Goal: Information Seeking & Learning: Learn about a topic

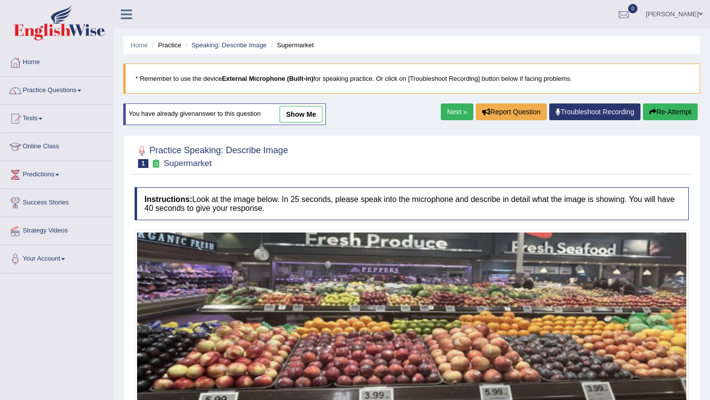
click at [85, 89] on link "Practice Questions" at bounding box center [56, 89] width 112 height 25
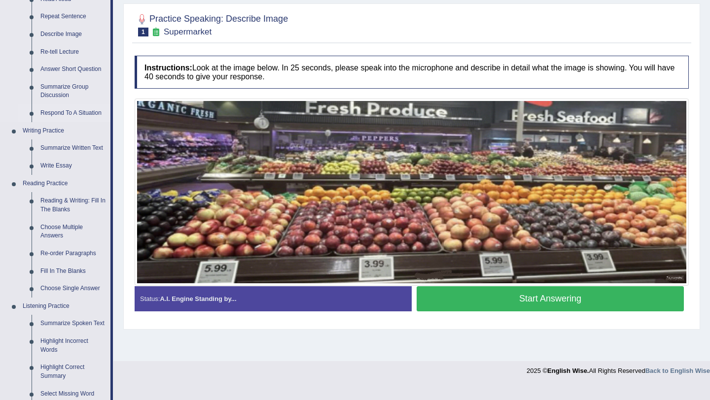
scroll to position [133, 0]
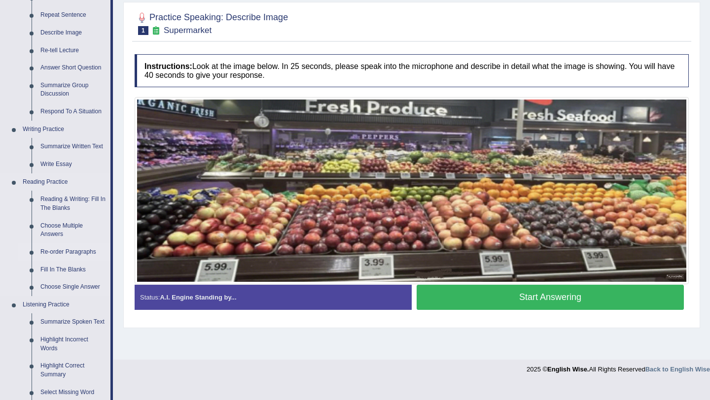
click at [75, 252] on link "Re-order Paragraphs" at bounding box center [73, 252] width 74 height 18
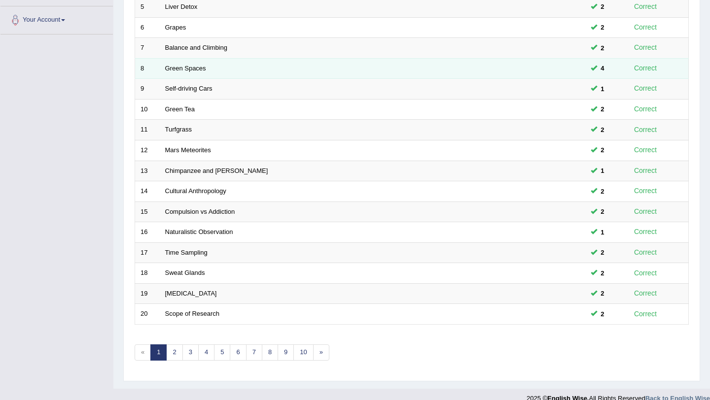
scroll to position [252, 0]
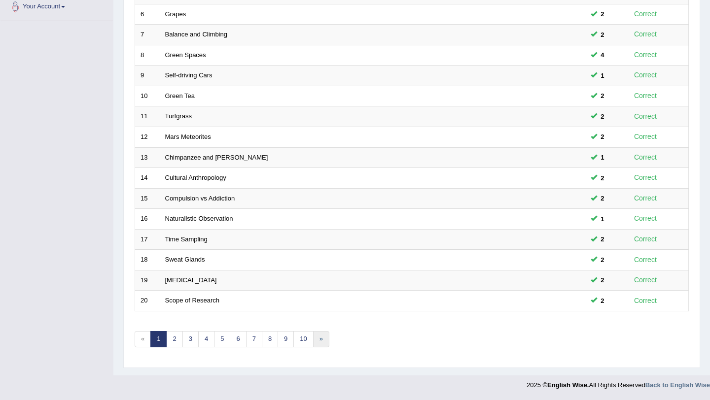
click at [321, 340] on link "»" at bounding box center [321, 339] width 16 height 16
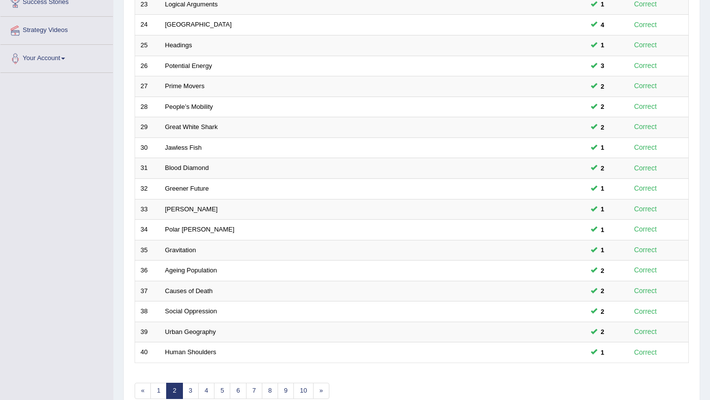
scroll to position [252, 0]
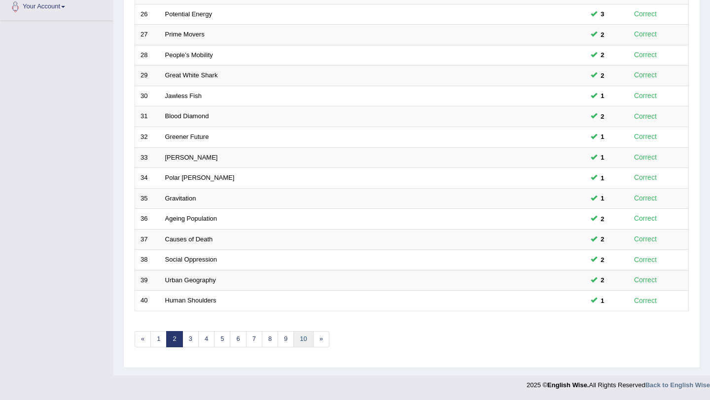
click at [304, 339] on link "10" at bounding box center [303, 339] width 20 height 16
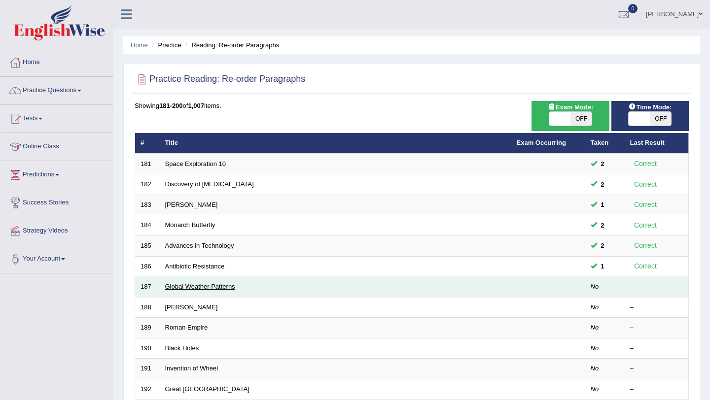
click at [225, 286] on link "Global Weather Patterns" at bounding box center [200, 286] width 70 height 7
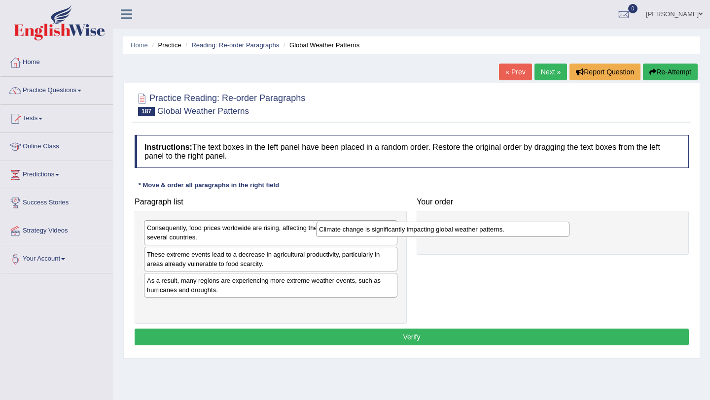
drag, startPoint x: 282, startPoint y: 281, endPoint x: 466, endPoint y: 217, distance: 195.1
click at [466, 222] on div "Climate change is significantly impacting global weather patterns." at bounding box center [442, 229] width 253 height 15
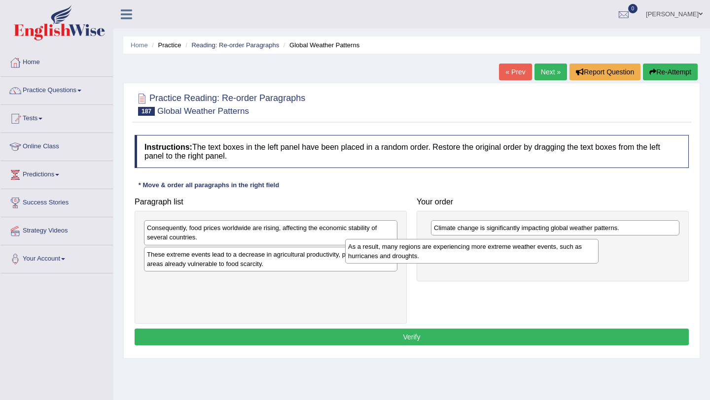
drag, startPoint x: 272, startPoint y: 280, endPoint x: 488, endPoint y: 244, distance: 219.2
click at [486, 244] on div "As a result, many regions are experiencing more extreme weather events, such as…" at bounding box center [471, 251] width 253 height 25
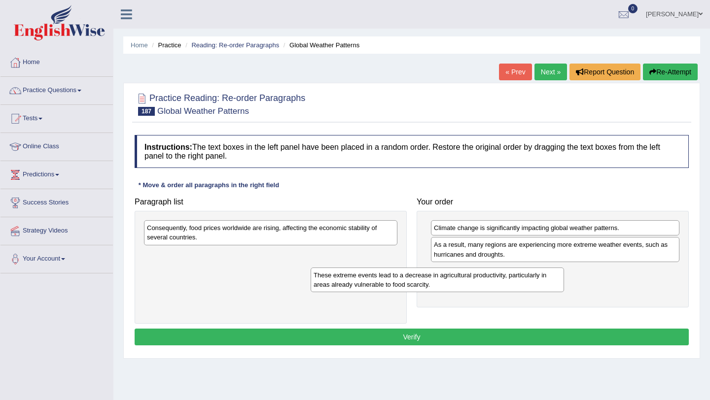
drag, startPoint x: 239, startPoint y: 258, endPoint x: 414, endPoint y: 276, distance: 176.3
click at [414, 276] on div "These extreme events lead to a decrease in agricultural productivity, particula…" at bounding box center [436, 280] width 253 height 25
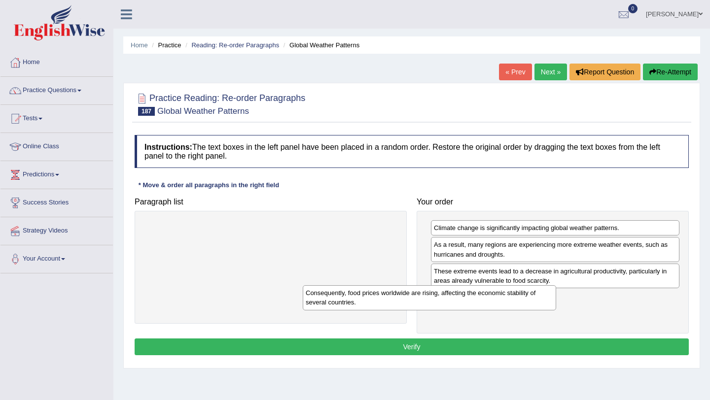
drag, startPoint x: 319, startPoint y: 237, endPoint x: 479, endPoint y: 302, distance: 173.1
click at [479, 302] on div "Consequently, food prices worldwide are rising, affecting the economic stabilit…" at bounding box center [429, 297] width 253 height 25
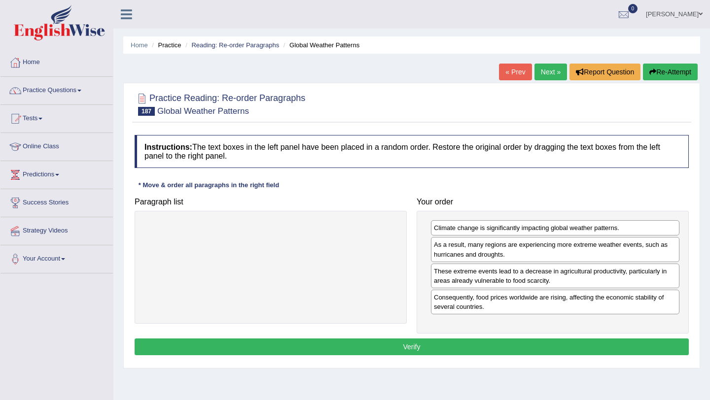
click at [411, 349] on button "Verify" at bounding box center [412, 347] width 554 height 17
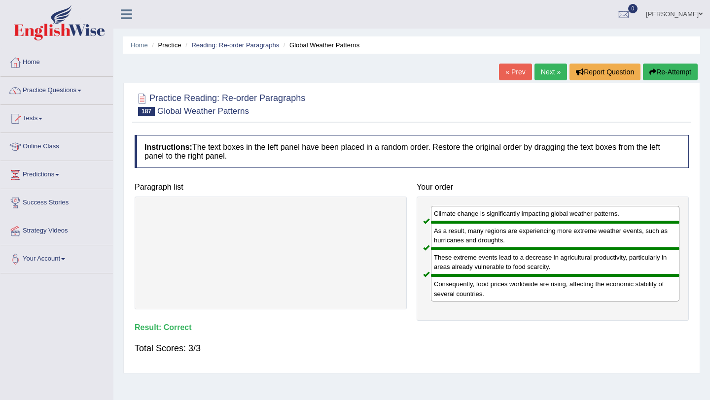
click at [548, 71] on link "Next »" at bounding box center [550, 72] width 33 height 17
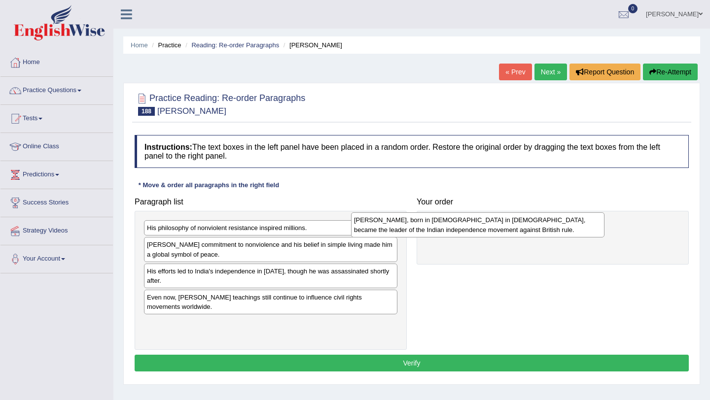
drag, startPoint x: 256, startPoint y: 250, endPoint x: 463, endPoint y: 225, distance: 208.4
click at [463, 225] on div "[PERSON_NAME], born in [DEMOGRAPHIC_DATA] in [DEMOGRAPHIC_DATA], became the lea…" at bounding box center [477, 224] width 253 height 25
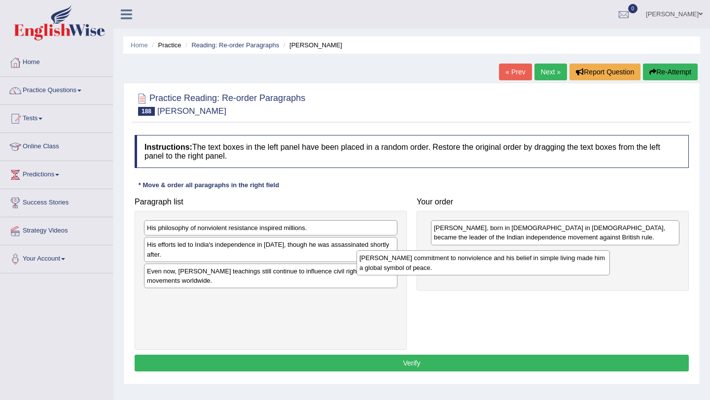
drag, startPoint x: 248, startPoint y: 257, endPoint x: 464, endPoint y: 269, distance: 215.7
click at [464, 269] on div "[PERSON_NAME] commitment to nonviolence and his belief in simple living made hi…" at bounding box center [482, 262] width 253 height 25
click at [241, 254] on div "His efforts led to India's independence in [DATE], though he was assassinated s…" at bounding box center [268, 250] width 253 height 25
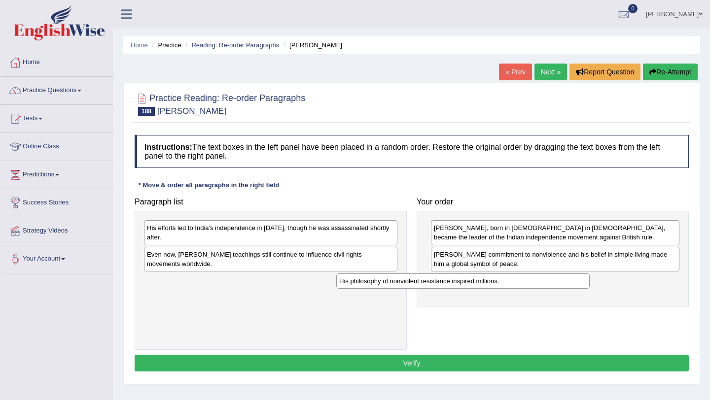
drag, startPoint x: 257, startPoint y: 230, endPoint x: 454, endPoint y: 283, distance: 203.6
click at [453, 283] on div "His philosophy of nonviolent resistance inspired millions." at bounding box center [462, 281] width 253 height 15
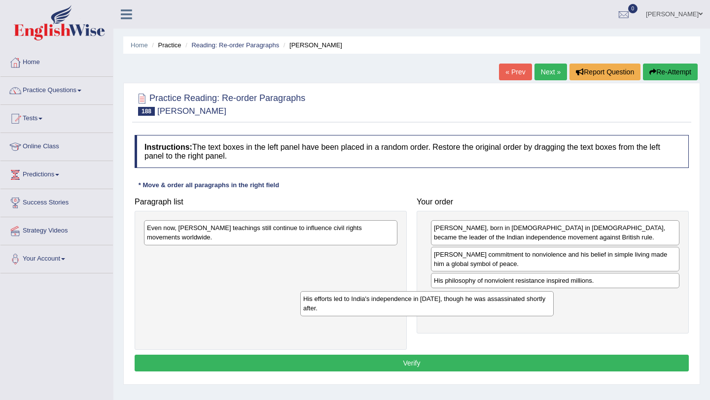
drag, startPoint x: 290, startPoint y: 232, endPoint x: 449, endPoint y: 301, distance: 173.5
click at [451, 301] on div "His efforts led to India's independence in [DATE], though he was assassinated s…" at bounding box center [426, 303] width 253 height 25
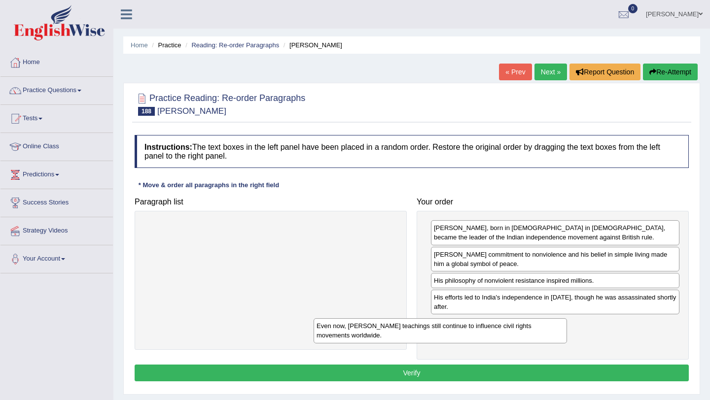
drag, startPoint x: 309, startPoint y: 232, endPoint x: 481, endPoint y: 336, distance: 200.7
click at [481, 336] on div "Even now, [PERSON_NAME] teachings still continue to influence civil rights move…" at bounding box center [439, 330] width 253 height 25
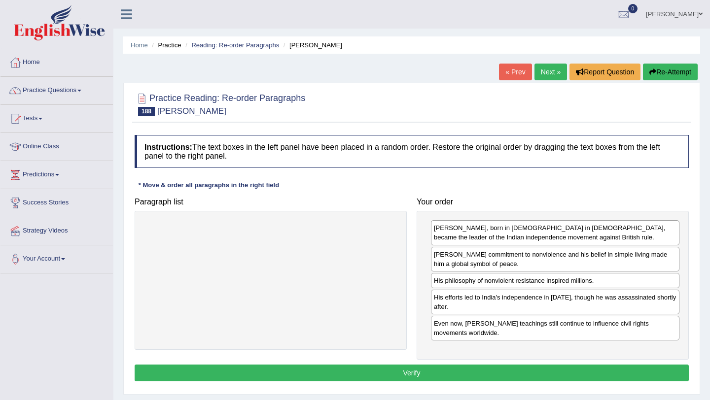
click at [446, 374] on button "Verify" at bounding box center [412, 373] width 554 height 17
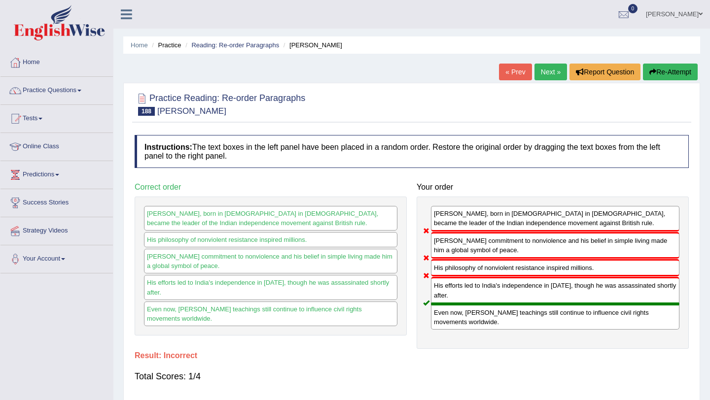
click at [671, 72] on button "Re-Attempt" at bounding box center [670, 72] width 55 height 17
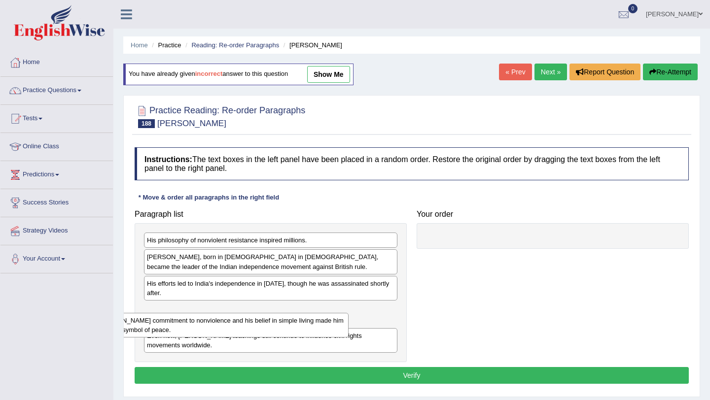
drag, startPoint x: 266, startPoint y: 291, endPoint x: 209, endPoint y: 327, distance: 66.4
click at [209, 327] on div "[PERSON_NAME] commitment to nonviolence and his belief in simple living made hi…" at bounding box center [221, 325] width 253 height 25
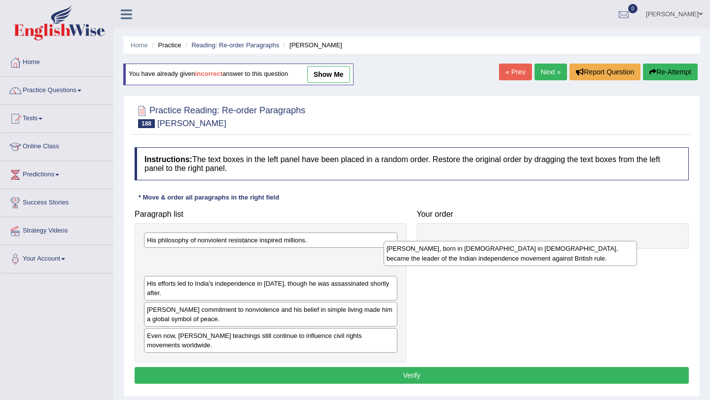
drag, startPoint x: 255, startPoint y: 262, endPoint x: 495, endPoint y: 252, distance: 240.7
click at [495, 252] on div "[PERSON_NAME], born in [DEMOGRAPHIC_DATA] in [DEMOGRAPHIC_DATA], became the lea…" at bounding box center [509, 253] width 253 height 25
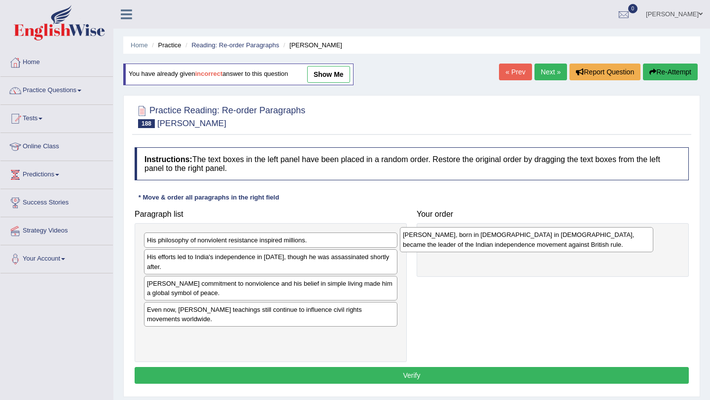
drag, startPoint x: 236, startPoint y: 263, endPoint x: 490, endPoint y: 240, distance: 255.8
click at [490, 240] on div "Mahatma Gandhi, born in 1869 in India, became the leader of the Indian independ…" at bounding box center [526, 239] width 253 height 25
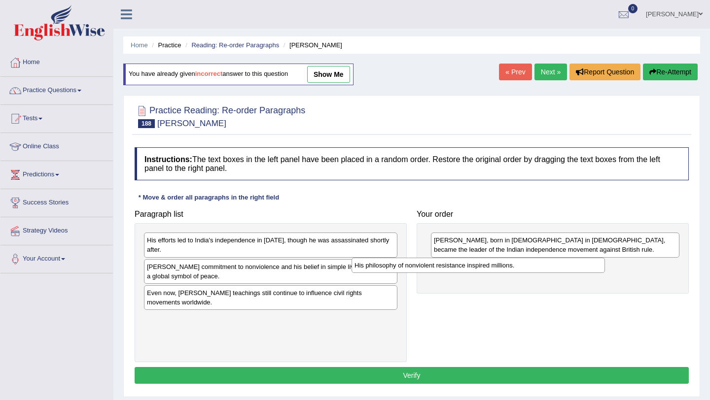
drag, startPoint x: 267, startPoint y: 242, endPoint x: 489, endPoint y: 266, distance: 224.0
click at [490, 267] on div "His philosophy of nonviolent resistance inspired millions." at bounding box center [477, 265] width 253 height 15
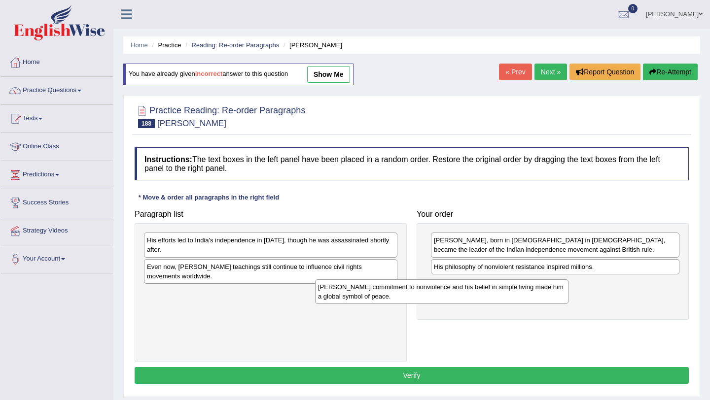
drag, startPoint x: 250, startPoint y: 271, endPoint x: 421, endPoint y: 291, distance: 172.2
click at [421, 291] on div "Gandhi's commitment to nonviolence and his belief in simple living made him a g…" at bounding box center [441, 291] width 253 height 25
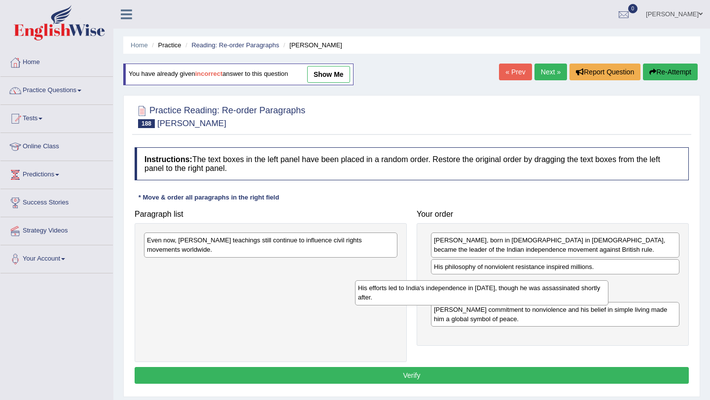
drag, startPoint x: 280, startPoint y: 253, endPoint x: 492, endPoint y: 300, distance: 217.6
click at [492, 300] on div "His efforts led to India's independence in 1947, though he was assassinated sho…" at bounding box center [481, 292] width 253 height 25
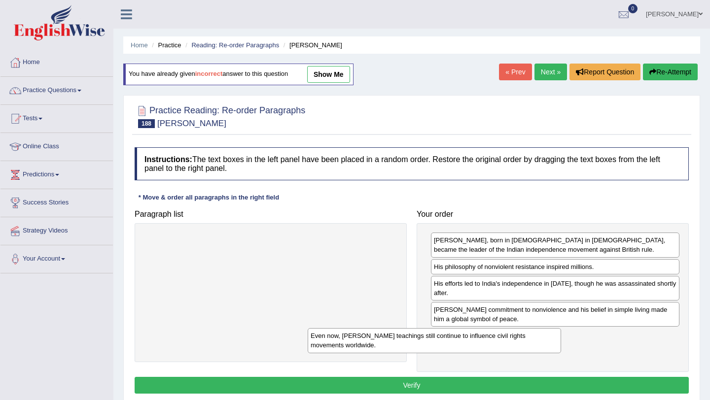
drag, startPoint x: 271, startPoint y: 244, endPoint x: 443, endPoint y: 337, distance: 195.4
click at [443, 338] on div "Even now, Gandhi's teachings still continue to influence civil rights movements…" at bounding box center [434, 340] width 253 height 25
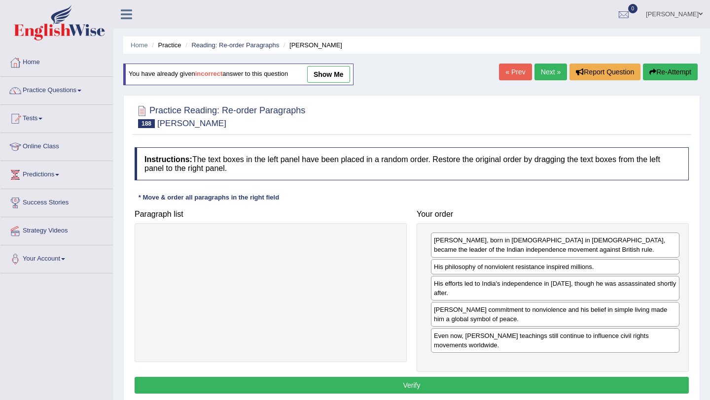
click at [409, 385] on button "Verify" at bounding box center [412, 385] width 554 height 17
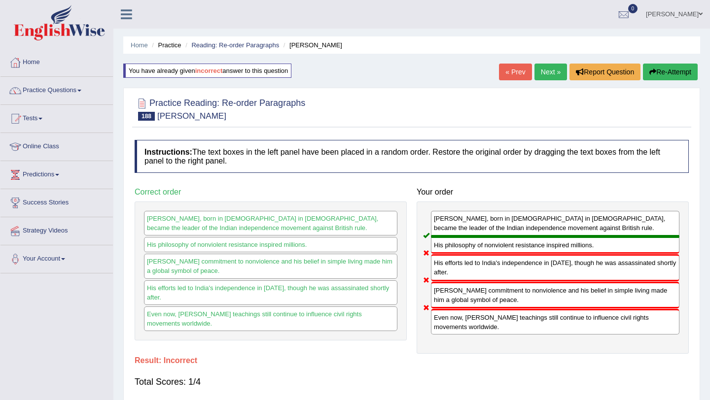
click at [664, 72] on button "Re-Attempt" at bounding box center [670, 72] width 55 height 17
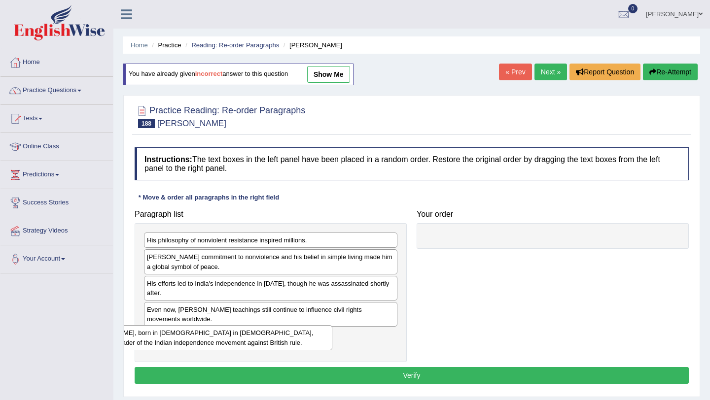
drag, startPoint x: 265, startPoint y: 271, endPoint x: 202, endPoint y: 347, distance: 99.4
click at [202, 347] on div "[PERSON_NAME], born in [DEMOGRAPHIC_DATA] in [DEMOGRAPHIC_DATA], became the lea…" at bounding box center [205, 337] width 253 height 25
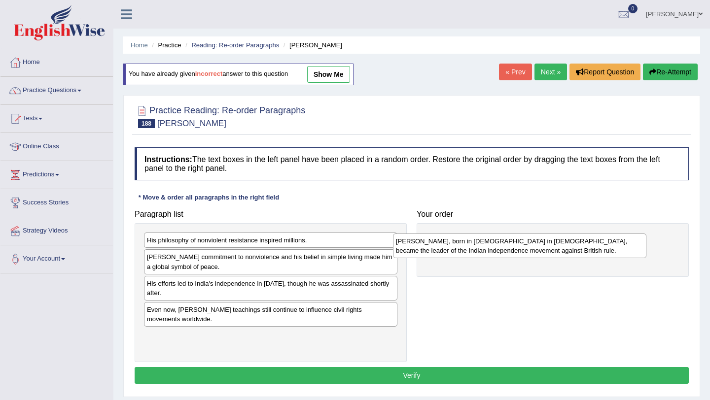
drag, startPoint x: 220, startPoint y: 343, endPoint x: 471, endPoint y: 246, distance: 268.2
click at [471, 246] on div "Mahatma Gandhi, born in 1869 in India, became the leader of the Indian independ…" at bounding box center [519, 246] width 253 height 25
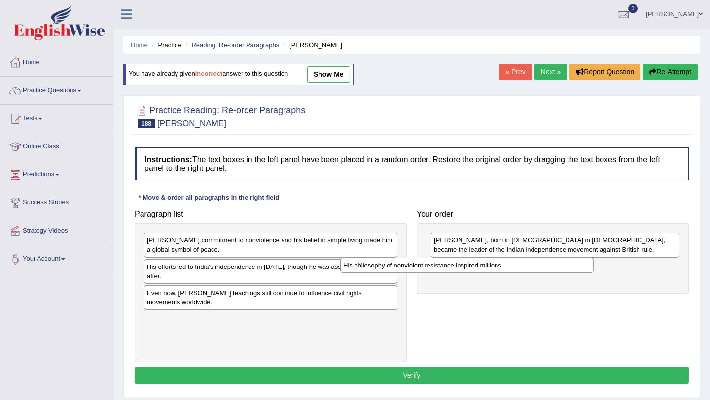
drag, startPoint x: 288, startPoint y: 243, endPoint x: 484, endPoint y: 268, distance: 197.7
click at [484, 268] on div "His philosophy of nonviolent resistance inspired millions." at bounding box center [466, 265] width 253 height 15
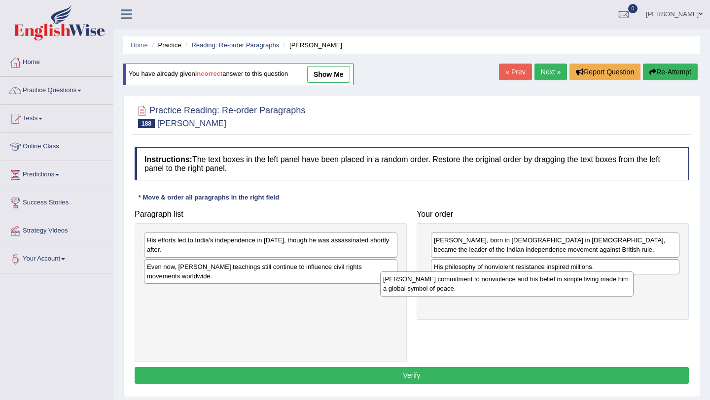
drag, startPoint x: 232, startPoint y: 242, endPoint x: 468, endPoint y: 281, distance: 239.3
click at [468, 281] on div "Gandhi's commitment to nonviolence and his belief in simple living made him a g…" at bounding box center [506, 284] width 253 height 25
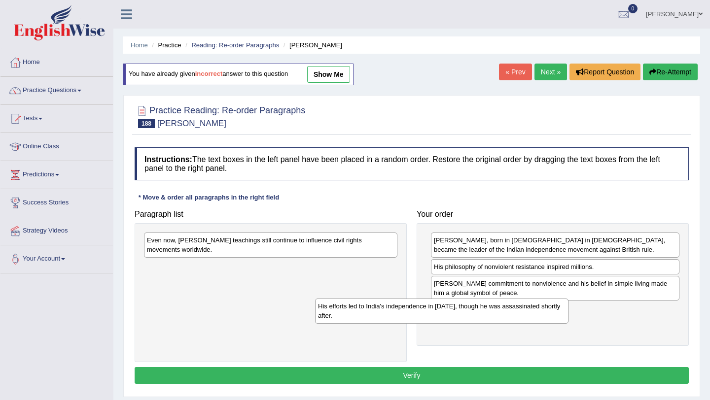
drag, startPoint x: 301, startPoint y: 249, endPoint x: 469, endPoint y: 315, distance: 180.6
click at [470, 315] on div "His efforts led to India's independence in 1947, though he was assassinated sho…" at bounding box center [441, 311] width 253 height 25
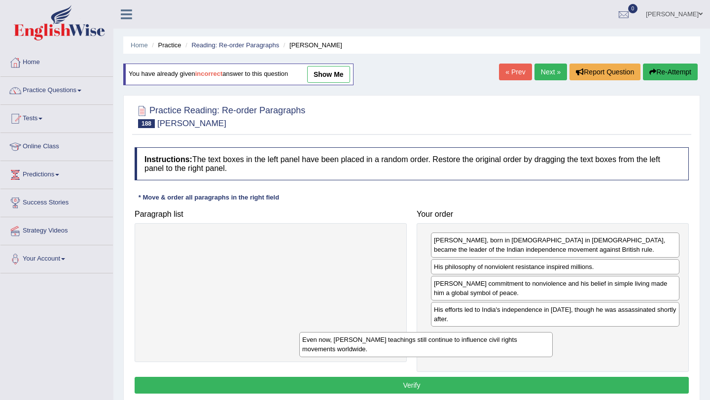
drag, startPoint x: 316, startPoint y: 245, endPoint x: 472, endPoint y: 344, distance: 184.4
click at [472, 344] on div "Even now, Gandhi's teachings still continue to influence civil rights movements…" at bounding box center [425, 344] width 253 height 25
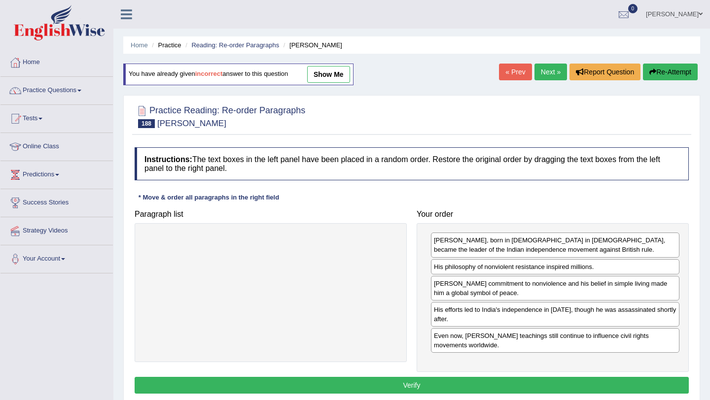
click at [419, 386] on button "Verify" at bounding box center [412, 385] width 554 height 17
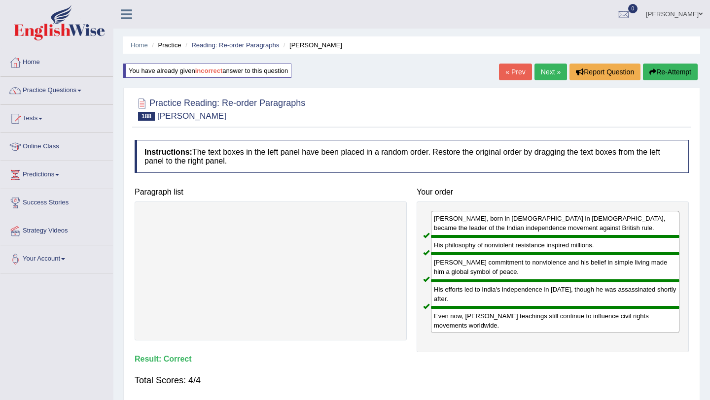
click at [539, 72] on link "Next »" at bounding box center [550, 72] width 33 height 17
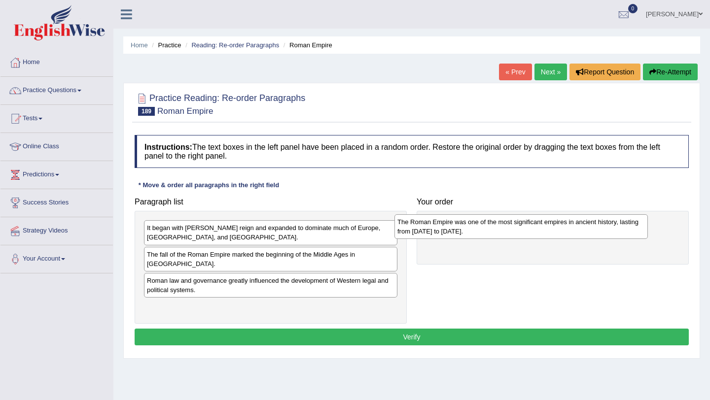
drag, startPoint x: 210, startPoint y: 257, endPoint x: 460, endPoint y: 223, distance: 252.1
click at [460, 223] on div "The Roman Empire was one of the most significant empires in ancient history, la…" at bounding box center [520, 226] width 253 height 25
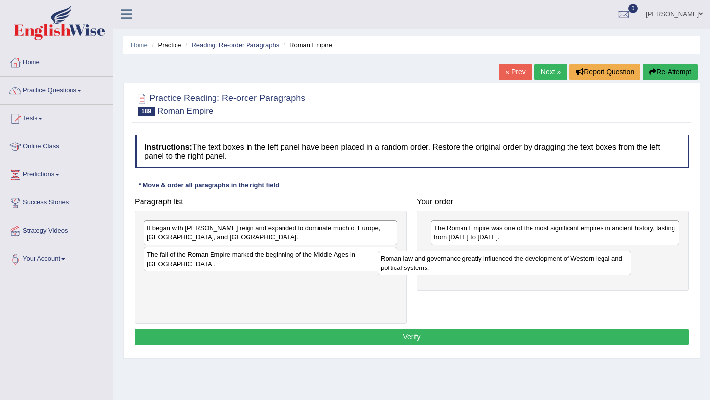
drag, startPoint x: 251, startPoint y: 277, endPoint x: 486, endPoint y: 265, distance: 235.4
click at [486, 265] on div "Roman law and governance greatly influenced the development of Western legal an…" at bounding box center [504, 263] width 253 height 25
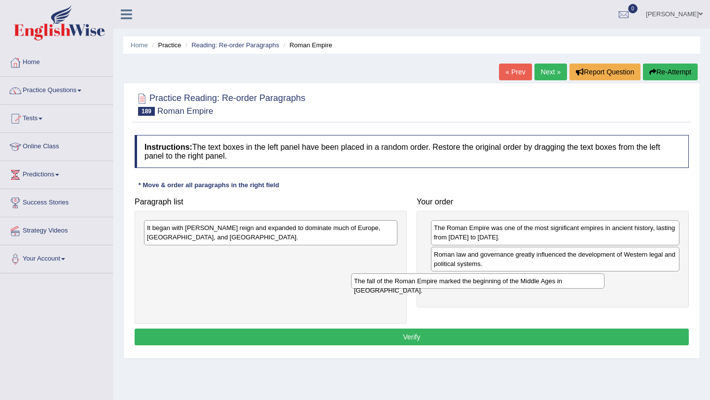
drag, startPoint x: 264, startPoint y: 258, endPoint x: 470, endPoint y: 283, distance: 207.6
click at [471, 284] on div "The fall of the Roman Empire marked the beginning of the Middle Ages in [GEOGRA…" at bounding box center [477, 281] width 253 height 15
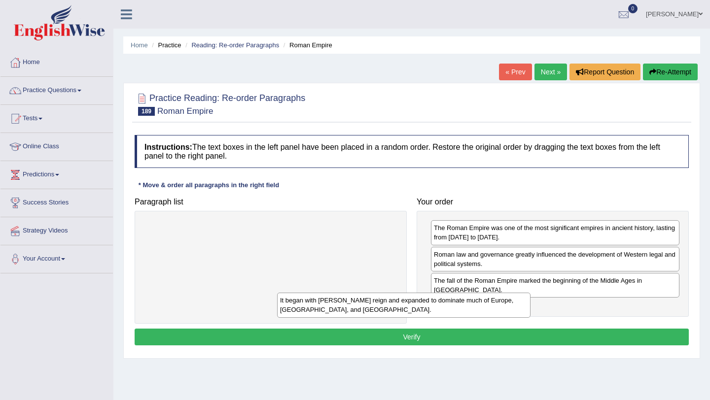
drag, startPoint x: 334, startPoint y: 231, endPoint x: 475, endPoint y: 303, distance: 157.8
click at [475, 303] on div "It began with [PERSON_NAME] reign and expanded to dominate much of Europe, [GEO…" at bounding box center [403, 305] width 253 height 25
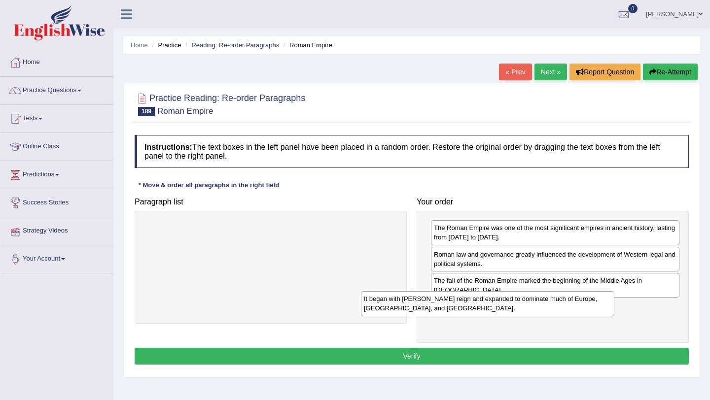
drag, startPoint x: 163, startPoint y: 231, endPoint x: 406, endPoint y: 302, distance: 253.3
click at [406, 302] on div "It began with [PERSON_NAME] reign and expanded to dominate much of Europe, [GEO…" at bounding box center [487, 303] width 253 height 25
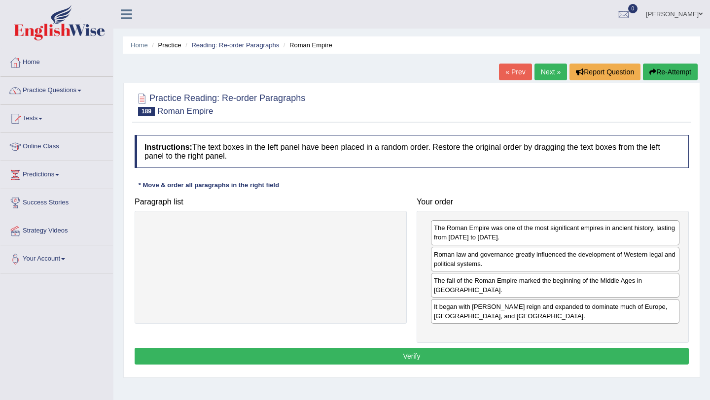
click at [392, 348] on button "Verify" at bounding box center [412, 356] width 554 height 17
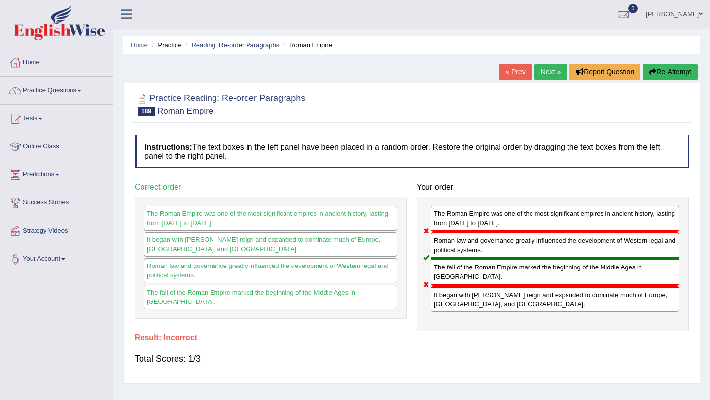
click at [655, 72] on button "Re-Attempt" at bounding box center [670, 72] width 55 height 17
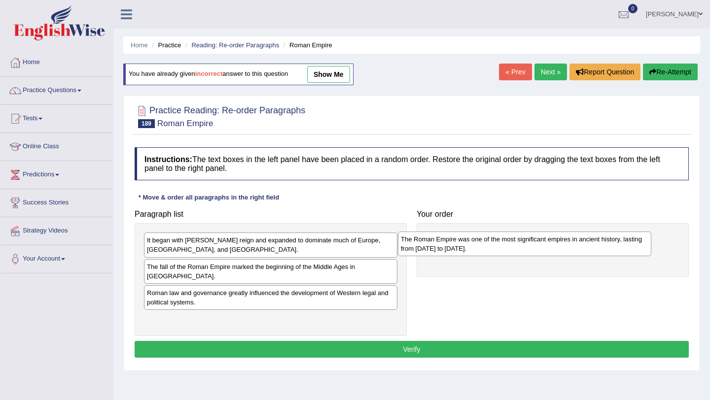
drag, startPoint x: 233, startPoint y: 275, endPoint x: 498, endPoint y: 236, distance: 267.5
click at [498, 237] on div "The Roman Empire was one of the most significant empires in ancient history, la…" at bounding box center [524, 244] width 253 height 25
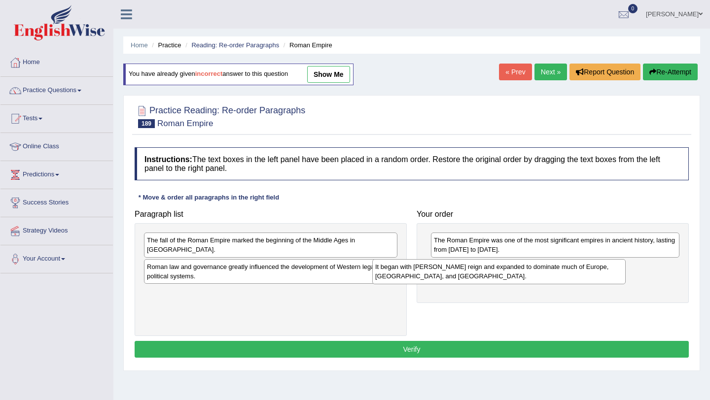
drag, startPoint x: 222, startPoint y: 243, endPoint x: 451, endPoint y: 266, distance: 230.2
click at [451, 266] on div "It began with [PERSON_NAME] reign and expanded to dominate much of Europe, [GEO…" at bounding box center [498, 271] width 253 height 25
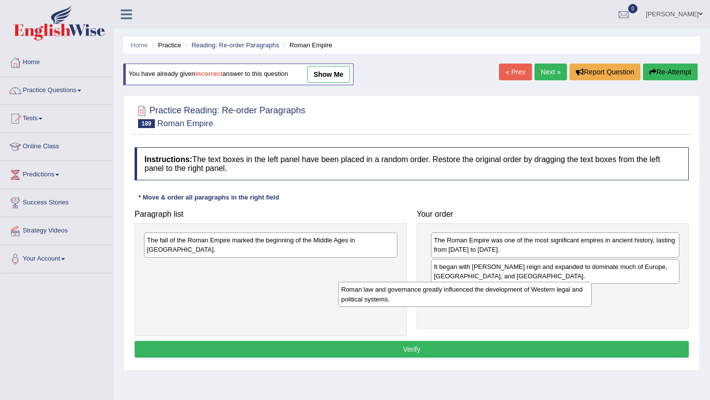
drag, startPoint x: 238, startPoint y: 267, endPoint x: 447, endPoint y: 296, distance: 211.9
click at [447, 295] on div "Roman law and governance greatly influenced the development of Western legal an…" at bounding box center [464, 294] width 253 height 25
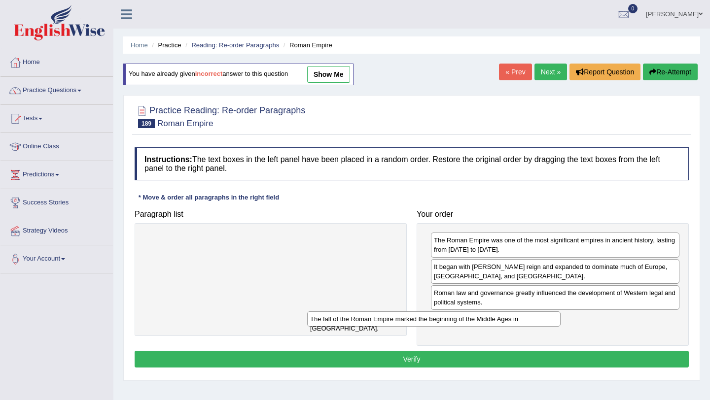
drag, startPoint x: 328, startPoint y: 240, endPoint x: 490, endPoint y: 319, distance: 180.3
click at [490, 319] on div "The fall of the Roman Empire marked the beginning of the Middle Ages in Europe." at bounding box center [433, 318] width 253 height 15
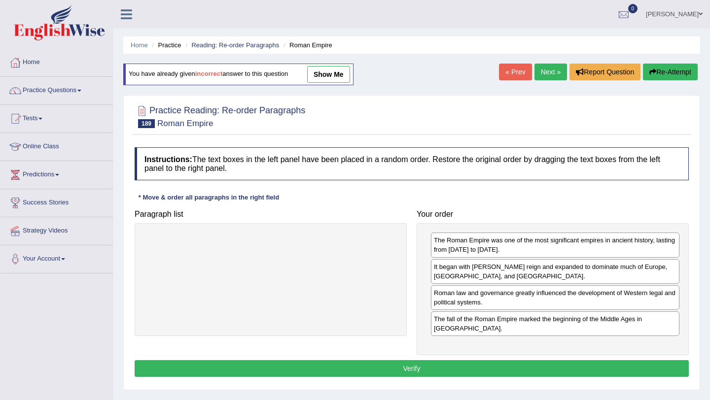
click at [434, 360] on button "Verify" at bounding box center [412, 368] width 554 height 17
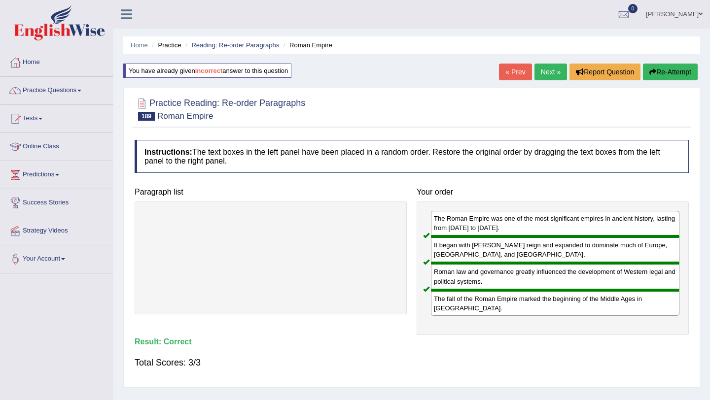
click at [545, 69] on link "Next »" at bounding box center [550, 72] width 33 height 17
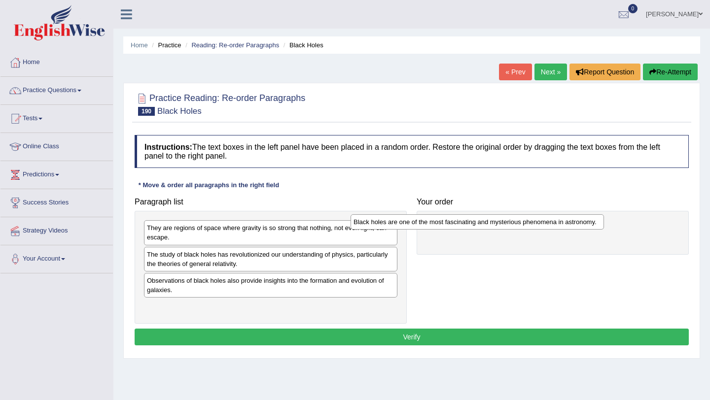
drag, startPoint x: 268, startPoint y: 230, endPoint x: 480, endPoint y: 221, distance: 212.6
click at [480, 221] on div "Black holes are one of the most fascinating and mysterious phenomena in astrono…" at bounding box center [476, 221] width 253 height 15
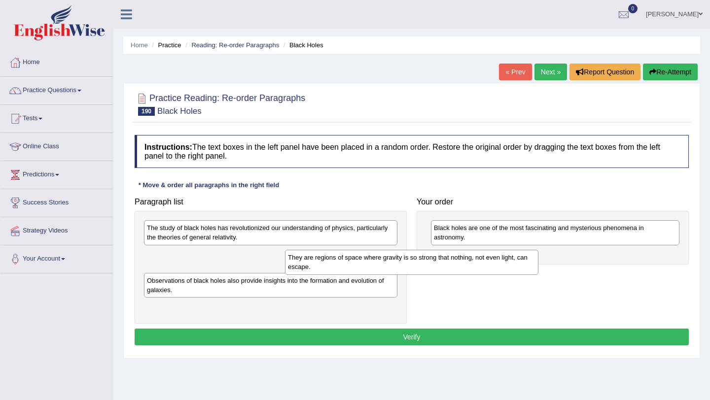
drag, startPoint x: 241, startPoint y: 231, endPoint x: 383, endPoint y: 258, distance: 144.6
click at [383, 258] on div "They are regions of space where gravity is so strong that nothing, not even lig…" at bounding box center [411, 262] width 253 height 25
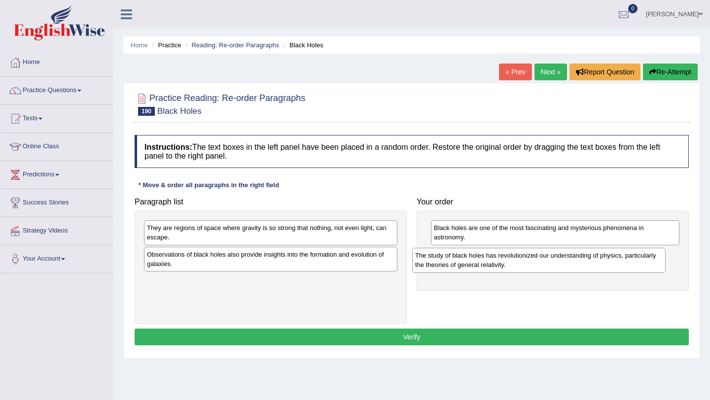
drag, startPoint x: 178, startPoint y: 229, endPoint x: 446, endPoint y: 256, distance: 269.4
click at [446, 256] on div "The study of black holes has revolutionized our understanding of physics, parti…" at bounding box center [538, 260] width 253 height 25
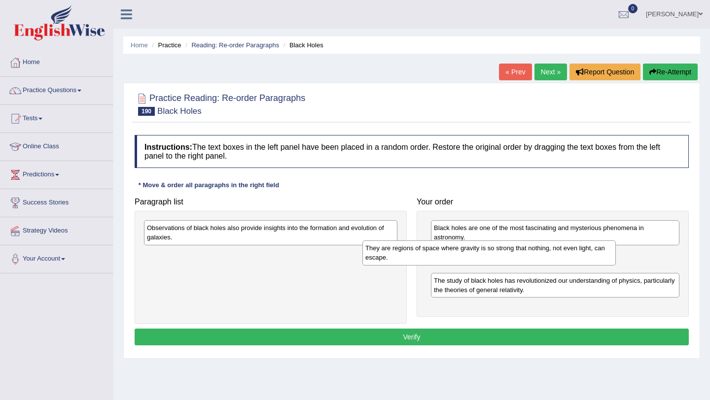
drag, startPoint x: 301, startPoint y: 239, endPoint x: 519, endPoint y: 262, distance: 220.0
click at [519, 262] on div "They are regions of space where gravity is so strong that nothing, not even lig…" at bounding box center [488, 252] width 253 height 25
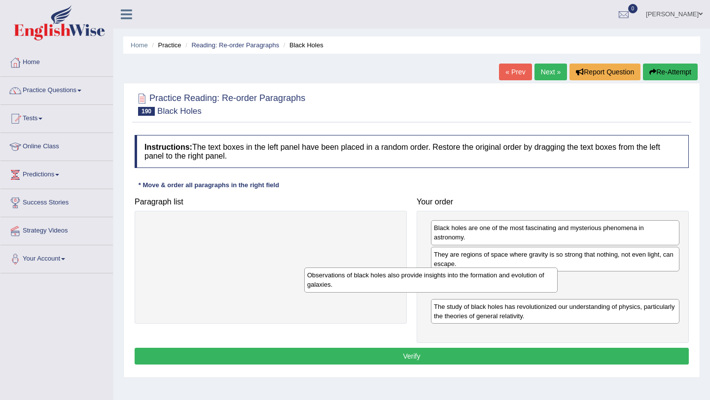
drag, startPoint x: 314, startPoint y: 236, endPoint x: 475, endPoint y: 292, distance: 170.8
click at [475, 292] on div "Observations of black holes also provide insights into the formation and evolut…" at bounding box center [430, 280] width 253 height 25
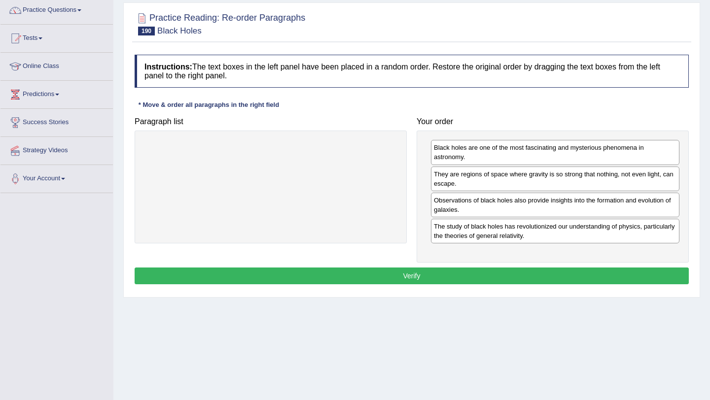
scroll to position [83, 0]
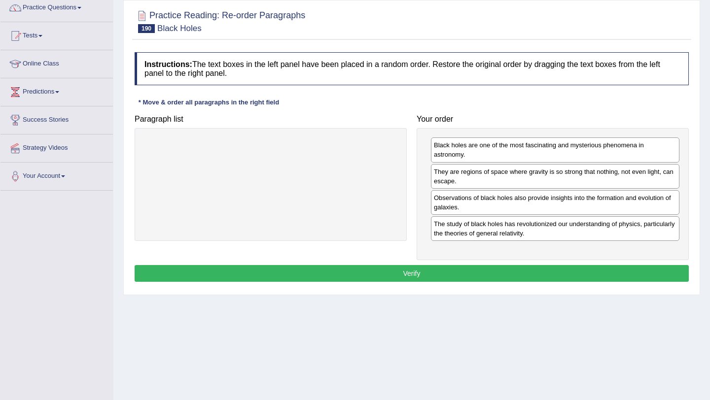
click at [409, 275] on button "Verify" at bounding box center [412, 273] width 554 height 17
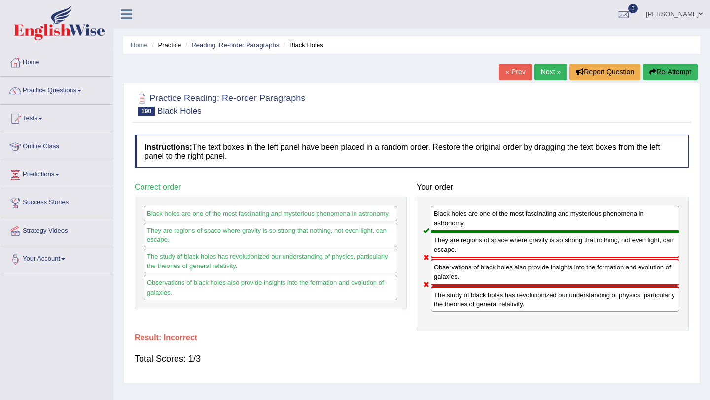
scroll to position [0, 0]
click at [666, 68] on button "Re-Attempt" at bounding box center [670, 71] width 55 height 17
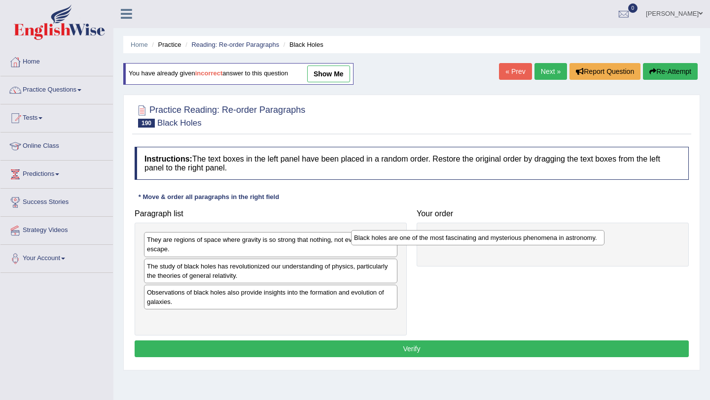
drag, startPoint x: 306, startPoint y: 240, endPoint x: 521, endPoint y: 232, distance: 215.0
click at [520, 232] on div "Black holes are one of the most fascinating and mysterious phenomena in astrono…" at bounding box center [477, 237] width 253 height 15
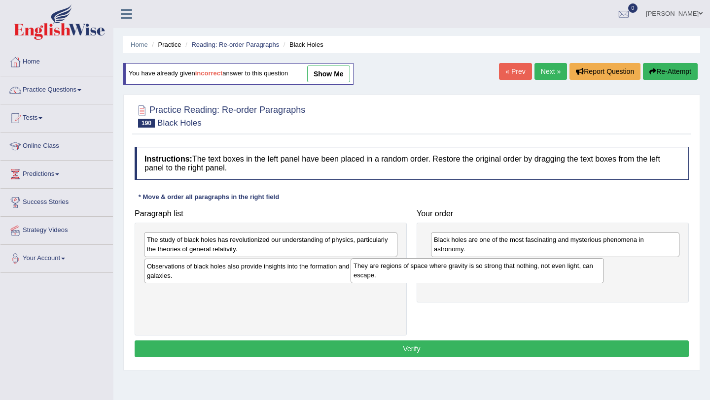
drag, startPoint x: 271, startPoint y: 249, endPoint x: 503, endPoint y: 273, distance: 233.3
click at [503, 273] on div "They are regions of space where gravity is so strong that nothing, not even lig…" at bounding box center [476, 270] width 253 height 25
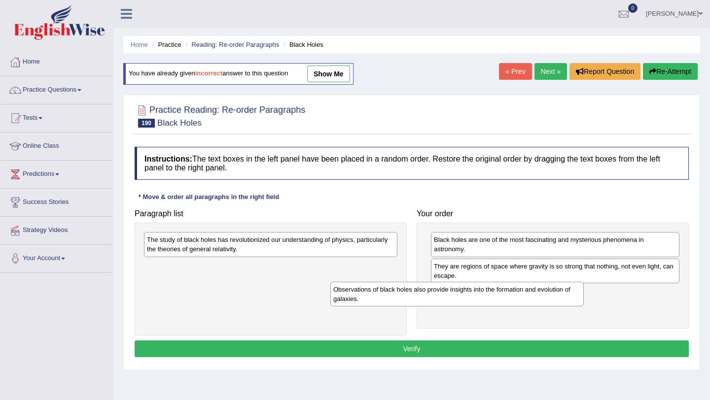
drag, startPoint x: 248, startPoint y: 275, endPoint x: 440, endPoint y: 296, distance: 192.9
click at [440, 296] on div "Observations of black holes also provide insights into the formation and evolut…" at bounding box center [456, 294] width 253 height 25
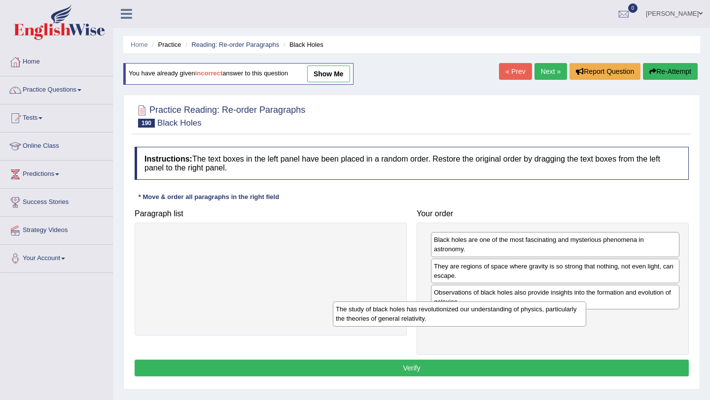
drag, startPoint x: 329, startPoint y: 241, endPoint x: 517, endPoint y: 311, distance: 201.3
click at [517, 311] on div "The study of black holes has revolutionized our understanding of physics, parti…" at bounding box center [459, 314] width 253 height 25
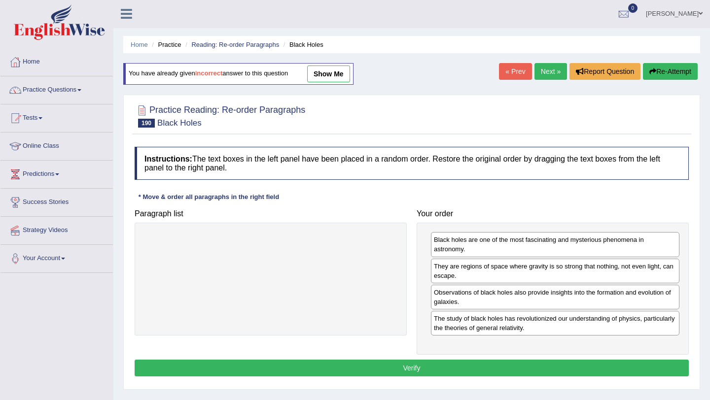
click at [456, 369] on button "Verify" at bounding box center [412, 368] width 554 height 17
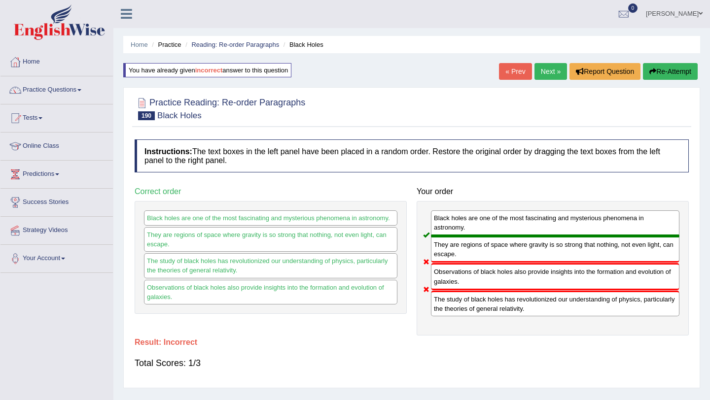
click at [666, 69] on button "Re-Attempt" at bounding box center [670, 71] width 55 height 17
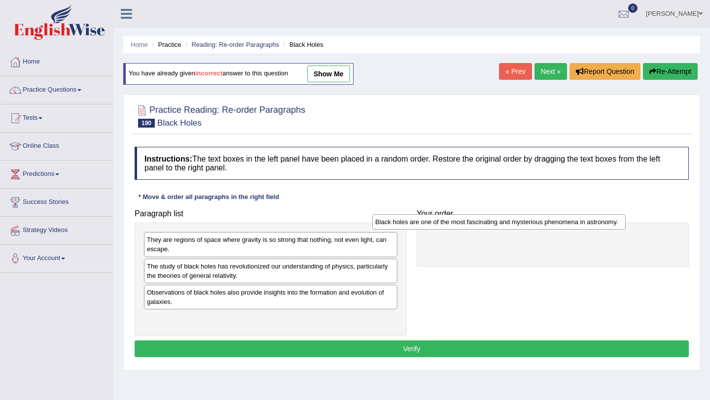
drag, startPoint x: 260, startPoint y: 239, endPoint x: 506, endPoint y: 229, distance: 246.6
click at [506, 229] on div "Black holes are one of the most fascinating and mysterious phenomena in astrono…" at bounding box center [498, 221] width 253 height 15
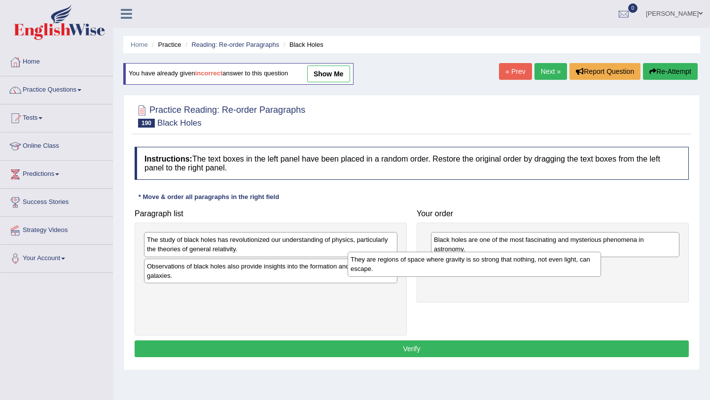
drag, startPoint x: 285, startPoint y: 249, endPoint x: 489, endPoint y: 269, distance: 204.5
click at [489, 269] on div "They are regions of space where gravity is so strong that nothing, not even lig…" at bounding box center [473, 264] width 253 height 25
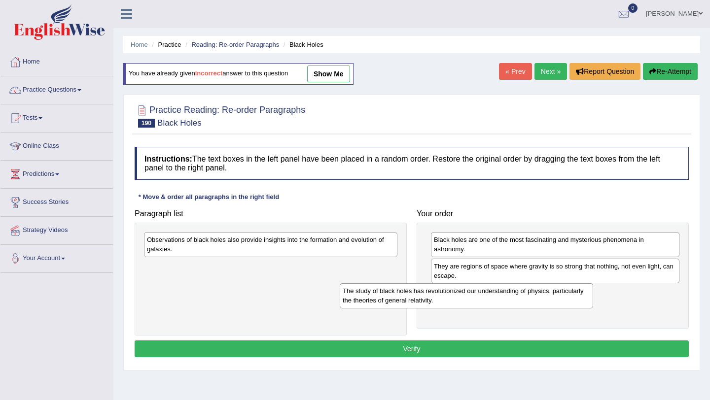
drag, startPoint x: 276, startPoint y: 254, endPoint x: 472, endPoint y: 305, distance: 202.0
click at [472, 305] on div "The study of black holes has revolutionized our understanding of physics, parti…" at bounding box center [466, 295] width 253 height 25
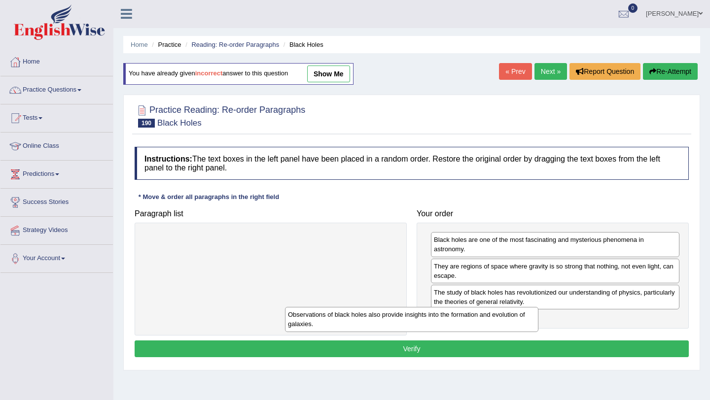
drag, startPoint x: 304, startPoint y: 246, endPoint x: 447, endPoint y: 325, distance: 163.7
click at [447, 324] on div "Observations of black holes also provide insights into the formation and evolut…" at bounding box center [411, 319] width 253 height 25
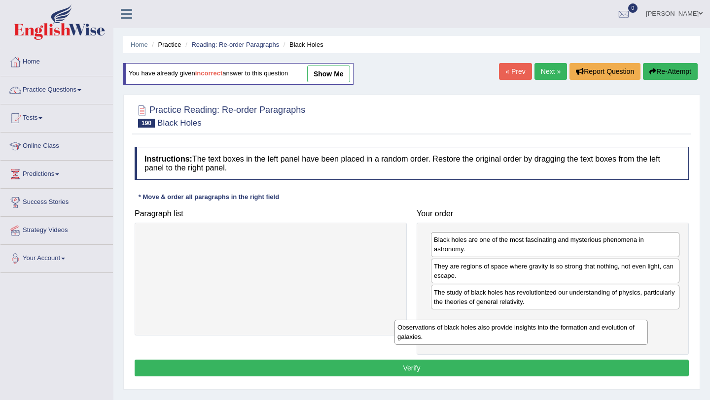
drag, startPoint x: 166, startPoint y: 248, endPoint x: 416, endPoint y: 336, distance: 265.1
click at [416, 336] on div "Observations of black holes also provide insights into the formation and evolut…" at bounding box center [520, 332] width 253 height 25
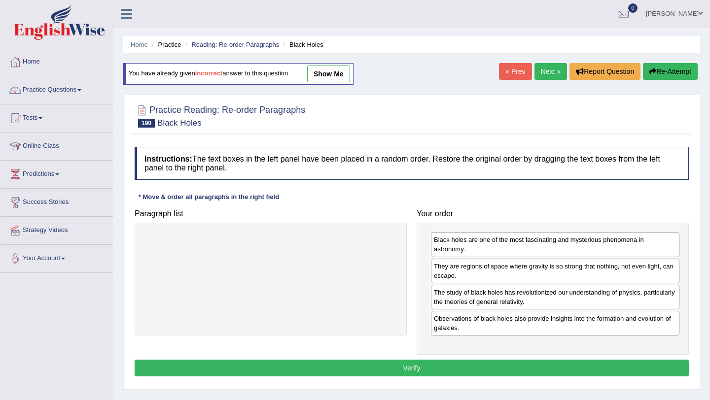
click at [422, 371] on button "Verify" at bounding box center [412, 368] width 554 height 17
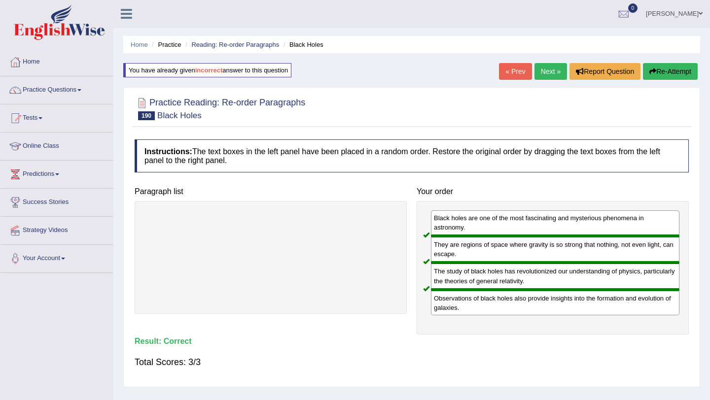
click at [550, 69] on link "Next »" at bounding box center [550, 71] width 33 height 17
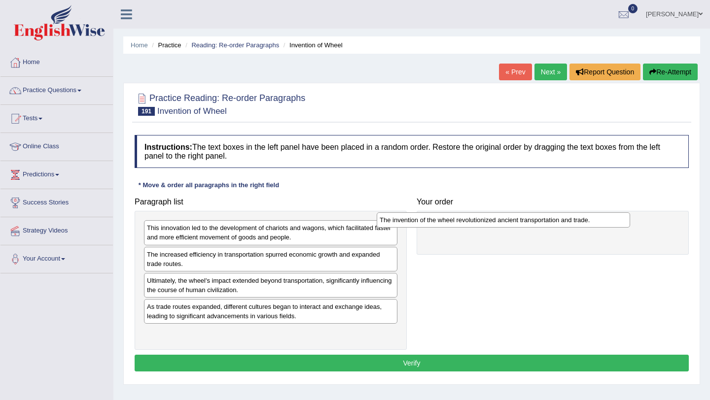
drag, startPoint x: 247, startPoint y: 256, endPoint x: 480, endPoint y: 221, distance: 235.2
click at [480, 221] on div "The invention of the wheel revolutionized ancient transportation and trade." at bounding box center [503, 219] width 253 height 15
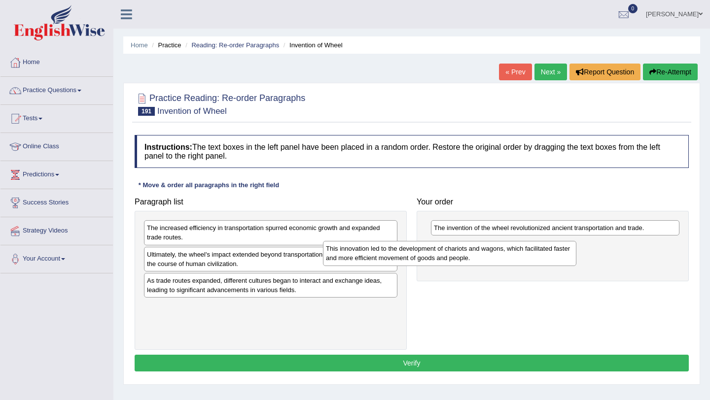
drag, startPoint x: 201, startPoint y: 233, endPoint x: 403, endPoint y: 252, distance: 203.5
click at [403, 252] on div "This innovation led to the development of chariots and wagons, which facilitate…" at bounding box center [449, 253] width 253 height 25
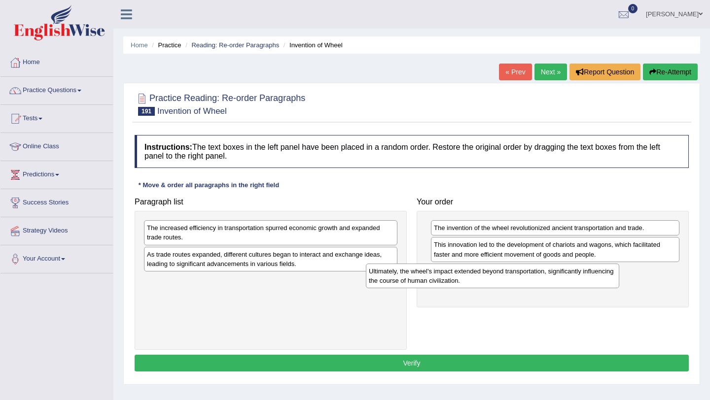
drag, startPoint x: 219, startPoint y: 258, endPoint x: 441, endPoint y: 272, distance: 222.2
click at [441, 274] on div "Ultimately, the wheel's impact extended beyond transportation, significantly in…" at bounding box center [492, 276] width 253 height 25
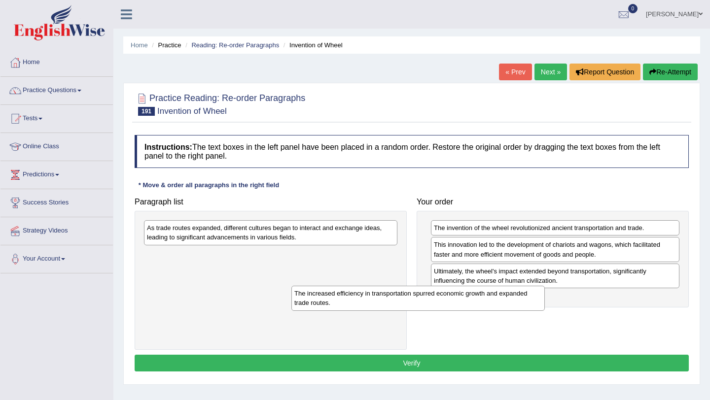
drag, startPoint x: 233, startPoint y: 236, endPoint x: 381, endPoint y: 304, distance: 163.4
click at [381, 304] on div "The increased efficiency in transportation spurred economic growth and expanded…" at bounding box center [417, 298] width 253 height 25
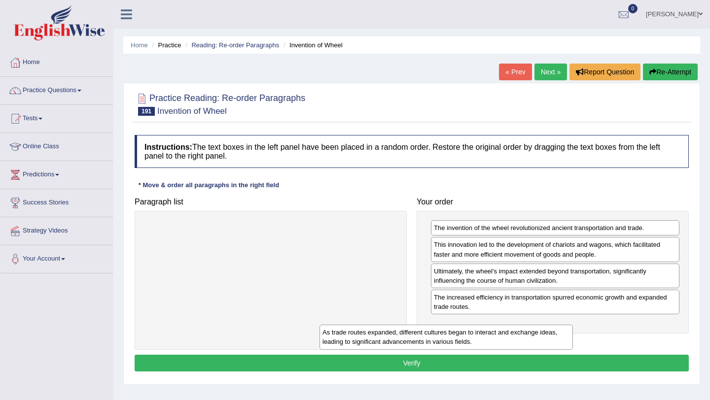
drag, startPoint x: 280, startPoint y: 234, endPoint x: 471, endPoint y: 327, distance: 212.5
click at [471, 327] on div "As trade routes expanded, different cultures began to interact and exchange ide…" at bounding box center [445, 337] width 253 height 25
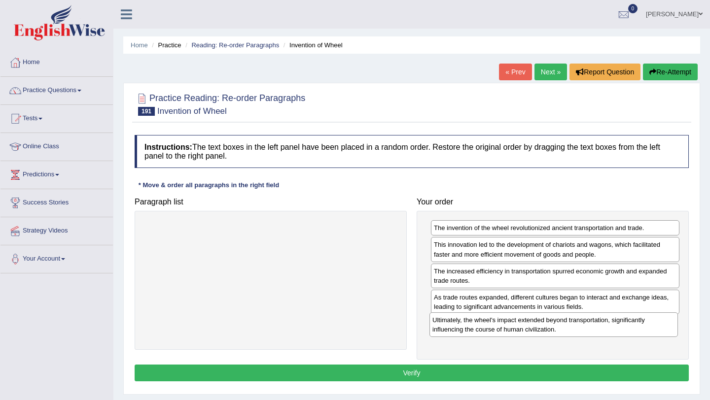
drag, startPoint x: 486, startPoint y: 274, endPoint x: 485, endPoint y: 324, distance: 49.8
click at [485, 324] on div "Ultimately, the wheel's impact extended beyond transportation, significantly in…" at bounding box center [553, 324] width 248 height 25
click at [486, 369] on button "Verify" at bounding box center [412, 373] width 554 height 17
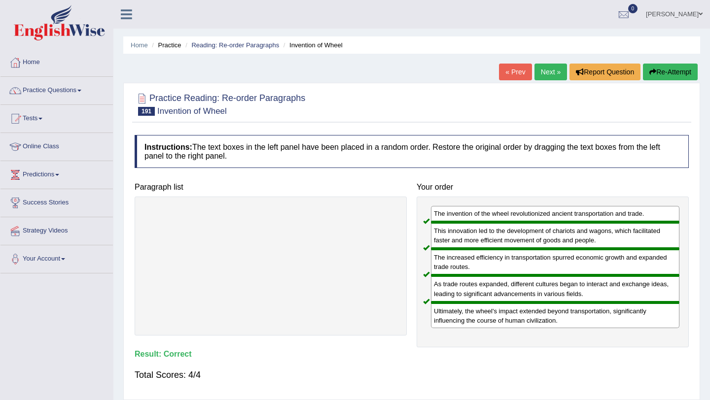
click at [547, 72] on link "Next »" at bounding box center [550, 72] width 33 height 17
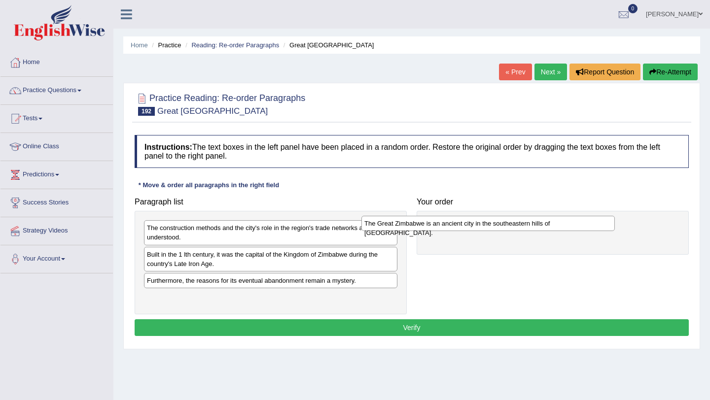
drag, startPoint x: 232, startPoint y: 283, endPoint x: 449, endPoint y: 226, distance: 225.2
click at [449, 226] on div "The Great Zimbabwe is an ancient city in the southeastern hills of Zimbabwe." at bounding box center [487, 223] width 253 height 15
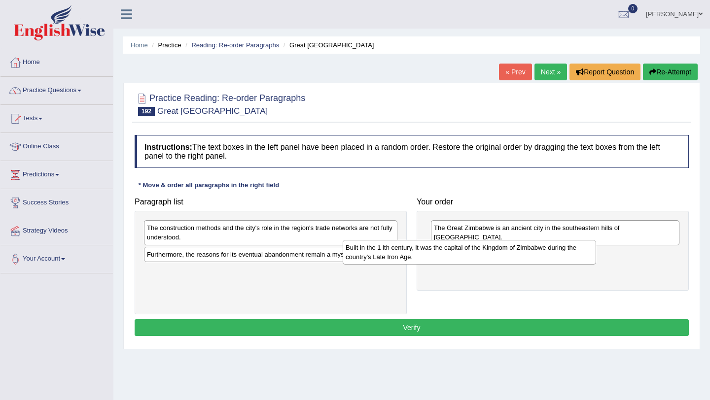
drag, startPoint x: 236, startPoint y: 262, endPoint x: 451, endPoint y: 253, distance: 215.6
click at [457, 253] on div "Built in the 1 lth century, it was the capital of the Kingdom of Zimbabwe durin…" at bounding box center [469, 252] width 253 height 25
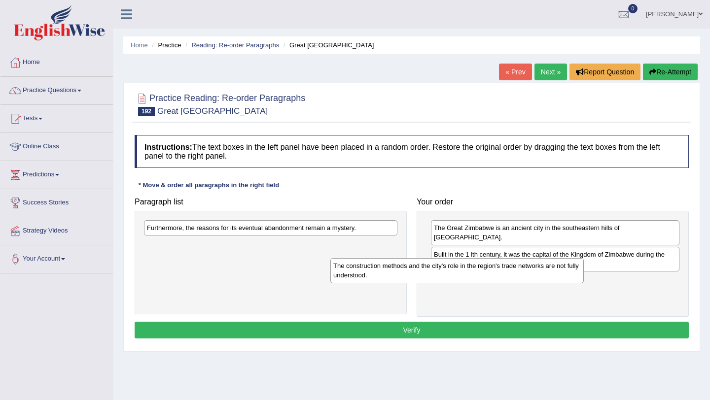
drag, startPoint x: 219, startPoint y: 237, endPoint x: 405, endPoint y: 275, distance: 189.7
click at [406, 275] on div "The construction methods and the city's role in the region's trade networks are…" at bounding box center [456, 270] width 253 height 25
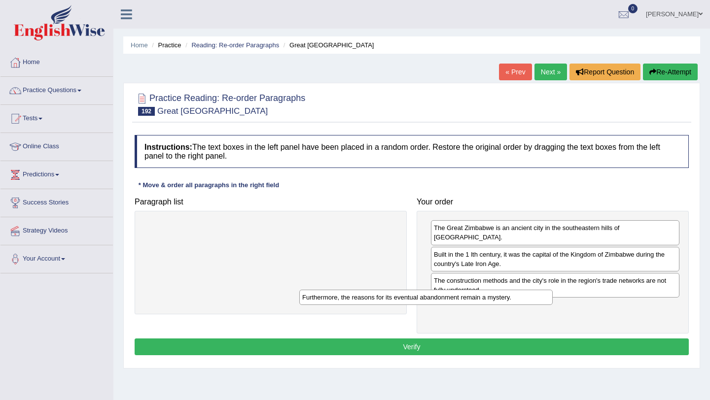
drag, startPoint x: 291, startPoint y: 230, endPoint x: 479, endPoint y: 304, distance: 201.5
click at [478, 304] on div "Furthermore, the reasons for its eventual abandonment remain a mystery." at bounding box center [425, 297] width 253 height 15
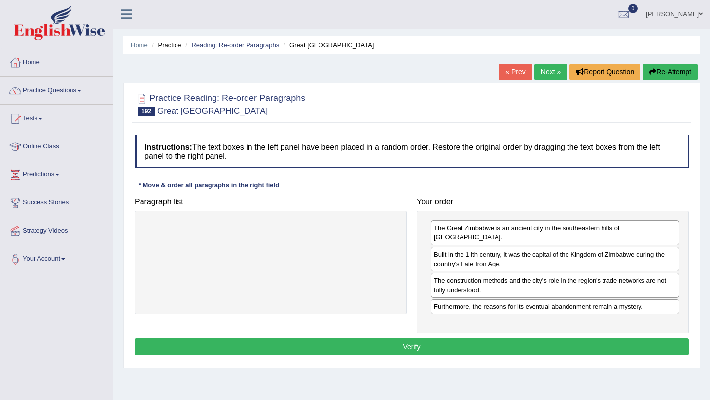
click at [411, 340] on button "Verify" at bounding box center [412, 347] width 554 height 17
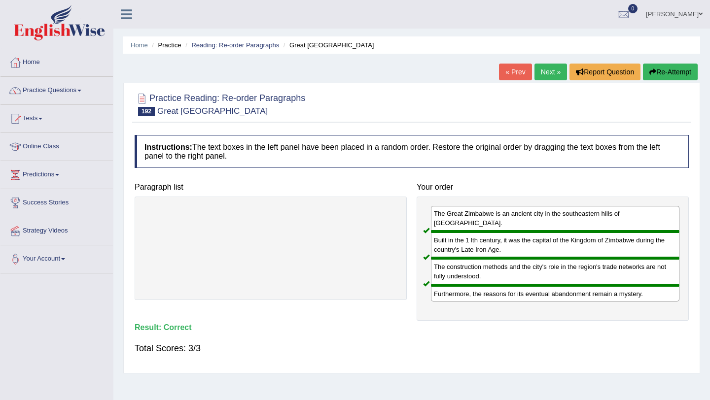
click at [548, 70] on link "Next »" at bounding box center [550, 72] width 33 height 17
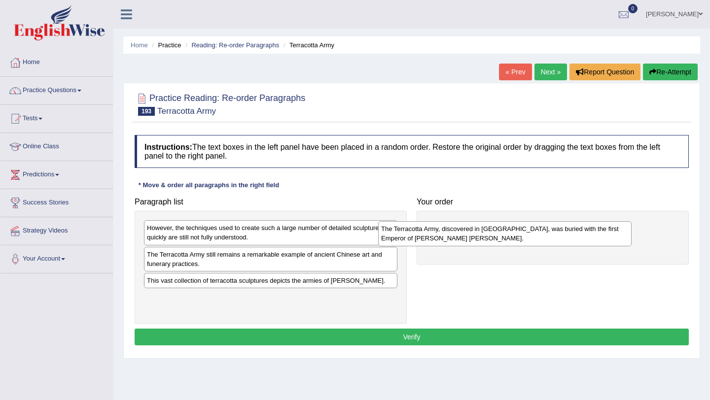
drag, startPoint x: 257, startPoint y: 239, endPoint x: 500, endPoint y: 242, distance: 243.5
click at [500, 242] on div "The Terracotta Army, discovered in [GEOGRAPHIC_DATA], was buried with the first…" at bounding box center [504, 233] width 253 height 25
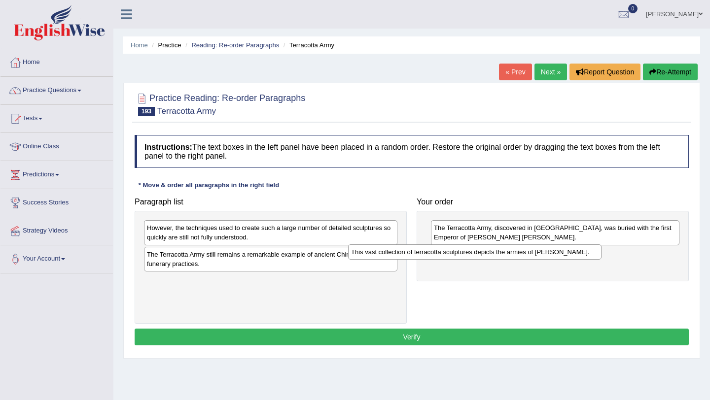
drag, startPoint x: 251, startPoint y: 285, endPoint x: 457, endPoint y: 256, distance: 207.6
click at [457, 256] on div "This vast collection of terracotta sculptures depicts the armies of [PERSON_NAM…" at bounding box center [474, 251] width 253 height 15
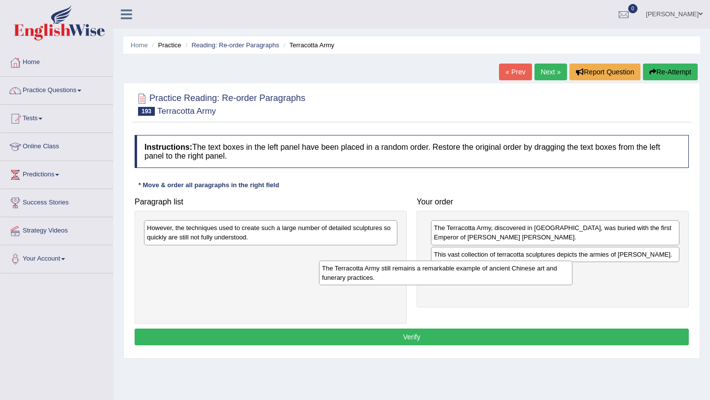
drag, startPoint x: 349, startPoint y: 258, endPoint x: 532, endPoint y: 269, distance: 183.2
click at [532, 269] on div "The Terracotta Army still remains a remarkable example of ancient Chinese art a…" at bounding box center [445, 273] width 253 height 25
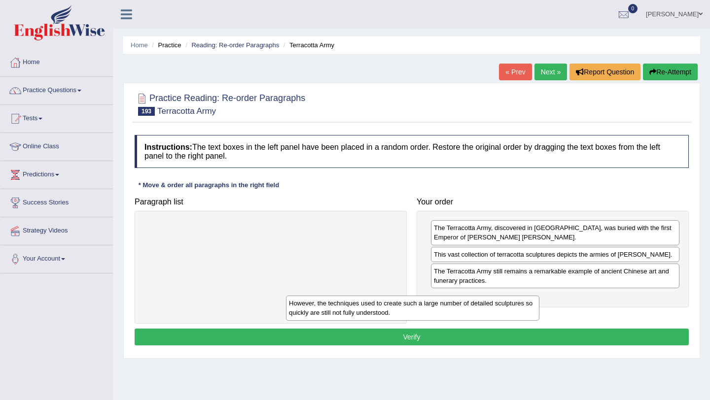
drag, startPoint x: 343, startPoint y: 229, endPoint x: 501, endPoint y: 297, distance: 172.2
click at [501, 298] on div "However, the techniques used to create such a large number of detailed sculptur…" at bounding box center [412, 308] width 253 height 25
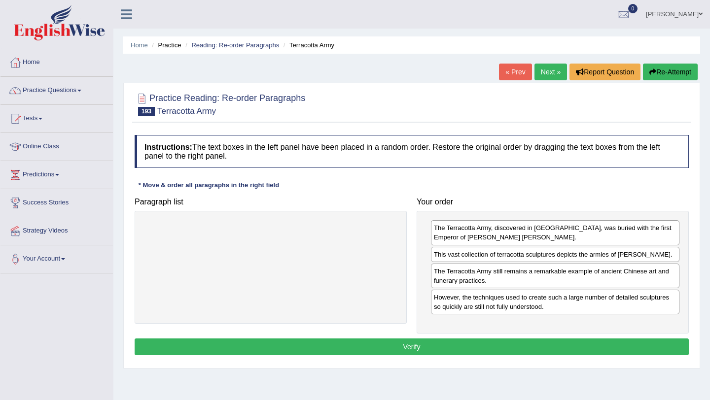
click at [431, 348] on button "Verify" at bounding box center [412, 347] width 554 height 17
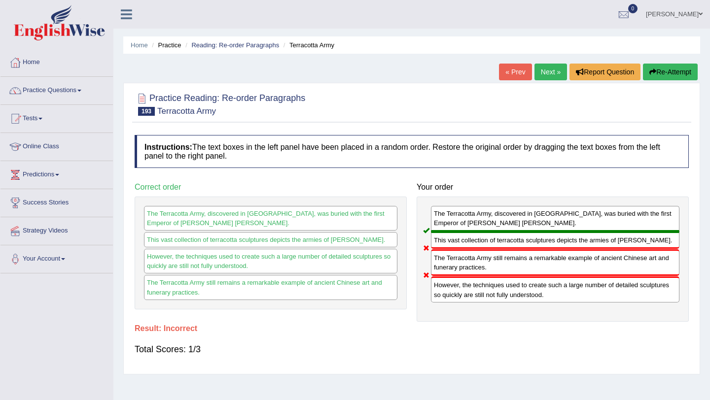
click at [664, 74] on button "Re-Attempt" at bounding box center [670, 72] width 55 height 17
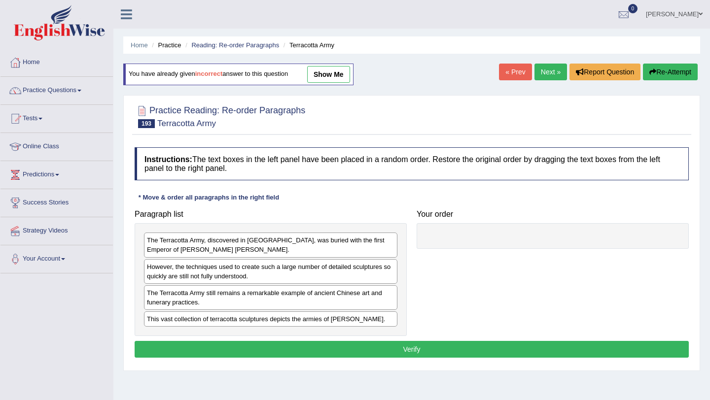
click at [219, 299] on div "The Terracotta Army still remains a remarkable example of ancient Chinese art a…" at bounding box center [270, 297] width 253 height 25
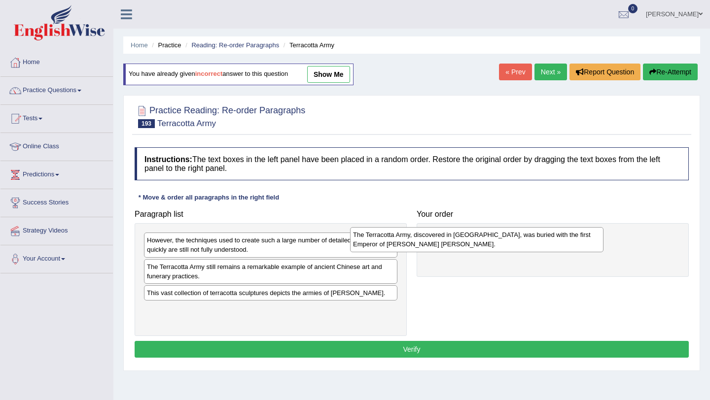
drag, startPoint x: 244, startPoint y: 240, endPoint x: 469, endPoint y: 231, distance: 225.4
click at [469, 231] on div "The Terracotta Army, discovered in China, was buried with the first Emperor of …" at bounding box center [476, 239] width 253 height 25
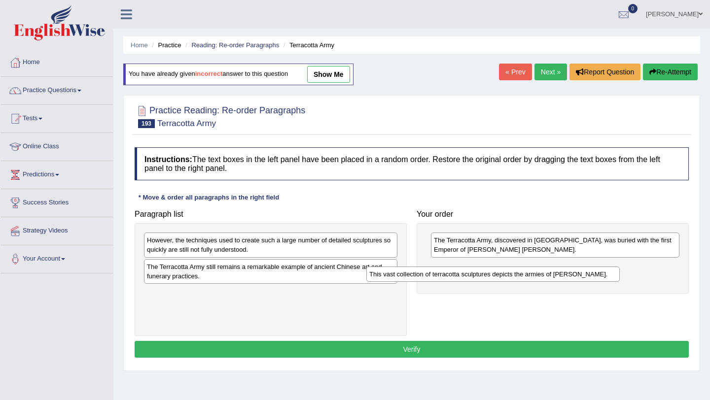
drag, startPoint x: 299, startPoint y: 295, endPoint x: 545, endPoint y: 269, distance: 247.3
click at [545, 268] on div "This vast collection of terracotta sculptures depicts the armies of Qin Shi Hua…" at bounding box center [492, 274] width 253 height 15
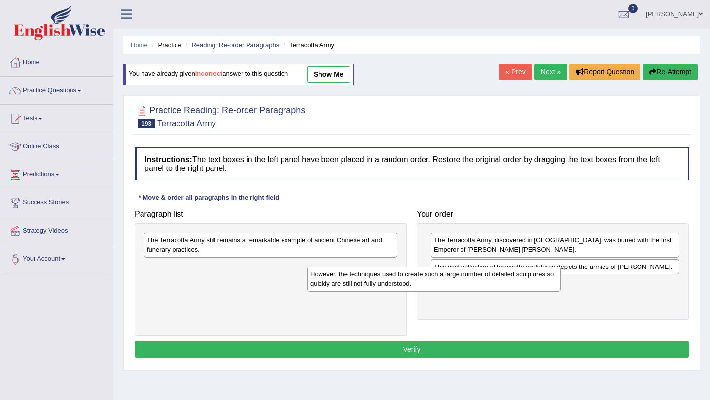
drag, startPoint x: 334, startPoint y: 252, endPoint x: 503, endPoint y: 283, distance: 171.9
click at [503, 284] on div "However, the techniques used to create such a large number of detailed sculptur…" at bounding box center [433, 279] width 253 height 25
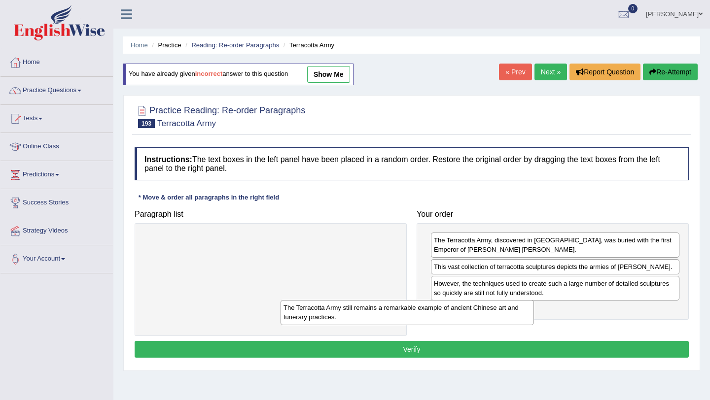
drag, startPoint x: 335, startPoint y: 244, endPoint x: 474, endPoint y: 314, distance: 156.0
click at [474, 313] on div "The Terracotta Army still remains a remarkable example of ancient Chinese art a…" at bounding box center [406, 312] width 253 height 25
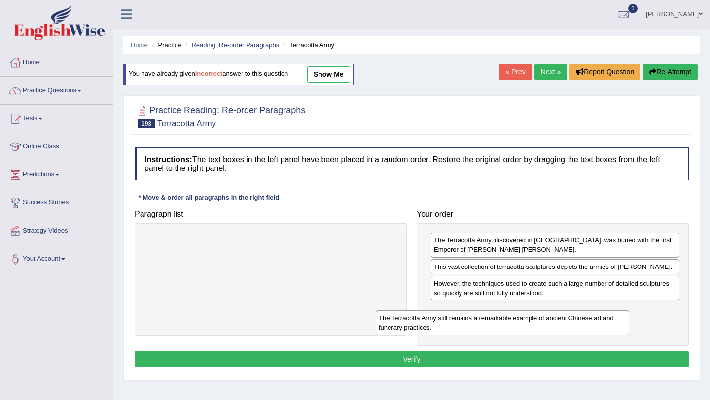
drag, startPoint x: 179, startPoint y: 248, endPoint x: 411, endPoint y: 323, distance: 243.4
click at [411, 323] on div "The Terracotta Army still remains a remarkable example of ancient Chinese art a…" at bounding box center [502, 322] width 253 height 25
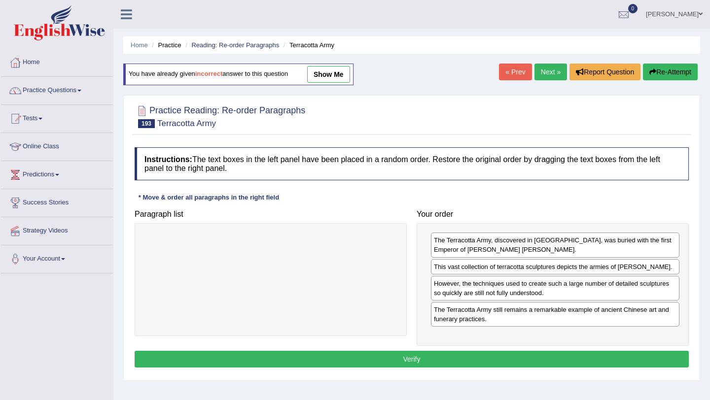
click at [412, 360] on button "Verify" at bounding box center [412, 359] width 554 height 17
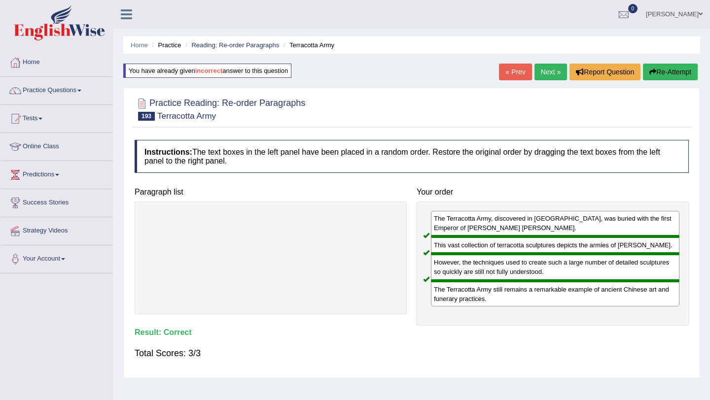
click at [549, 72] on link "Next »" at bounding box center [550, 72] width 33 height 17
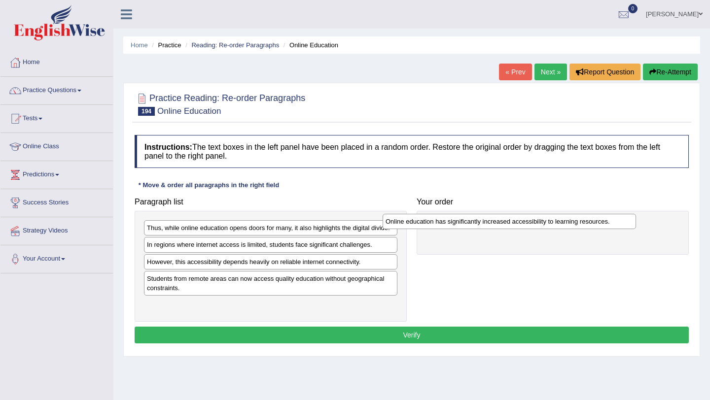
drag, startPoint x: 227, startPoint y: 263, endPoint x: 466, endPoint y: 222, distance: 241.9
click at [466, 222] on div "Online education has significantly increased accessibility to learning resource…" at bounding box center [508, 221] width 253 height 15
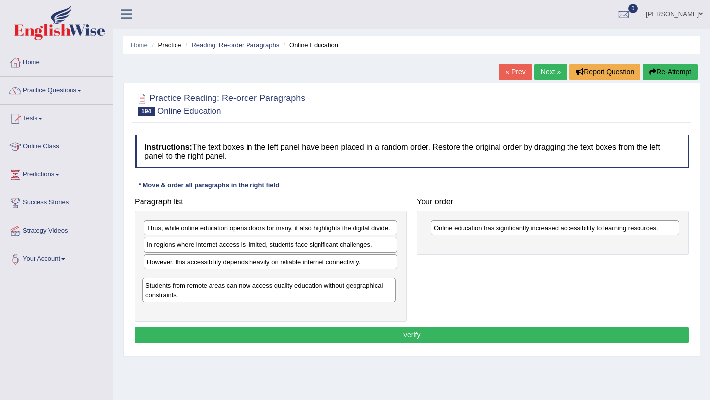
drag, startPoint x: 297, startPoint y: 285, endPoint x: 297, endPoint y: 292, distance: 6.9
click at [297, 292] on div "Students from remote areas can now access quality education without geographica…" at bounding box center [268, 290] width 253 height 25
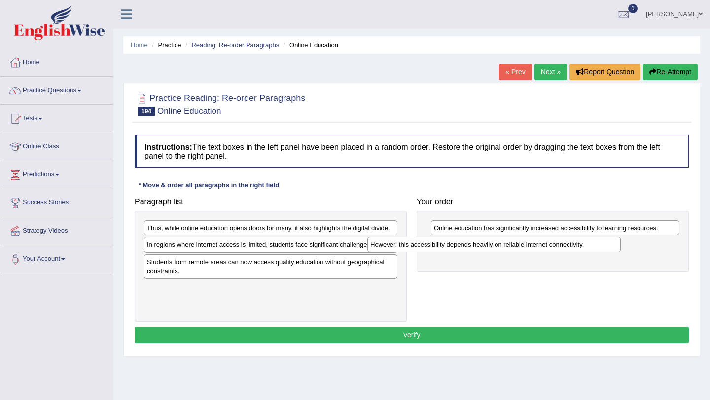
drag, startPoint x: 239, startPoint y: 265, endPoint x: 462, endPoint y: 247, distance: 224.0
click at [462, 248] on div "However, this accessibility depends heavily on reliable internet connectivity." at bounding box center [493, 244] width 253 height 15
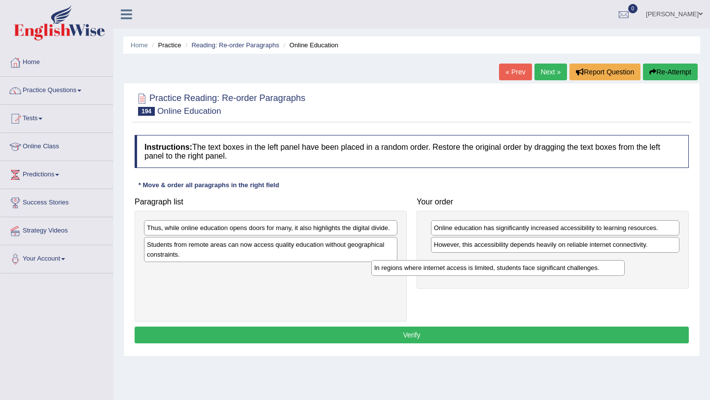
drag, startPoint x: 246, startPoint y: 246, endPoint x: 474, endPoint y: 269, distance: 228.8
click at [474, 269] on div "In regions where internet access is limited, students face significant challeng…" at bounding box center [497, 267] width 253 height 15
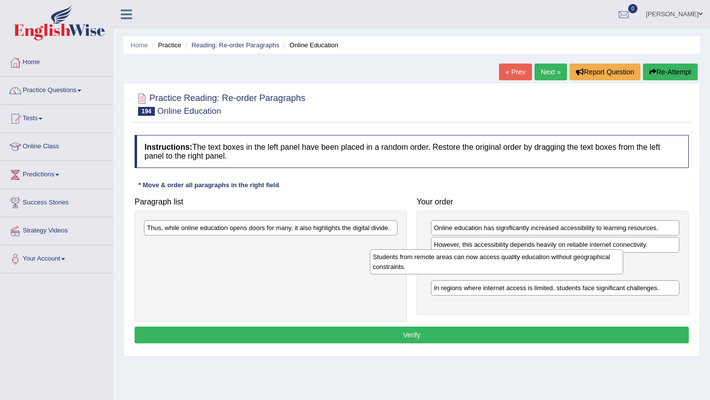
drag, startPoint x: 261, startPoint y: 244, endPoint x: 500, endPoint y: 255, distance: 239.3
click at [499, 256] on div "Students from remote areas can now access quality education without geographica…" at bounding box center [496, 261] width 253 height 25
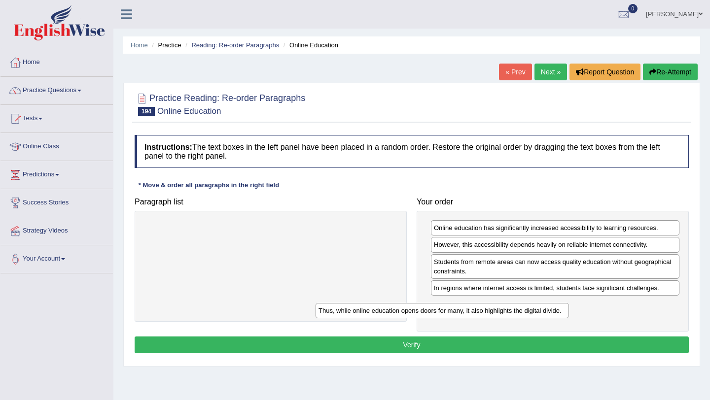
drag, startPoint x: 272, startPoint y: 230, endPoint x: 450, endPoint y: 305, distance: 193.7
click at [450, 306] on div "Thus, while online education opens doors for many, it also highlights the digit…" at bounding box center [441, 310] width 253 height 15
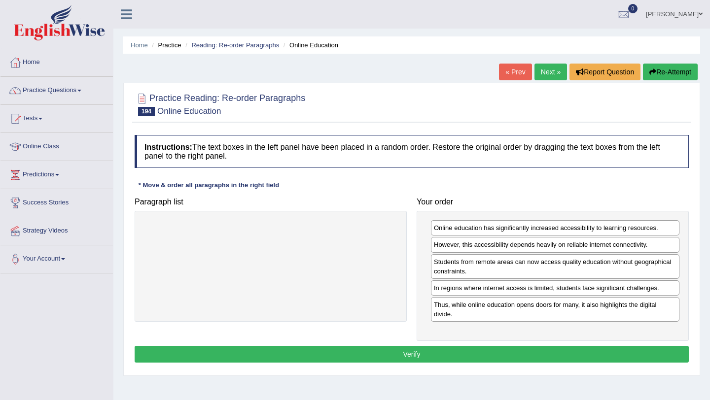
click at [400, 355] on button "Verify" at bounding box center [412, 354] width 554 height 17
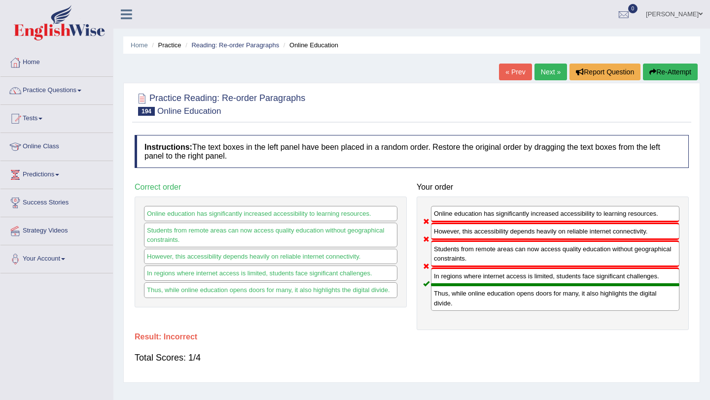
click at [668, 70] on button "Re-Attempt" at bounding box center [670, 72] width 55 height 17
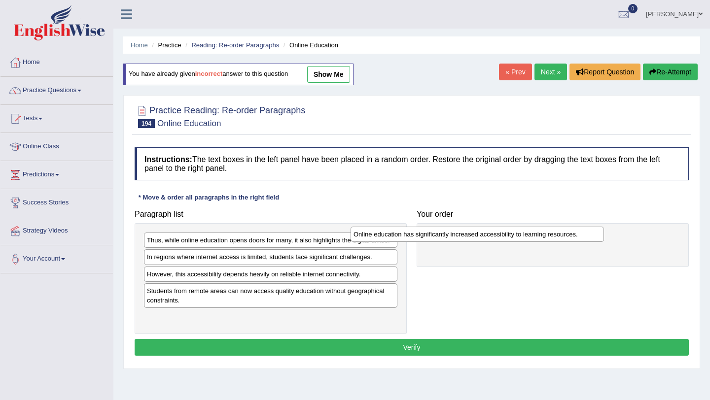
drag, startPoint x: 266, startPoint y: 276, endPoint x: 472, endPoint y: 237, distance: 209.8
click at [472, 237] on div "Online education has significantly increased accessibility to learning resource…" at bounding box center [476, 234] width 253 height 15
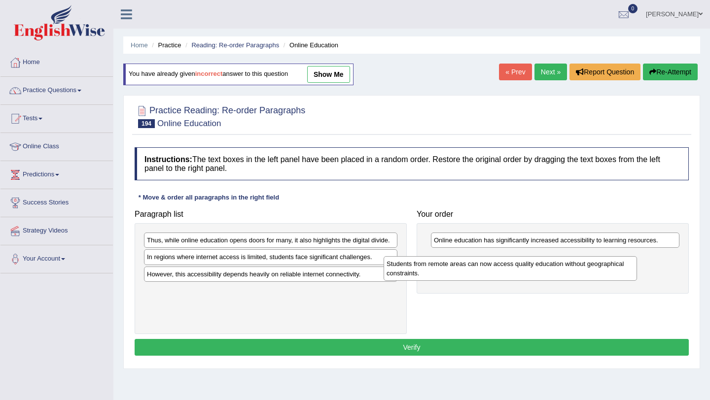
drag, startPoint x: 256, startPoint y: 300, endPoint x: 496, endPoint y: 272, distance: 241.1
click at [496, 272] on div "Students from remote areas can now access quality education without geographica…" at bounding box center [509, 268] width 253 height 25
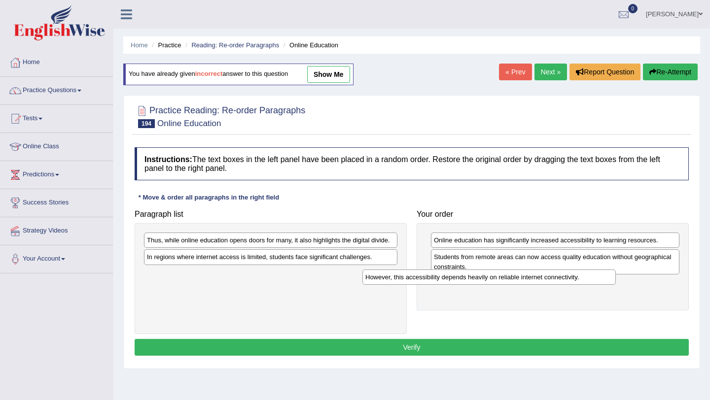
drag, startPoint x: 222, startPoint y: 275, endPoint x: 441, endPoint y: 281, distance: 219.4
click at [441, 279] on div "However, this accessibility depends heavily on reliable internet connectivity." at bounding box center [488, 277] width 253 height 15
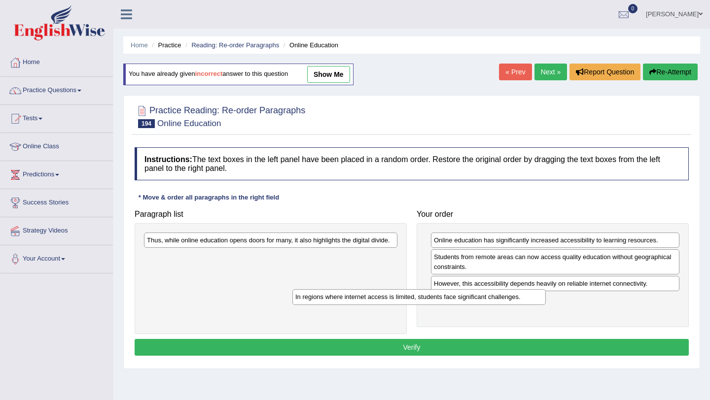
drag, startPoint x: 261, startPoint y: 260, endPoint x: 435, endPoint y: 305, distance: 179.5
click at [435, 305] on div "In regions where internet access is limited, students face significant challeng…" at bounding box center [418, 296] width 253 height 15
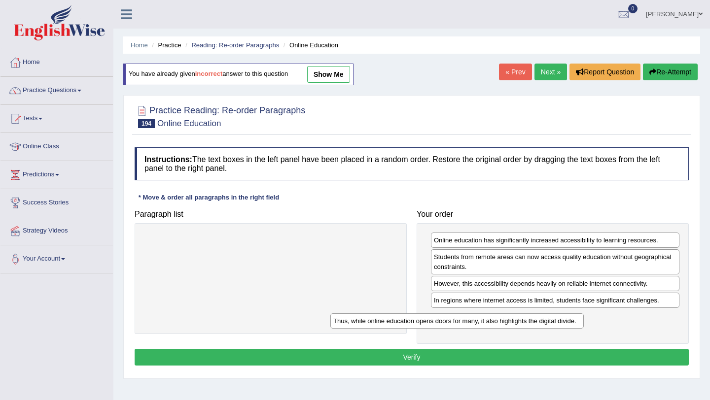
drag, startPoint x: 360, startPoint y: 242, endPoint x: 547, endPoint y: 322, distance: 202.7
click at [547, 322] on div "Thus, while online education opens doors for many, it also highlights the digit…" at bounding box center [456, 320] width 253 height 15
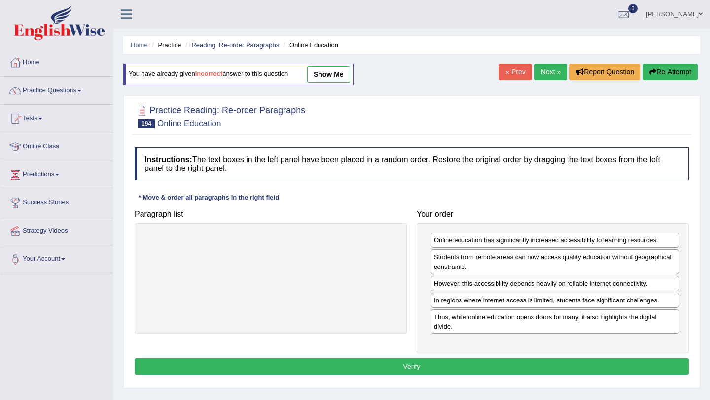
click at [433, 366] on button "Verify" at bounding box center [412, 366] width 554 height 17
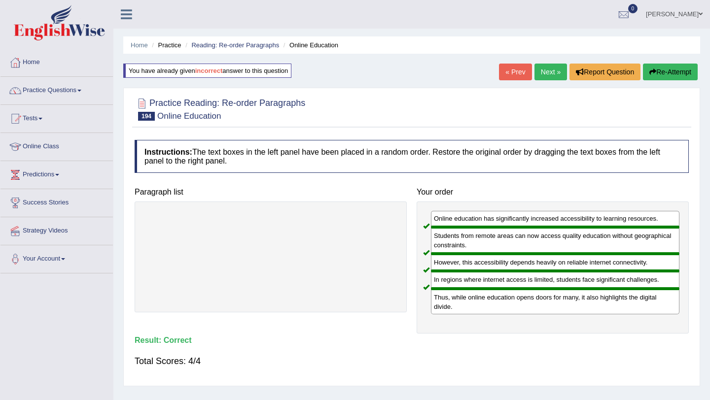
click at [546, 70] on link "Next »" at bounding box center [550, 72] width 33 height 17
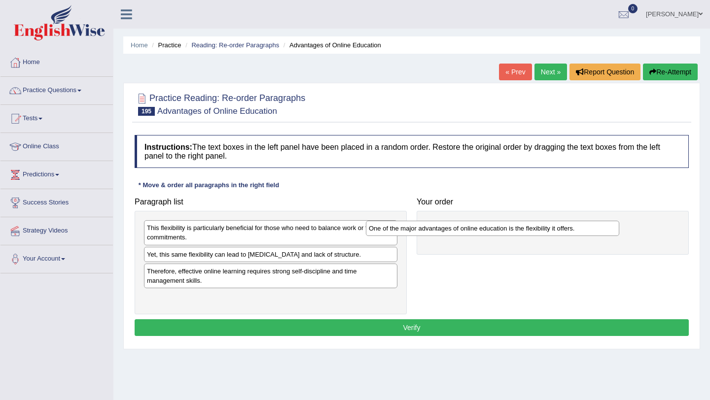
drag, startPoint x: 214, startPoint y: 256, endPoint x: 436, endPoint y: 230, distance: 223.3
click at [436, 230] on div "One of the major advantages of online education is the flexibility it offers." at bounding box center [492, 228] width 253 height 15
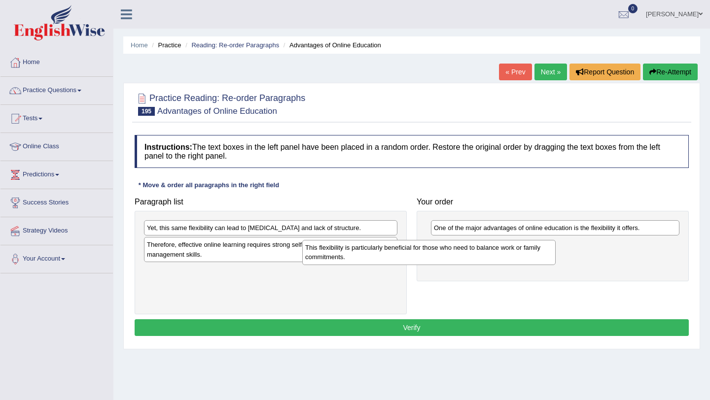
drag, startPoint x: 278, startPoint y: 232, endPoint x: 455, endPoint y: 247, distance: 177.1
click at [455, 247] on div "This flexibility is particularly beneficial for those who need to balance work …" at bounding box center [428, 252] width 253 height 25
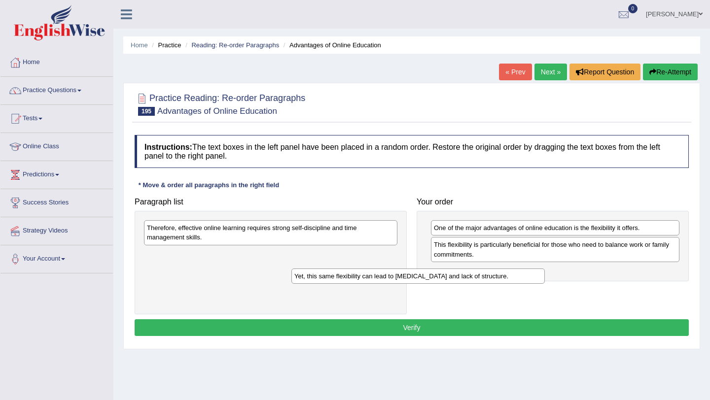
drag, startPoint x: 248, startPoint y: 231, endPoint x: 407, endPoint y: 278, distance: 165.3
click at [407, 278] on div "Yet, this same flexibility can lead to procrastination and lack of structure." at bounding box center [417, 276] width 253 height 15
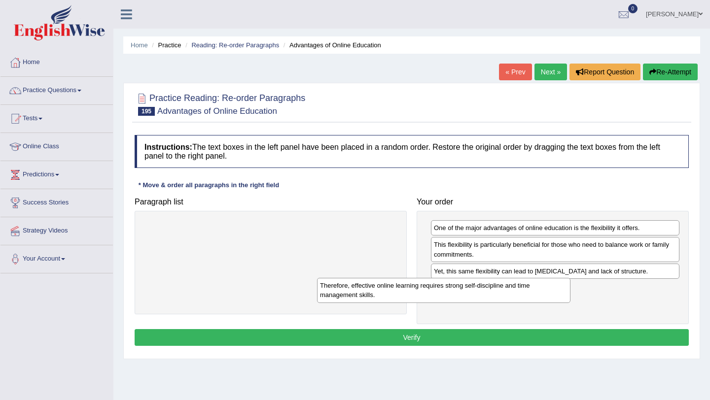
drag, startPoint x: 264, startPoint y: 233, endPoint x: 437, endPoint y: 291, distance: 181.9
click at [437, 291] on div "Therefore, effective online learning requires strong self-discipline and time m…" at bounding box center [443, 290] width 253 height 25
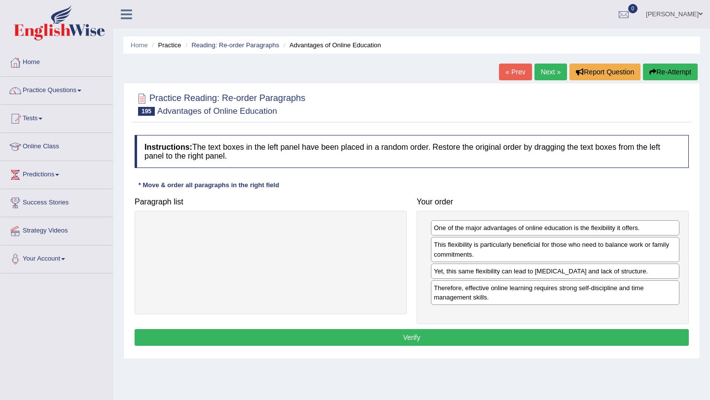
click at [414, 339] on button "Verify" at bounding box center [412, 337] width 554 height 17
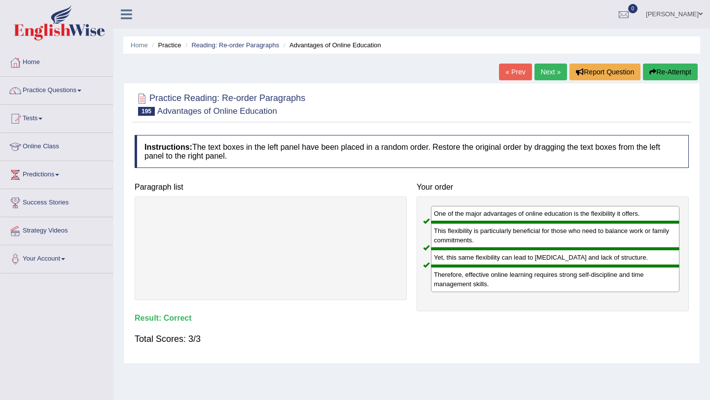
click at [545, 73] on link "Next »" at bounding box center [550, 72] width 33 height 17
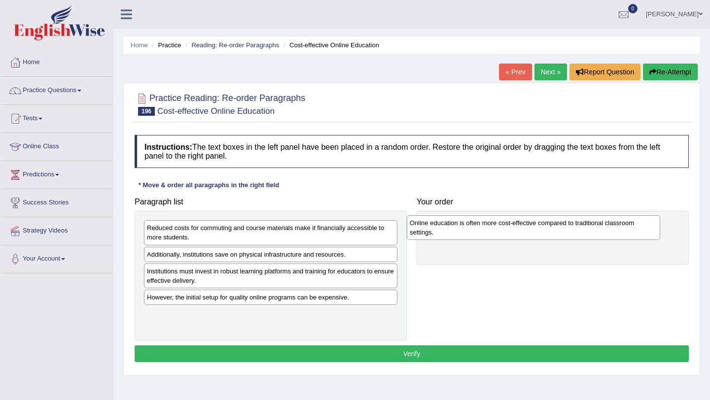
drag, startPoint x: 222, startPoint y: 306, endPoint x: 489, endPoint y: 226, distance: 279.3
click at [489, 226] on div "Online education is often more cost-effective compared to traditional classroom…" at bounding box center [533, 227] width 253 height 25
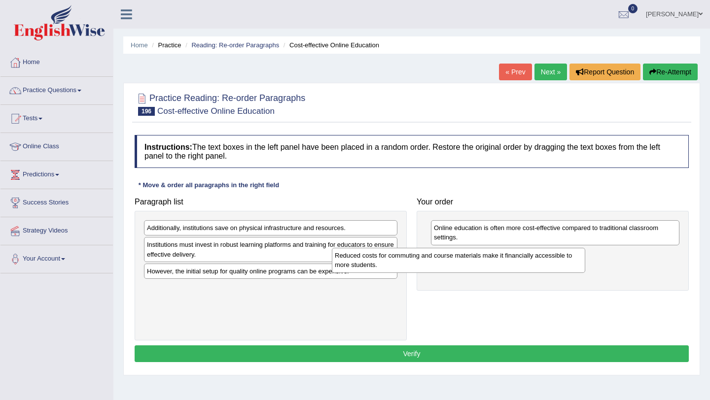
drag, startPoint x: 333, startPoint y: 241, endPoint x: 521, endPoint y: 268, distance: 190.7
click at [521, 268] on div "Reduced costs for commuting and course materials make it financially accessible…" at bounding box center [458, 260] width 253 height 25
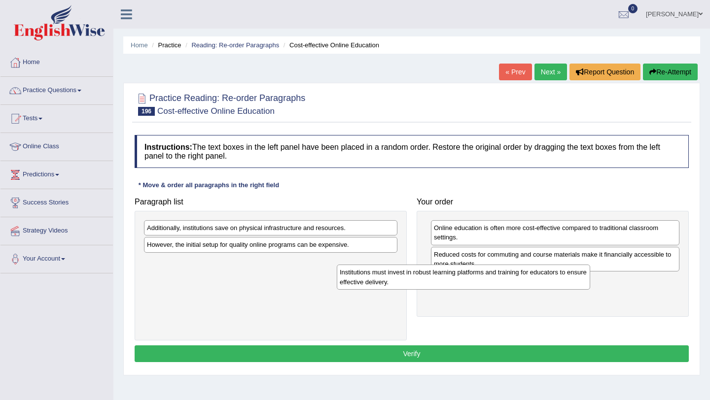
drag, startPoint x: 305, startPoint y: 248, endPoint x: 497, endPoint y: 275, distance: 194.6
click at [498, 275] on div "Institutions must invest in robust learning platforms and training for educator…" at bounding box center [463, 277] width 253 height 25
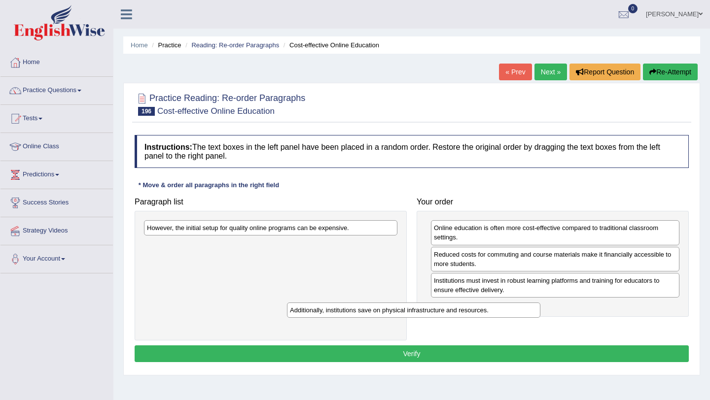
drag, startPoint x: 281, startPoint y: 232, endPoint x: 429, endPoint y: 313, distance: 169.0
click at [428, 313] on div "Additionally, institutions save on physical infrastructure and resources." at bounding box center [413, 310] width 253 height 15
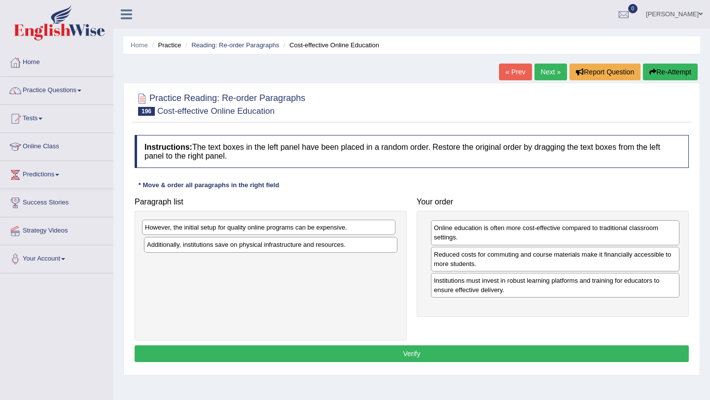
click at [354, 229] on div "However, the initial setup for quality online programs can be expensive." at bounding box center [268, 227] width 253 height 15
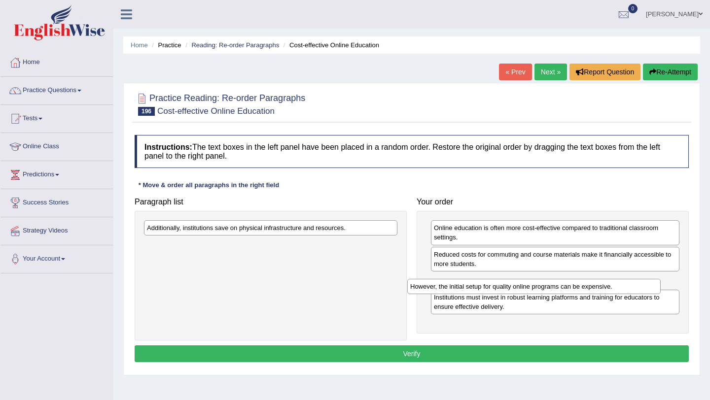
drag, startPoint x: 297, startPoint y: 230, endPoint x: 563, endPoint y: 287, distance: 271.8
click at [563, 287] on div "However, the initial setup for quality online programs can be expensive." at bounding box center [533, 286] width 253 height 15
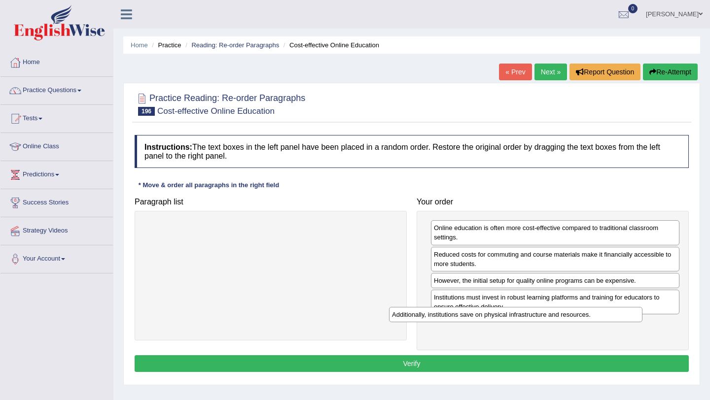
drag, startPoint x: 291, startPoint y: 231, endPoint x: 536, endPoint y: 312, distance: 258.2
click at [536, 314] on div "Additionally, institutions save on physical infrastructure and resources." at bounding box center [515, 314] width 253 height 15
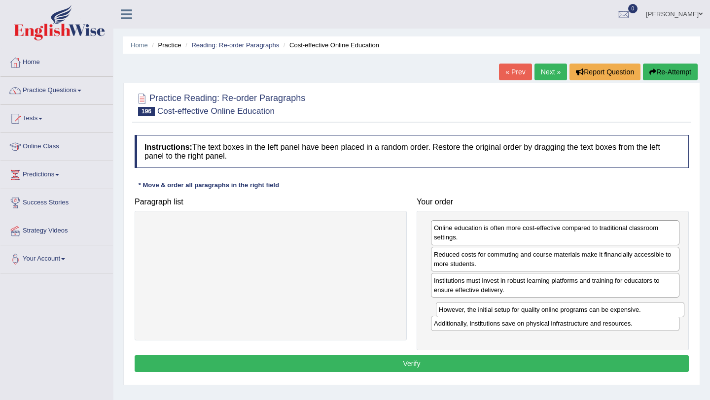
drag, startPoint x: 548, startPoint y: 283, endPoint x: 553, endPoint y: 312, distance: 29.5
click at [553, 312] on div "However, the initial setup for quality online programs can be expensive." at bounding box center [560, 309] width 248 height 15
click at [458, 365] on button "Verify" at bounding box center [412, 363] width 554 height 17
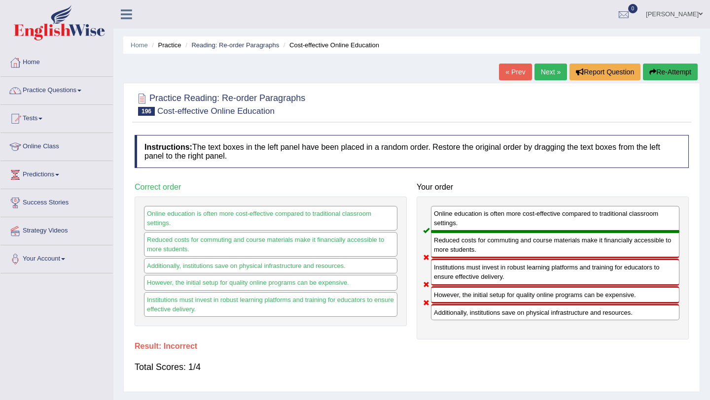
click at [661, 69] on button "Re-Attempt" at bounding box center [670, 72] width 55 height 17
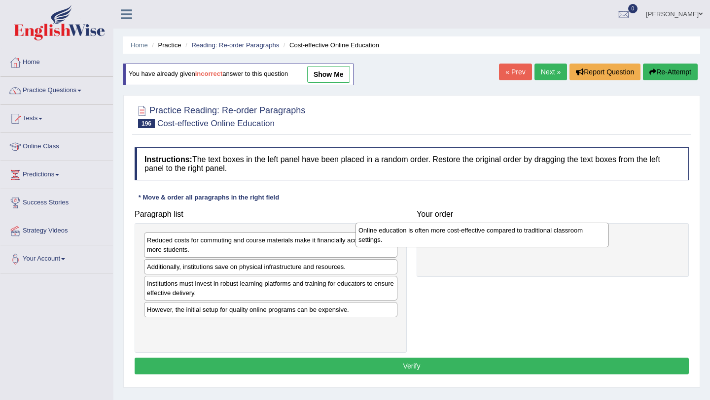
drag, startPoint x: 252, startPoint y: 318, endPoint x: 464, endPoint y: 239, distance: 225.8
click at [464, 239] on div "Online education is often more cost-effective compared to traditional classroom…" at bounding box center [481, 235] width 253 height 25
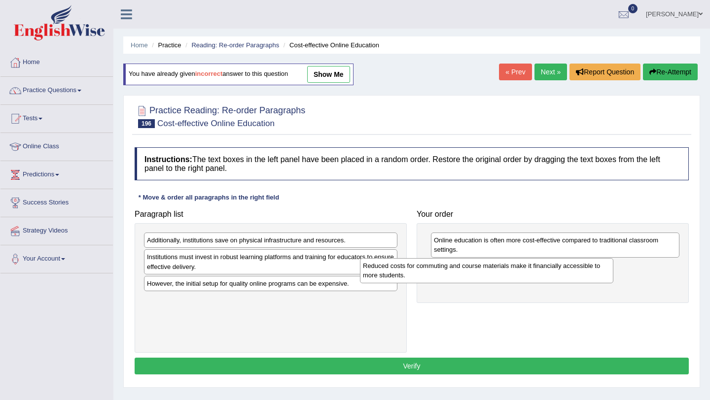
drag, startPoint x: 225, startPoint y: 248, endPoint x: 440, endPoint y: 274, distance: 216.8
click at [440, 274] on div "Reduced costs for commuting and course materials make it financially accessible…" at bounding box center [486, 270] width 253 height 25
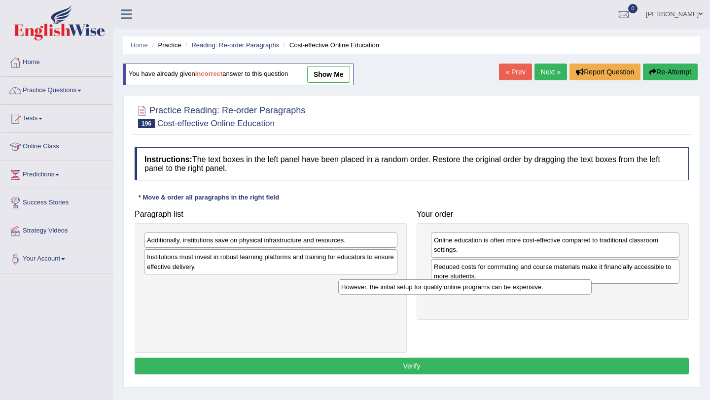
drag, startPoint x: 244, startPoint y: 288, endPoint x: 438, endPoint y: 292, distance: 194.2
click at [438, 292] on div "However, the initial setup for quality online programs can be expensive." at bounding box center [464, 286] width 253 height 15
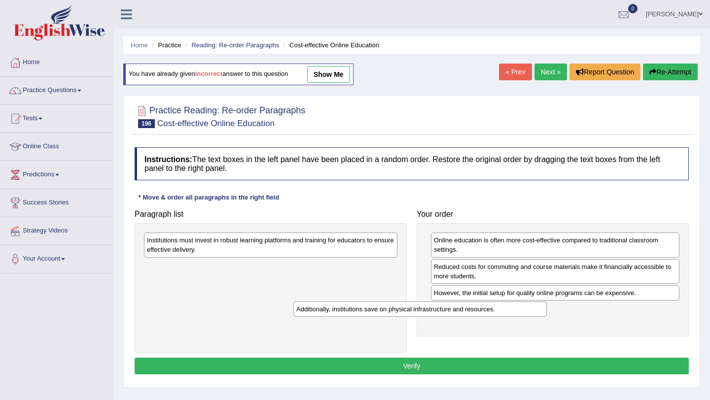
drag, startPoint x: 334, startPoint y: 242, endPoint x: 490, endPoint y: 309, distance: 169.5
click at [490, 310] on div "Additionally, institutions save on physical infrastructure and resources." at bounding box center [419, 309] width 253 height 15
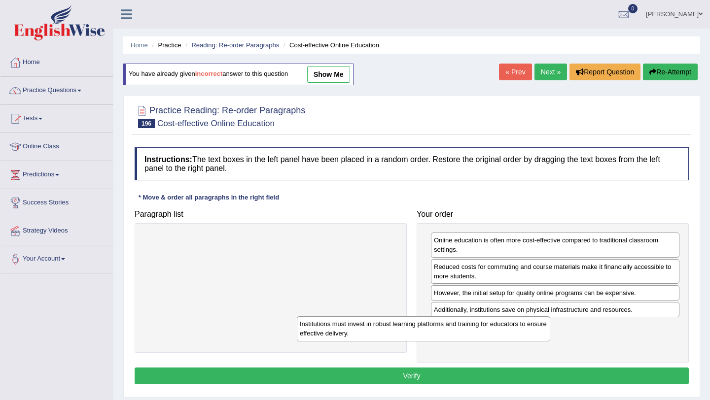
drag, startPoint x: 341, startPoint y: 249, endPoint x: 498, endPoint y: 333, distance: 178.1
click at [498, 333] on div "Institutions must invest in robust learning platforms and training for educator…" at bounding box center [423, 328] width 253 height 25
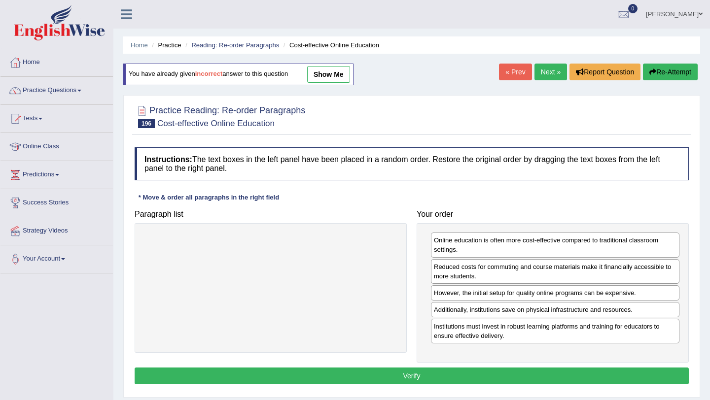
click at [416, 376] on button "Verify" at bounding box center [412, 376] width 554 height 17
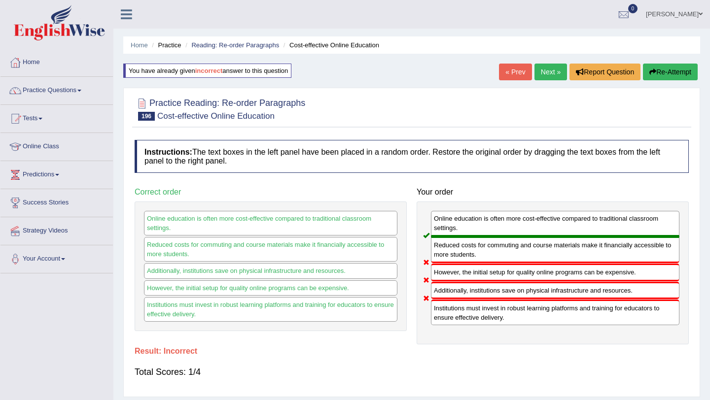
click at [666, 70] on button "Re-Attempt" at bounding box center [670, 72] width 55 height 17
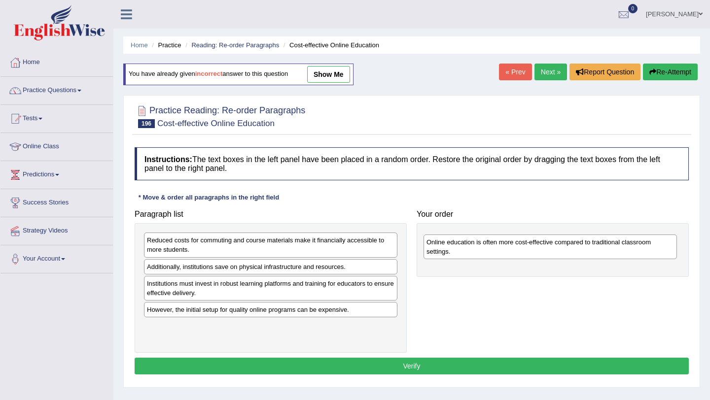
drag, startPoint x: 226, startPoint y: 320, endPoint x: 511, endPoint y: 244, distance: 294.9
click at [511, 244] on div "Online education is often more cost-effective compared to traditional classroom…" at bounding box center [549, 247] width 253 height 25
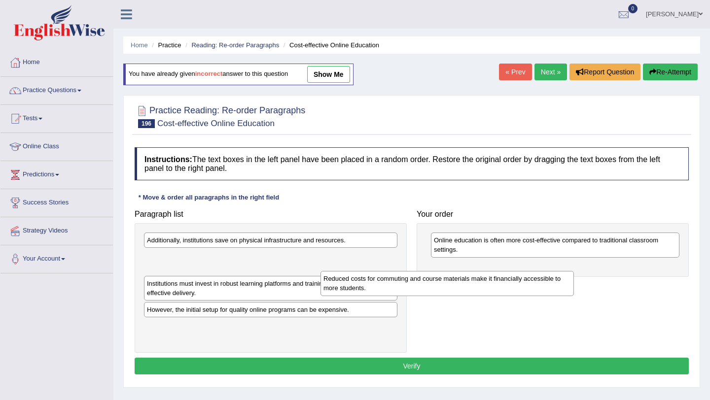
drag, startPoint x: 265, startPoint y: 244, endPoint x: 448, endPoint y: 269, distance: 184.5
click at [448, 271] on div "Reduced costs for commuting and course materials make it financially accessible…" at bounding box center [446, 283] width 253 height 25
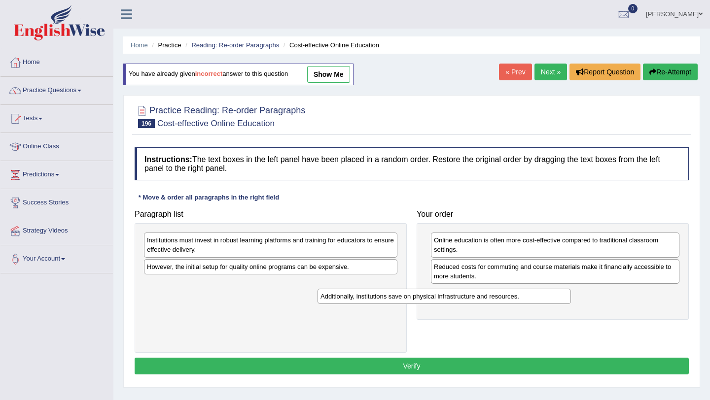
drag, startPoint x: 292, startPoint y: 240, endPoint x: 466, endPoint y: 294, distance: 182.2
click at [466, 295] on div "Additionally, institutions save on physical infrastructure and resources." at bounding box center [443, 296] width 253 height 15
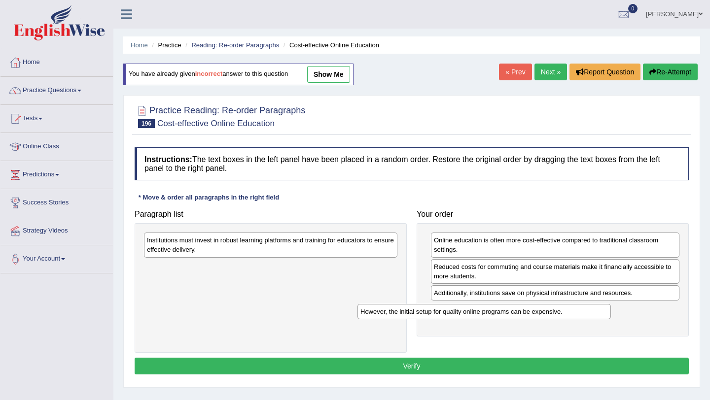
drag, startPoint x: 286, startPoint y: 270, endPoint x: 501, endPoint y: 312, distance: 219.0
click at [501, 313] on div "However, the initial setup for quality online programs can be expensive." at bounding box center [483, 311] width 253 height 15
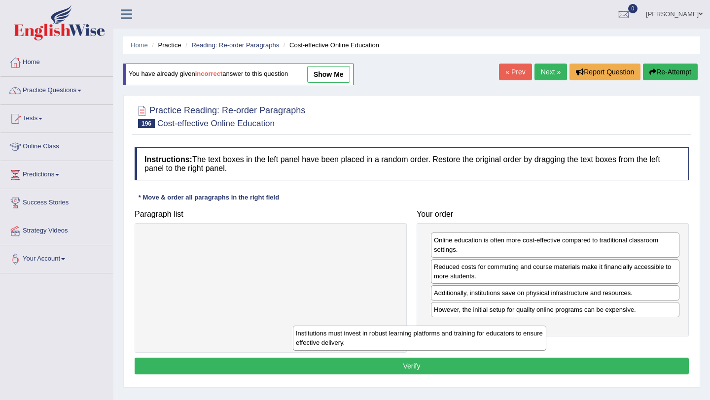
drag, startPoint x: 344, startPoint y: 244, endPoint x: 496, endPoint y: 332, distance: 174.6
click at [496, 333] on div "Institutions must invest in robust learning platforms and training for educator…" at bounding box center [419, 338] width 253 height 25
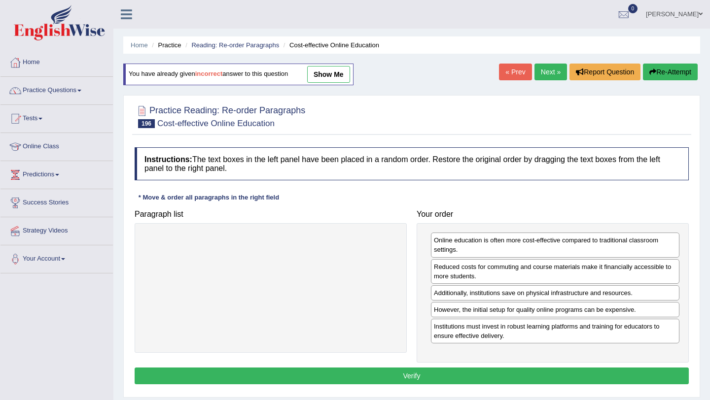
click at [405, 378] on button "Verify" at bounding box center [412, 376] width 554 height 17
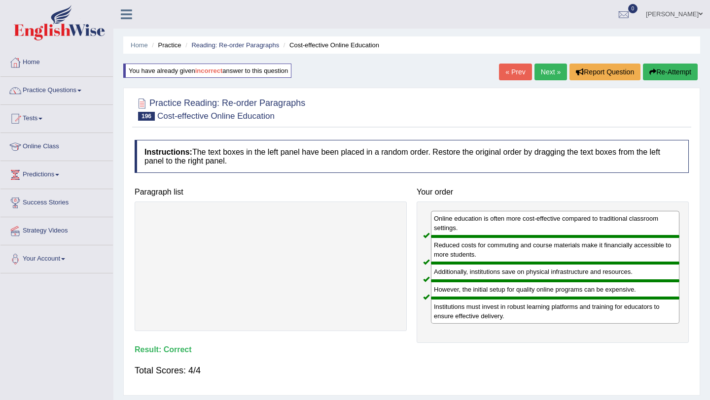
click at [549, 72] on link "Next »" at bounding box center [550, 72] width 33 height 17
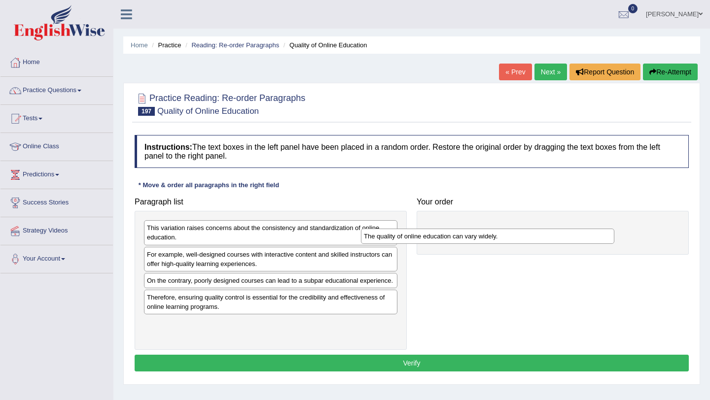
drag, startPoint x: 220, startPoint y: 257, endPoint x: 470, endPoint y: 224, distance: 252.0
click at [471, 229] on div "The quality of online education can vary widely." at bounding box center [487, 236] width 253 height 15
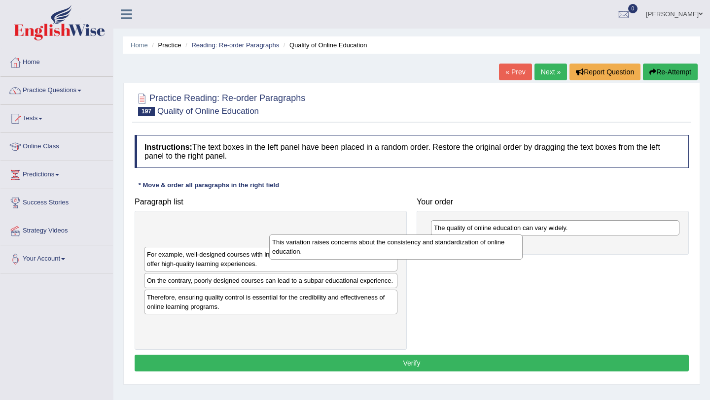
drag, startPoint x: 312, startPoint y: 233, endPoint x: 482, endPoint y: 243, distance: 169.8
click at [481, 242] on div "This variation raises concerns about the consistency and standardization of onl…" at bounding box center [395, 247] width 253 height 25
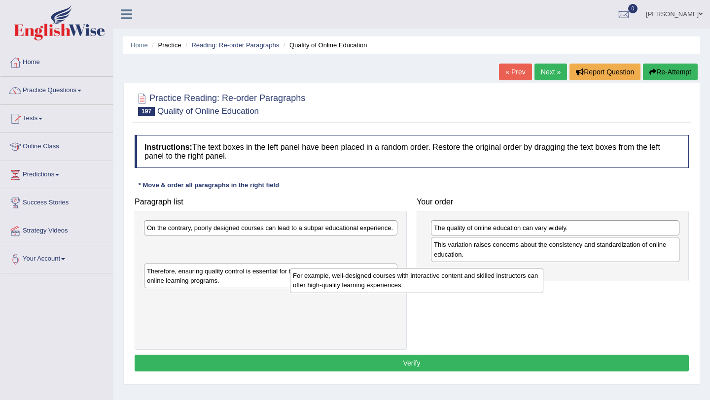
drag, startPoint x: 293, startPoint y: 232, endPoint x: 458, endPoint y: 274, distance: 170.3
click at [458, 274] on div "For example, well-designed courses with interactive content and skilled instruc…" at bounding box center [416, 280] width 253 height 25
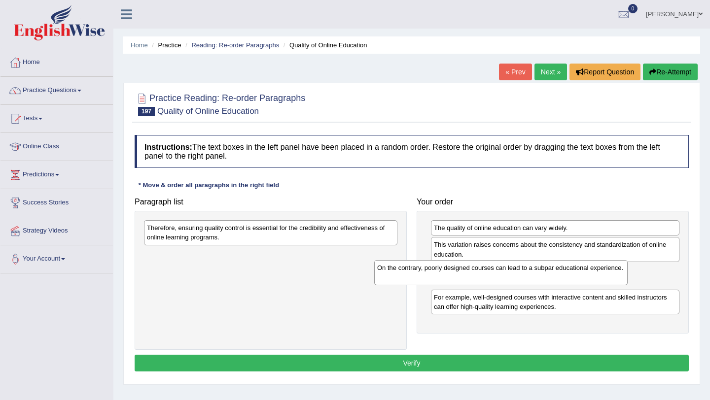
drag, startPoint x: 254, startPoint y: 239, endPoint x: 484, endPoint y: 279, distance: 233.6
click at [484, 279] on div "On the contrary, poorly designed courses can lead to a subpar educational exper…" at bounding box center [500, 272] width 253 height 25
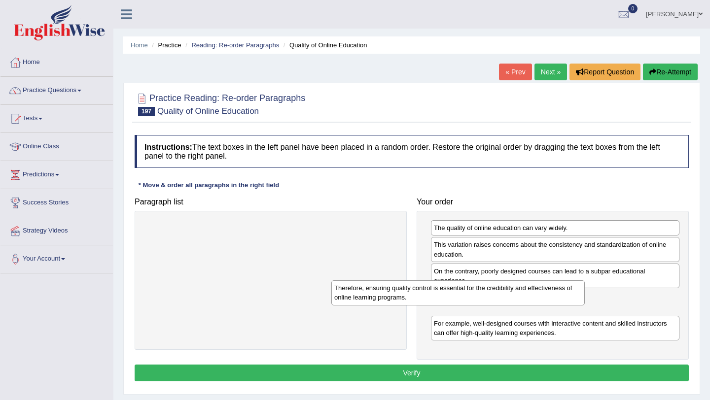
drag, startPoint x: 249, startPoint y: 237, endPoint x: 458, endPoint y: 307, distance: 220.4
click at [458, 305] on div "Therefore, ensuring quality control is essential for the credibility and effect…" at bounding box center [457, 292] width 253 height 25
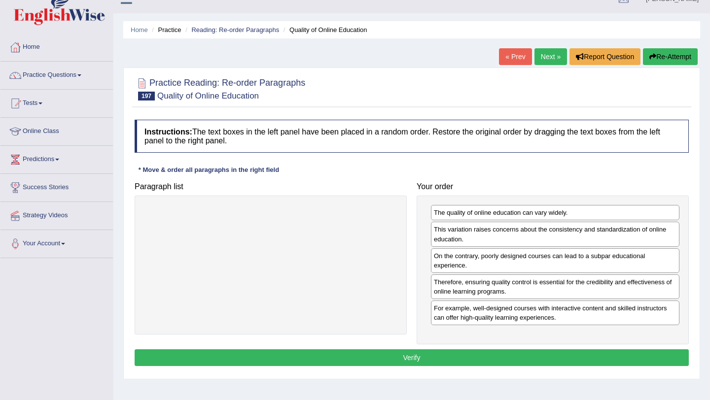
scroll to position [15, 0]
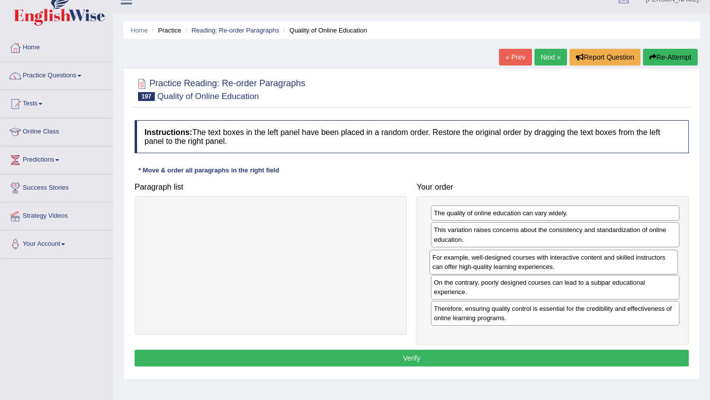
drag, startPoint x: 514, startPoint y: 320, endPoint x: 513, endPoint y: 268, distance: 52.2
click at [513, 268] on div "For example, well-designed courses with interactive content and skilled instruc…" at bounding box center [553, 262] width 248 height 25
click at [500, 355] on button "Verify" at bounding box center [412, 358] width 554 height 17
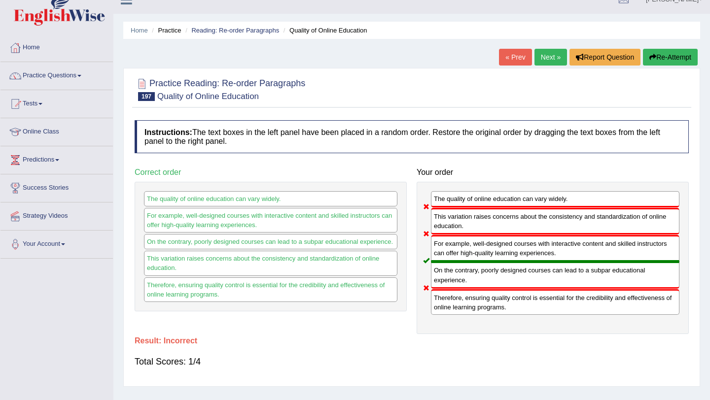
click at [675, 57] on button "Re-Attempt" at bounding box center [670, 57] width 55 height 17
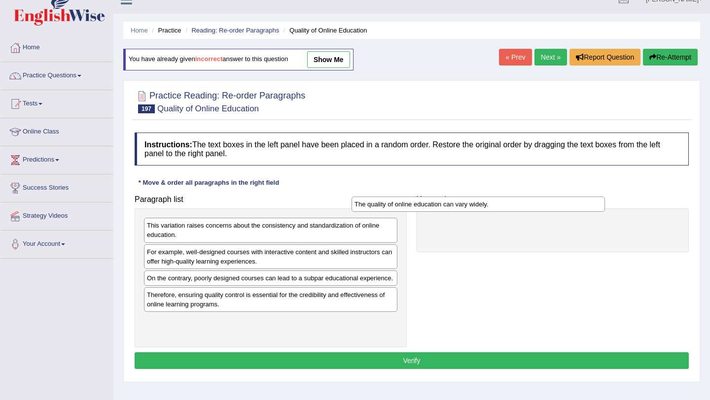
drag, startPoint x: 268, startPoint y: 255, endPoint x: 475, endPoint y: 205, distance: 213.5
click at [475, 206] on div "The quality of online education can vary widely." at bounding box center [477, 204] width 253 height 15
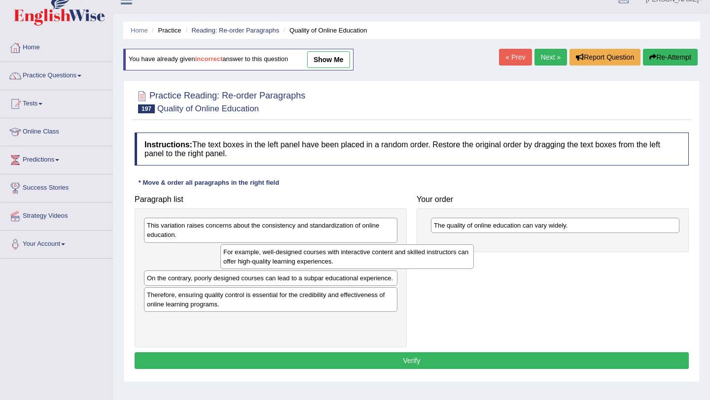
drag, startPoint x: 330, startPoint y: 254, endPoint x: 458, endPoint y: 257, distance: 128.2
click at [458, 257] on div "For example, well-designed courses with interactive content and skilled instruc…" at bounding box center [346, 256] width 253 height 25
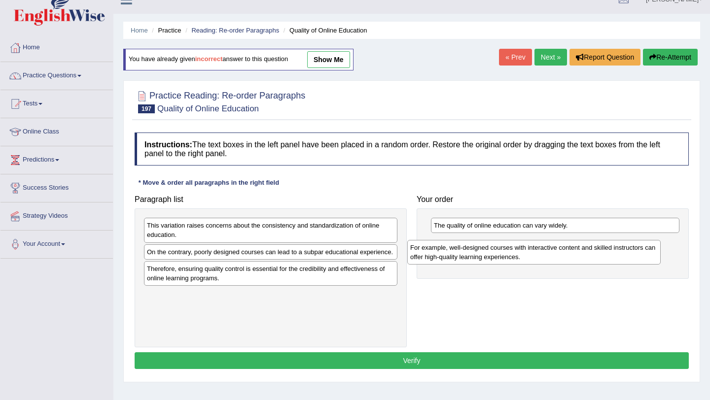
drag, startPoint x: 164, startPoint y: 264, endPoint x: 427, endPoint y: 256, distance: 263.8
click at [427, 256] on div "For example, well-designed courses with interactive content and skilled instruc…" at bounding box center [533, 252] width 253 height 25
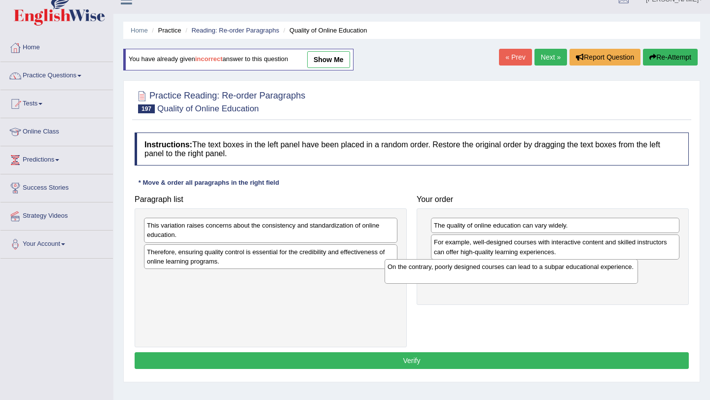
drag, startPoint x: 238, startPoint y: 260, endPoint x: 482, endPoint y: 275, distance: 244.4
click at [482, 275] on div "On the contrary, poorly designed courses can lead to a subpar educational exper…" at bounding box center [510, 271] width 253 height 25
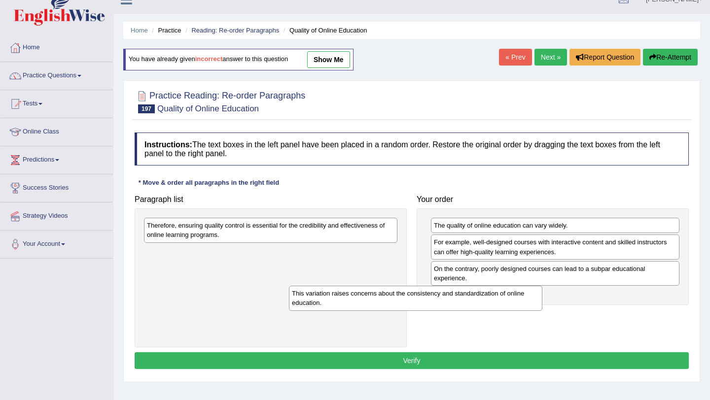
drag, startPoint x: 309, startPoint y: 227, endPoint x: 461, endPoint y: 295, distance: 166.1
click at [461, 295] on div "This variation raises concerns about the consistency and standardization of onl…" at bounding box center [415, 298] width 253 height 25
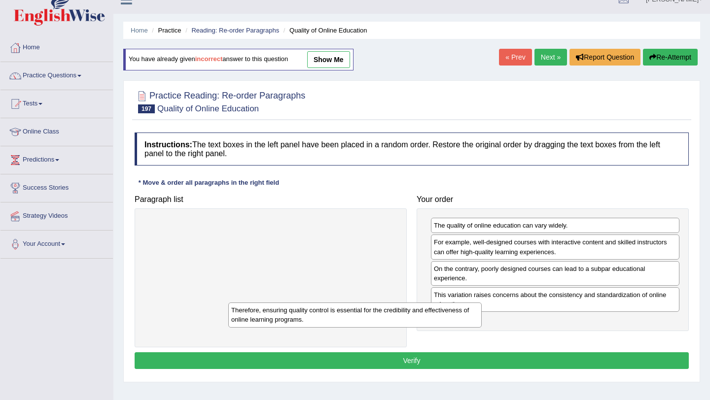
drag, startPoint x: 322, startPoint y: 229, endPoint x: 437, endPoint y: 322, distance: 148.2
click at [437, 322] on div "Therefore, ensuring quality control is essential for the credibility and effect…" at bounding box center [354, 315] width 253 height 25
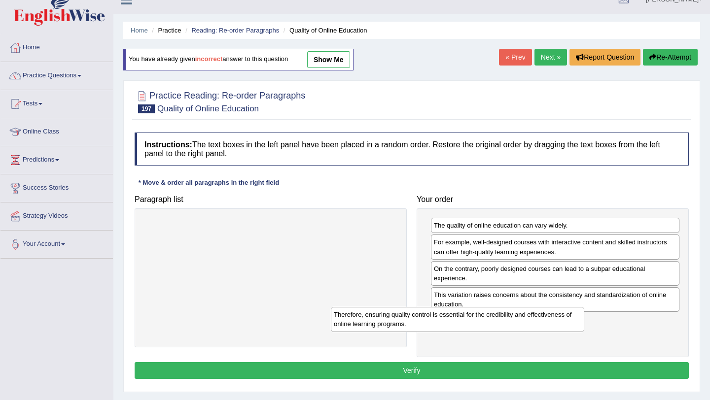
drag, startPoint x: 171, startPoint y: 235, endPoint x: 359, endPoint y: 320, distance: 206.5
click at [359, 320] on div "Therefore, ensuring quality control is essential for the credibility and effect…" at bounding box center [457, 319] width 253 height 25
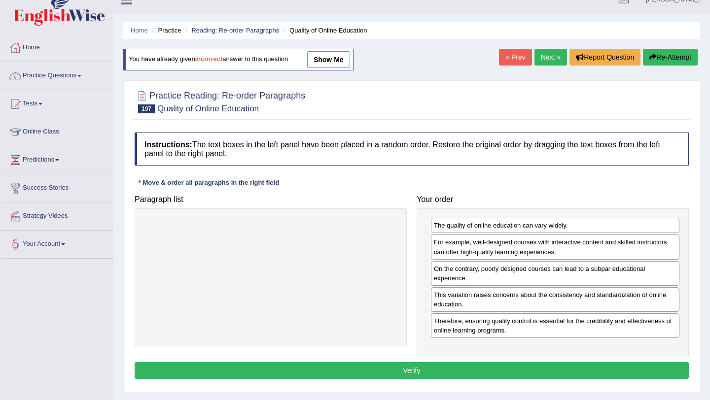
click at [387, 373] on button "Verify" at bounding box center [412, 370] width 554 height 17
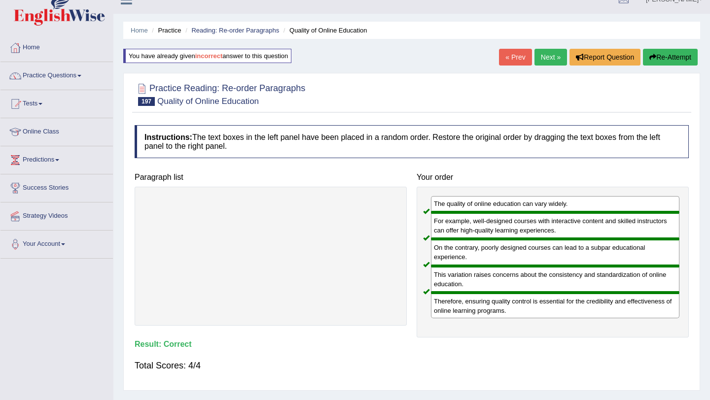
click at [545, 59] on link "Next »" at bounding box center [550, 57] width 33 height 17
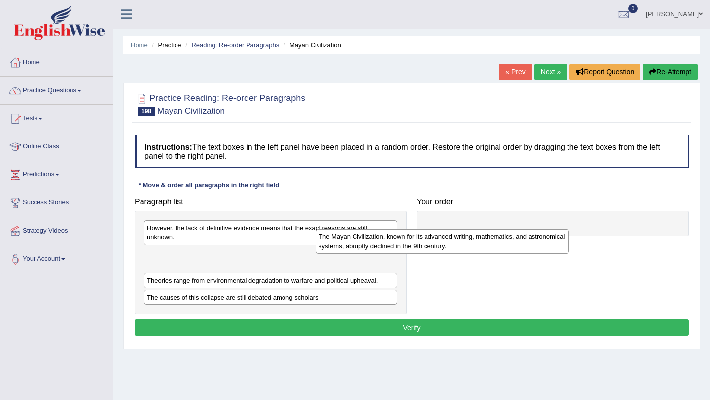
drag, startPoint x: 211, startPoint y: 262, endPoint x: 425, endPoint y: 239, distance: 215.2
click at [425, 239] on div "The Mayan Civilization, known for its advanced writing, mathematics, and astron…" at bounding box center [441, 241] width 253 height 25
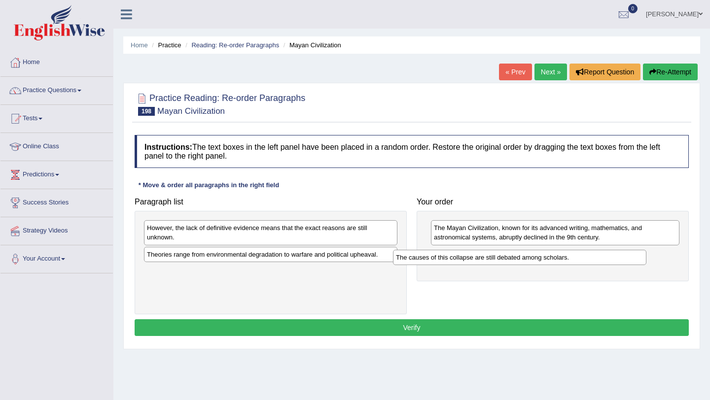
drag, startPoint x: 231, startPoint y: 272, endPoint x: 485, endPoint y: 259, distance: 254.6
click at [485, 259] on div "The causes of this collapse are still debated among scholars." at bounding box center [519, 257] width 253 height 15
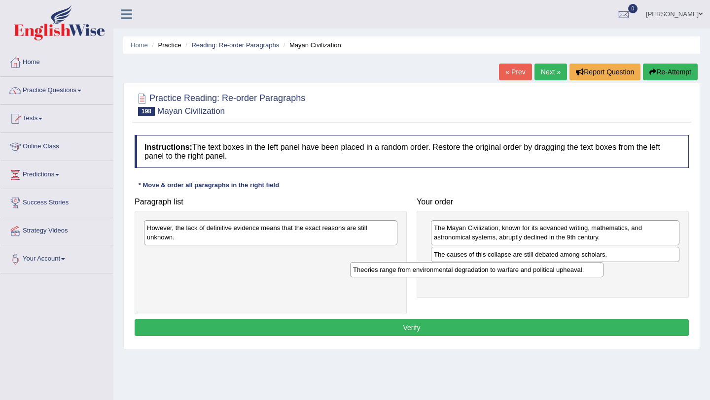
drag, startPoint x: 287, startPoint y: 259, endPoint x: 500, endPoint y: 278, distance: 213.7
click at [500, 277] on div "Theories range from environmental degradation to warfare and political upheaval." at bounding box center [476, 269] width 253 height 15
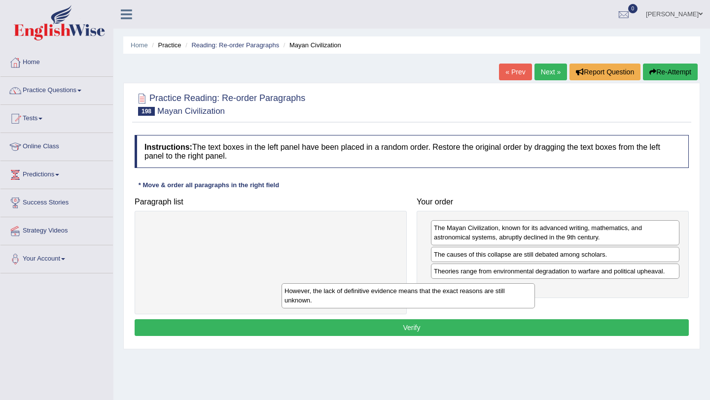
drag, startPoint x: 333, startPoint y: 230, endPoint x: 491, endPoint y: 293, distance: 171.0
click at [491, 294] on div "However, the lack of definitive evidence means that the exact reasons are still…" at bounding box center [407, 295] width 253 height 25
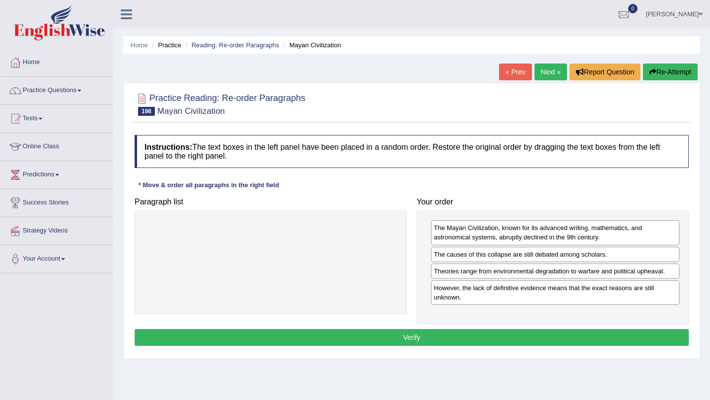
click at [430, 338] on button "Verify" at bounding box center [412, 337] width 554 height 17
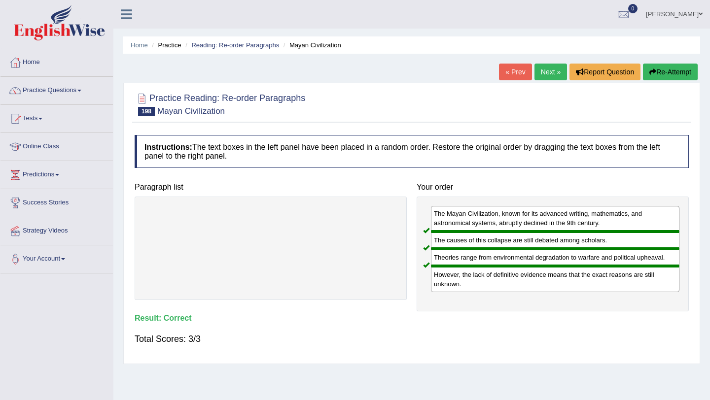
click at [549, 70] on link "Next »" at bounding box center [550, 72] width 33 height 17
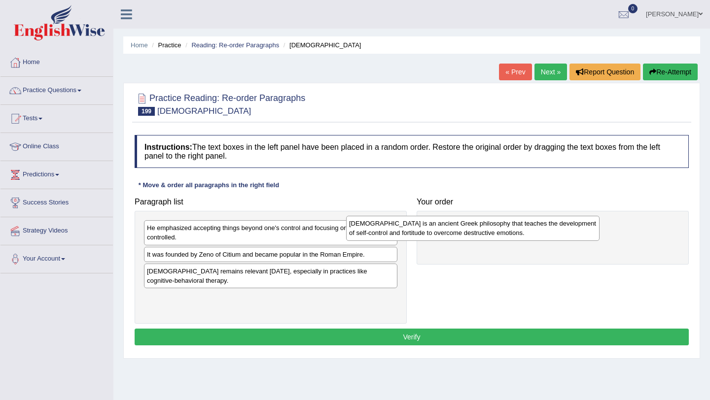
drag, startPoint x: 244, startPoint y: 230, endPoint x: 470, endPoint y: 220, distance: 226.4
click at [470, 220] on div "[DEMOGRAPHIC_DATA] is an ancient Greek philosophy that teaches the development …" at bounding box center [472, 228] width 253 height 25
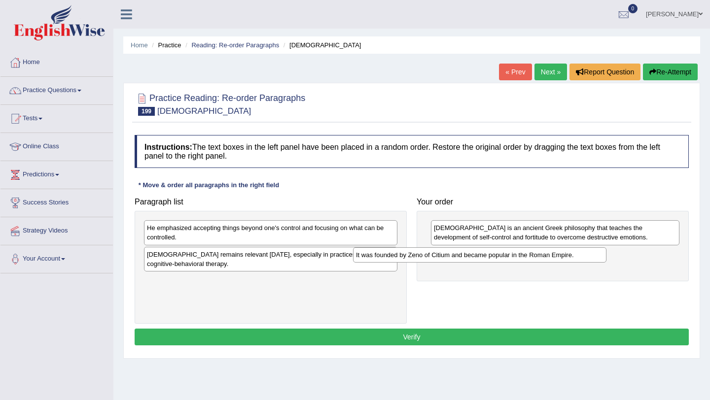
drag, startPoint x: 242, startPoint y: 257, endPoint x: 478, endPoint y: 256, distance: 235.6
click at [478, 256] on div "It was founded by Zeno of Citium and became popular in the Roman Empire." at bounding box center [479, 254] width 253 height 15
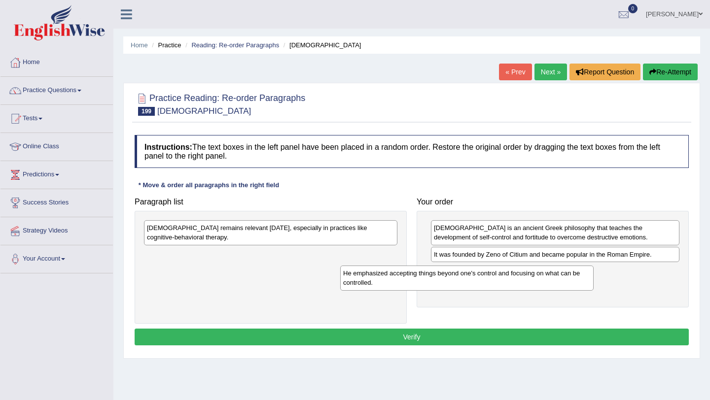
drag, startPoint x: 305, startPoint y: 235, endPoint x: 502, endPoint y: 279, distance: 202.5
click at [502, 279] on div "He emphasized accepting things beyond one's control and focusing on what can be…" at bounding box center [466, 278] width 253 height 25
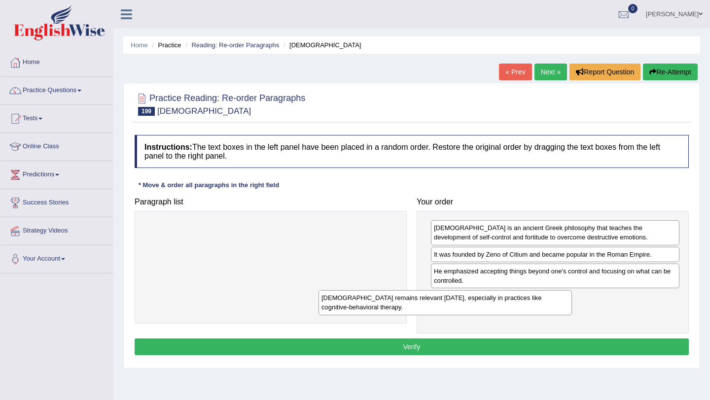
drag, startPoint x: 334, startPoint y: 227, endPoint x: 509, endPoint y: 295, distance: 187.2
click at [509, 295] on div "[DEMOGRAPHIC_DATA] remains relevant [DATE], especially in practices like cognit…" at bounding box center [444, 302] width 253 height 25
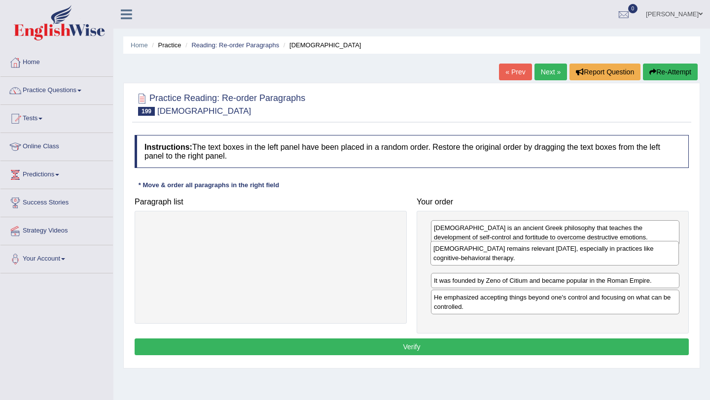
drag, startPoint x: 525, startPoint y: 309, endPoint x: 525, endPoint y: 260, distance: 49.3
click at [525, 260] on div "[DEMOGRAPHIC_DATA] remains relevant [DATE], especially in practices like cognit…" at bounding box center [554, 253] width 248 height 25
click at [486, 349] on button "Verify" at bounding box center [412, 347] width 554 height 17
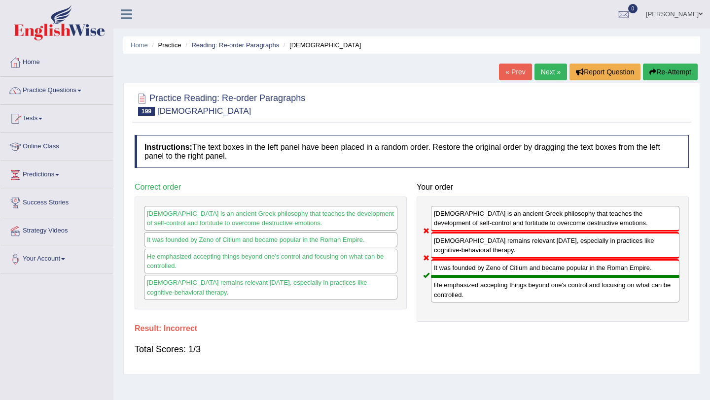
click at [659, 68] on button "Re-Attempt" at bounding box center [670, 72] width 55 height 17
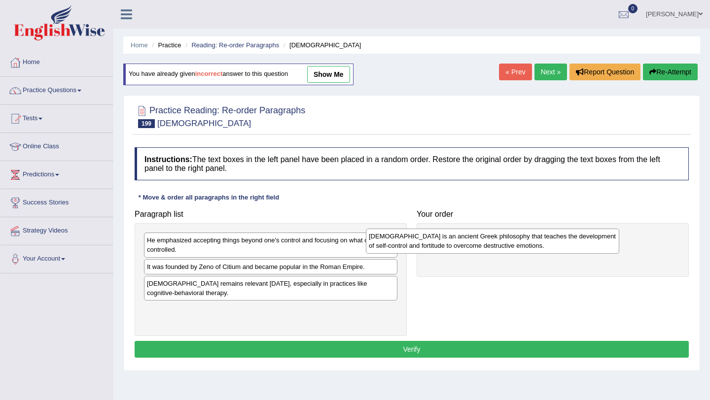
drag, startPoint x: 259, startPoint y: 246, endPoint x: 481, endPoint y: 242, distance: 221.3
click at [481, 242] on div "Stoicism is an ancient Greek philosophy that teaches the development of self-co…" at bounding box center [492, 241] width 253 height 25
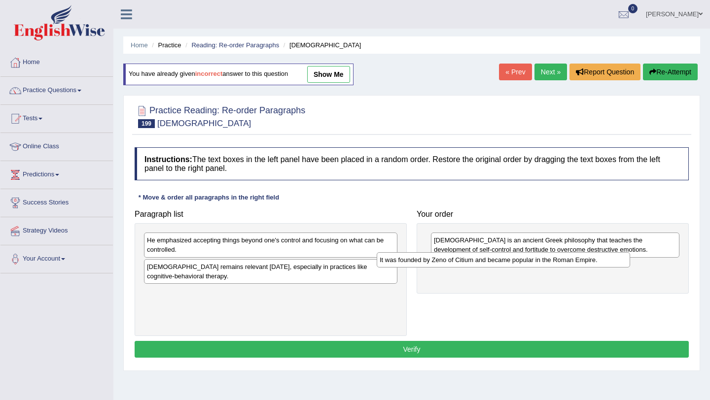
drag, startPoint x: 264, startPoint y: 271, endPoint x: 505, endPoint y: 264, distance: 241.6
click at [505, 264] on div "It was founded by Zeno of Citium and became popular in the Roman Empire." at bounding box center [503, 259] width 253 height 15
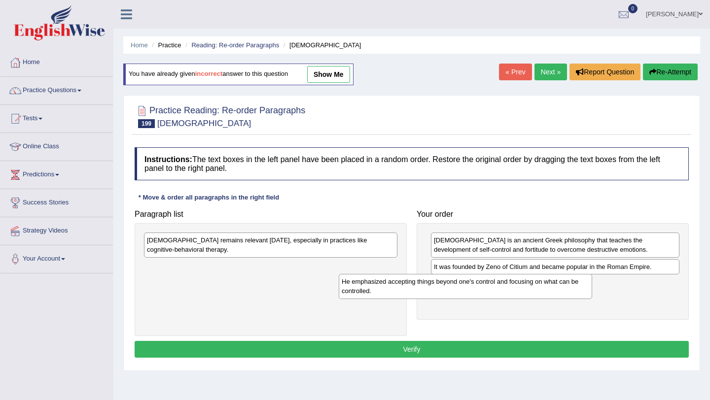
drag, startPoint x: 299, startPoint y: 252, endPoint x: 493, endPoint y: 293, distance: 198.4
click at [494, 293] on div "He emphasized accepting things beyond one's control and focusing on what can be…" at bounding box center [465, 286] width 253 height 25
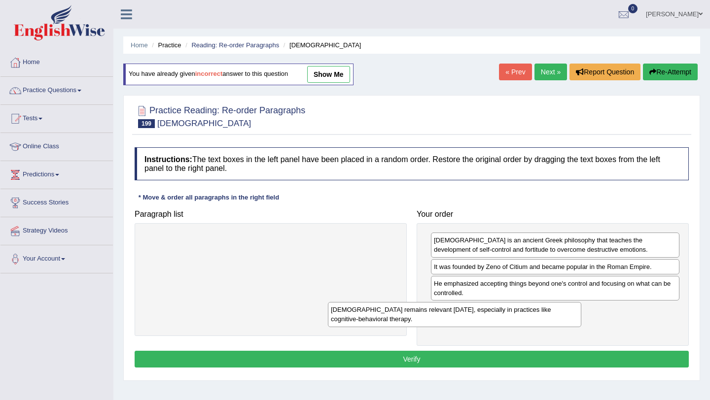
drag, startPoint x: 354, startPoint y: 239, endPoint x: 544, endPoint y: 308, distance: 201.7
click at [544, 308] on div "Stoicism remains relevant today, especially in practices like cognitive-behavio…" at bounding box center [454, 314] width 253 height 25
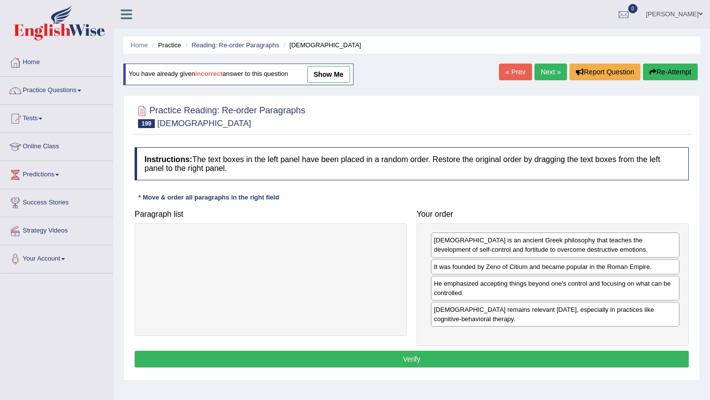
click at [483, 359] on button "Verify" at bounding box center [412, 359] width 554 height 17
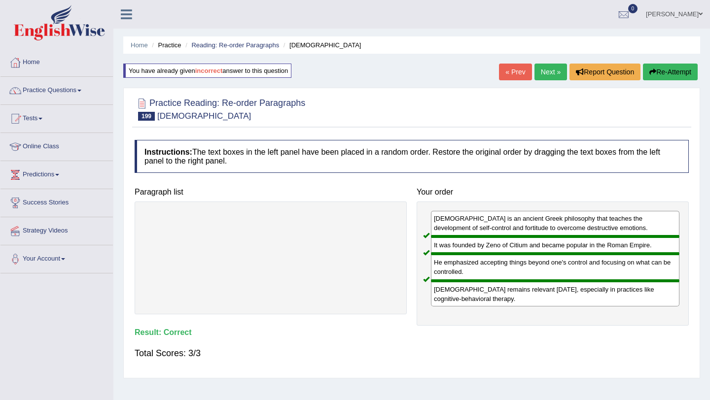
click at [547, 69] on link "Next »" at bounding box center [550, 72] width 33 height 17
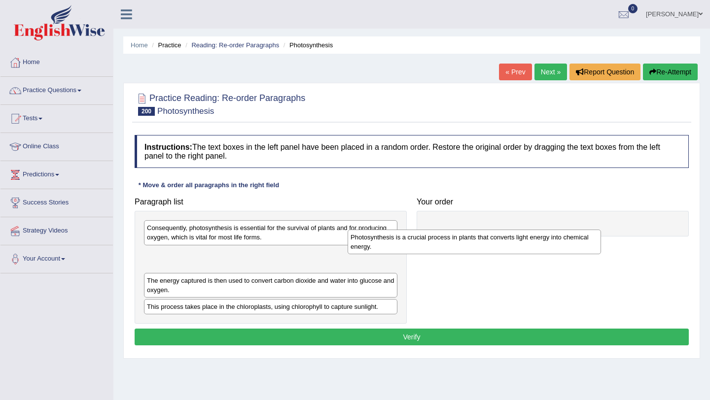
drag, startPoint x: 256, startPoint y: 289, endPoint x: 474, endPoint y: 232, distance: 225.7
click at [474, 232] on div "Photosynthesis is a crucial process in plants that converts light energy into c…" at bounding box center [473, 242] width 253 height 25
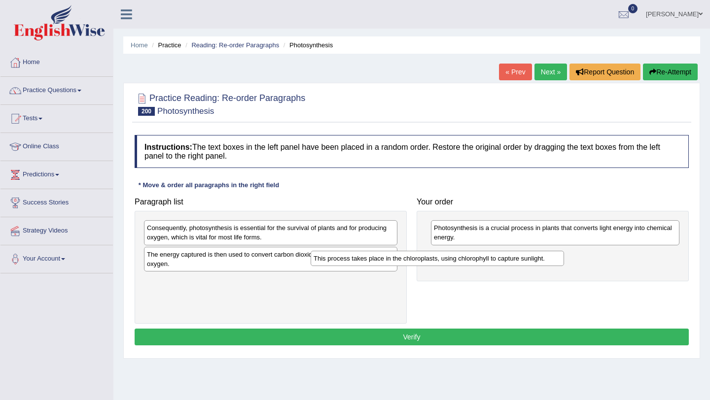
drag, startPoint x: 259, startPoint y: 284, endPoint x: 483, endPoint y: 252, distance: 227.0
click at [483, 252] on div "This process takes place in the chloroplasts, using chlorophyll to capture sunl…" at bounding box center [436, 258] width 253 height 15
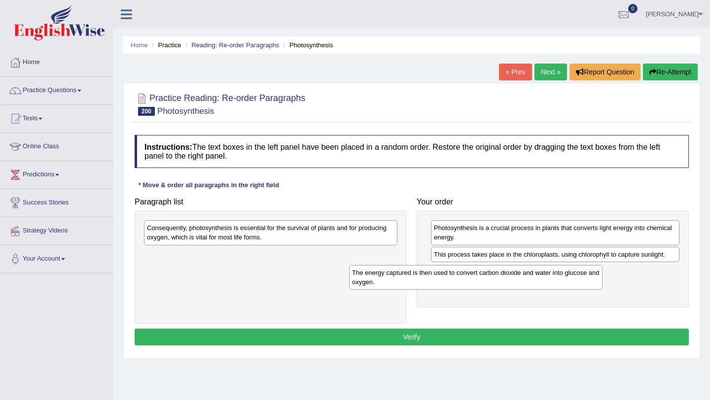
drag, startPoint x: 288, startPoint y: 261, endPoint x: 514, endPoint y: 272, distance: 226.0
click at [514, 273] on div "The energy captured is then used to convert carbon dioxide and water into gluco…" at bounding box center [475, 277] width 253 height 25
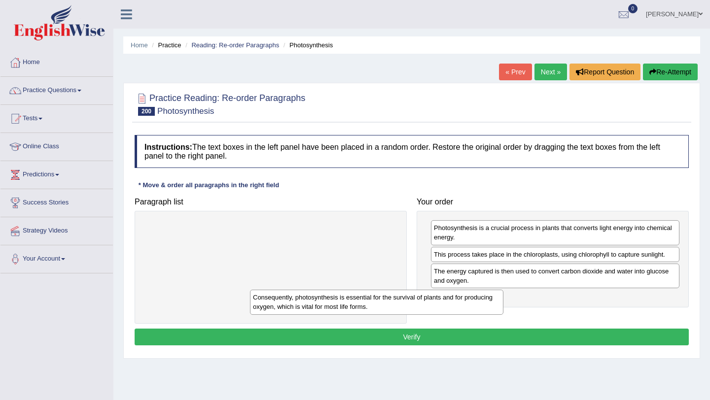
drag, startPoint x: 346, startPoint y: 230, endPoint x: 513, endPoint y: 293, distance: 177.9
click at [503, 293] on div "Consequently, photosynthesis is essential for the survival of plants and for pr…" at bounding box center [376, 302] width 253 height 25
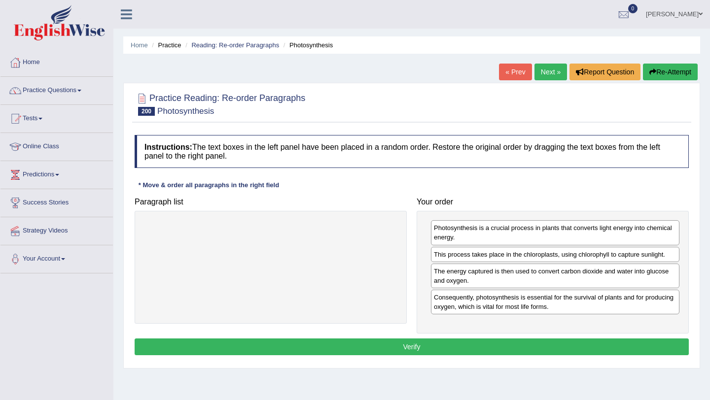
click at [412, 348] on button "Verify" at bounding box center [412, 347] width 554 height 17
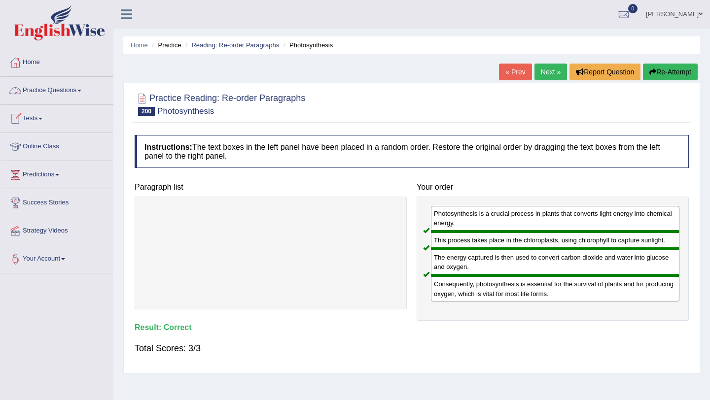
click at [81, 91] on span at bounding box center [79, 91] width 4 height 2
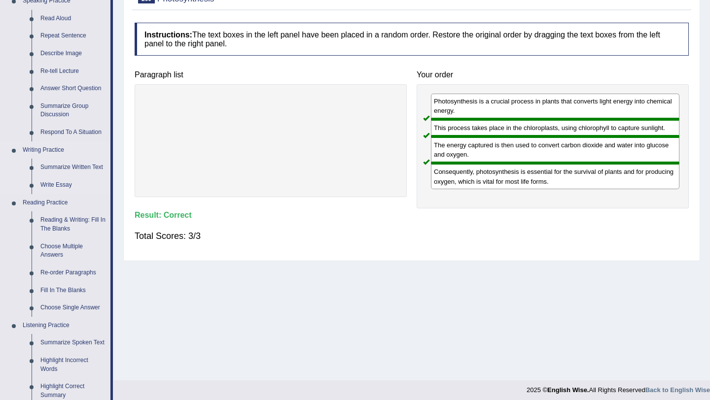
scroll to position [101, 0]
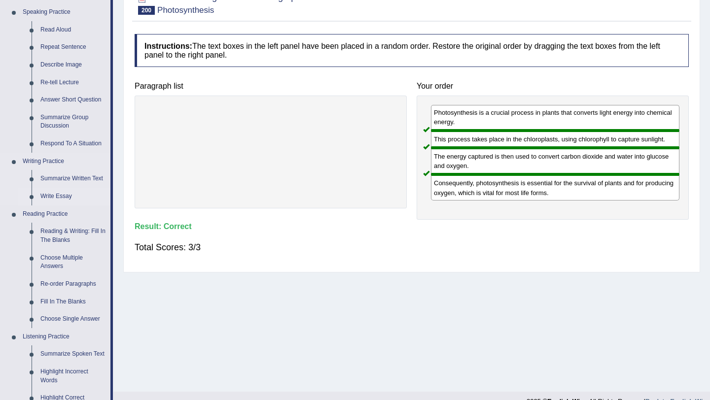
click at [62, 195] on link "Write Essay" at bounding box center [73, 197] width 74 height 18
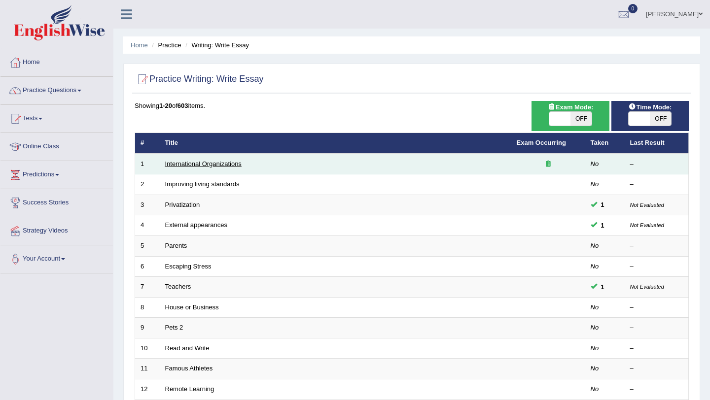
click at [229, 163] on link "International Organizations" at bounding box center [203, 163] width 76 height 7
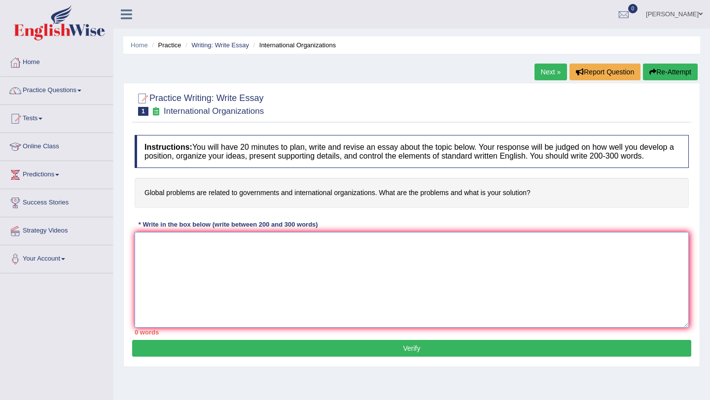
click at [323, 261] on textarea at bounding box center [412, 280] width 554 height 96
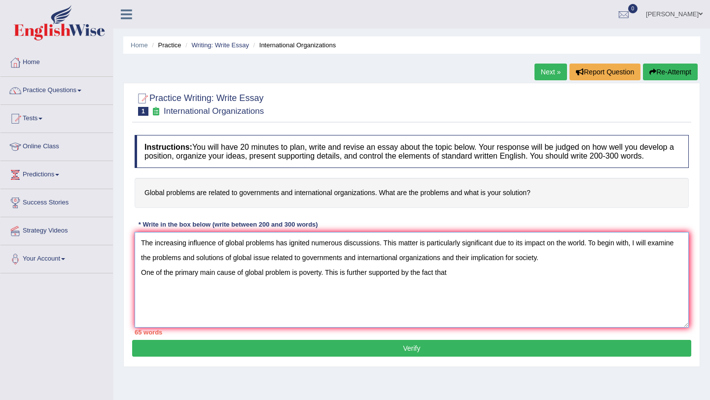
click at [323, 284] on textarea "The increasing influence of global problems has ignited numerous discussions. T…" at bounding box center [412, 280] width 554 height 96
click at [464, 283] on textarea "The increasing influence of global problems has ignited numerous discussions. T…" at bounding box center [412, 280] width 554 height 96
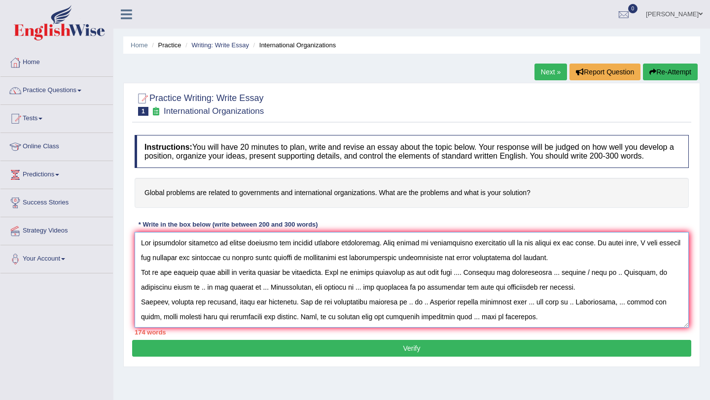
click at [142, 280] on textarea at bounding box center [412, 280] width 554 height 96
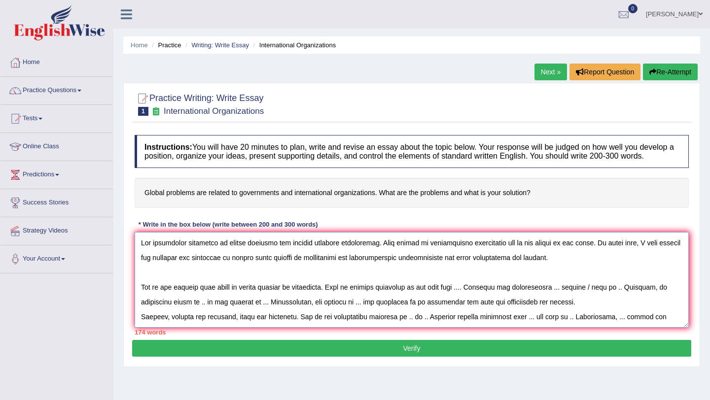
scroll to position [44, 0]
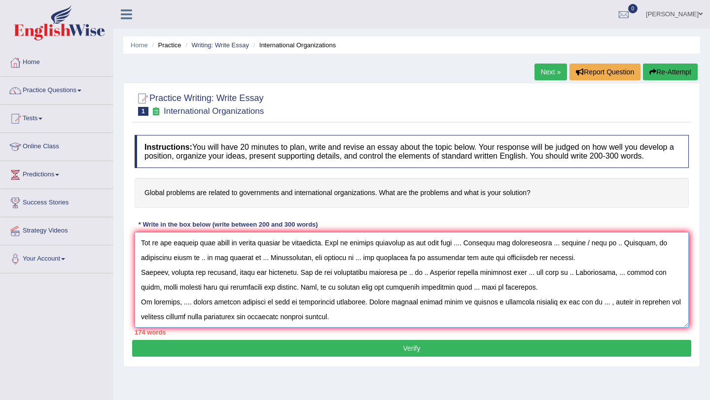
click at [141, 283] on textarea at bounding box center [412, 280] width 554 height 96
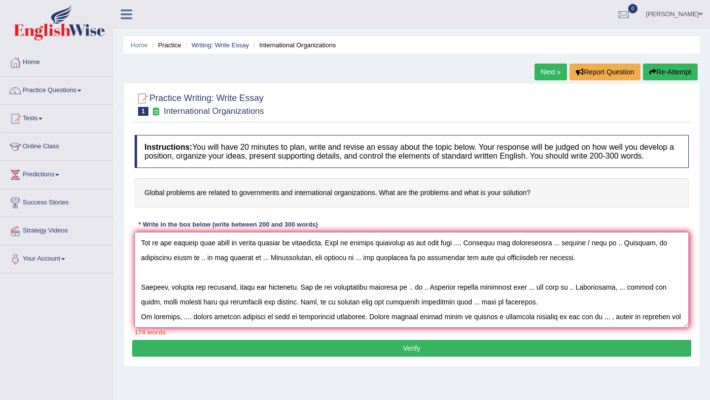
scroll to position [59, 0]
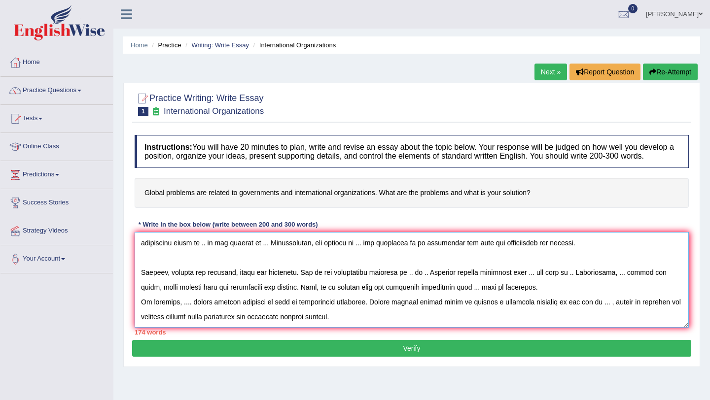
click at [142, 310] on textarea at bounding box center [412, 280] width 554 height 96
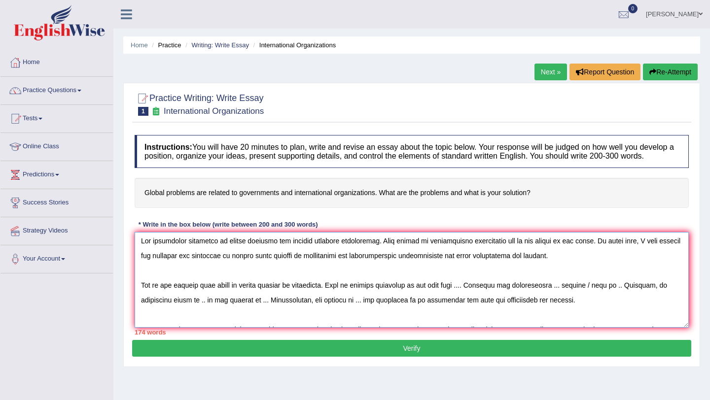
scroll to position [0, 0]
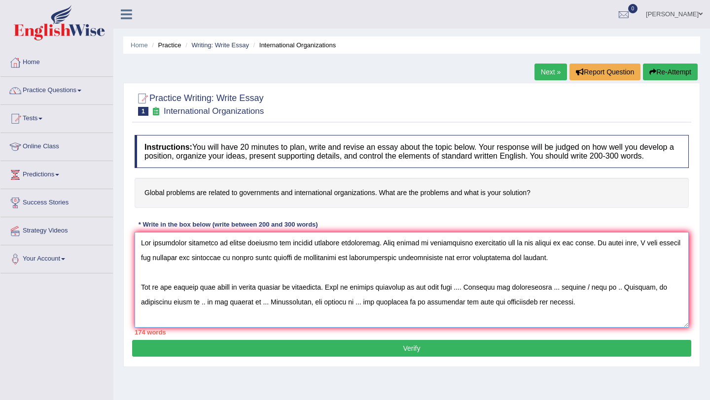
click at [332, 298] on textarea at bounding box center [412, 280] width 554 height 96
click at [235, 297] on textarea at bounding box center [412, 280] width 554 height 96
click at [473, 298] on textarea at bounding box center [412, 280] width 554 height 96
click at [336, 297] on textarea at bounding box center [412, 280] width 554 height 96
click at [466, 298] on textarea at bounding box center [412, 280] width 554 height 96
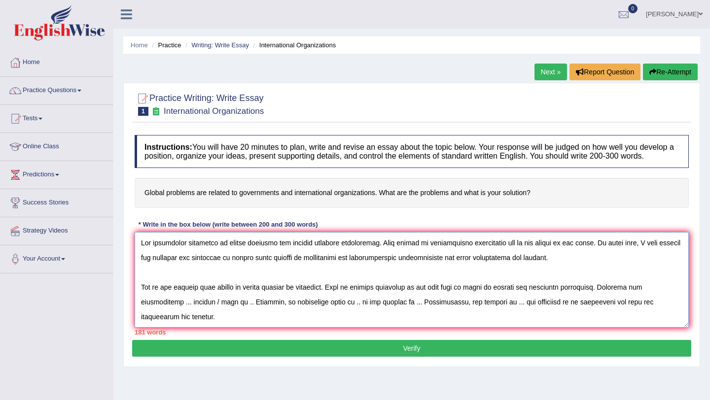
click at [207, 313] on textarea at bounding box center [412, 280] width 554 height 96
click at [440, 312] on textarea at bounding box center [412, 280] width 554 height 96
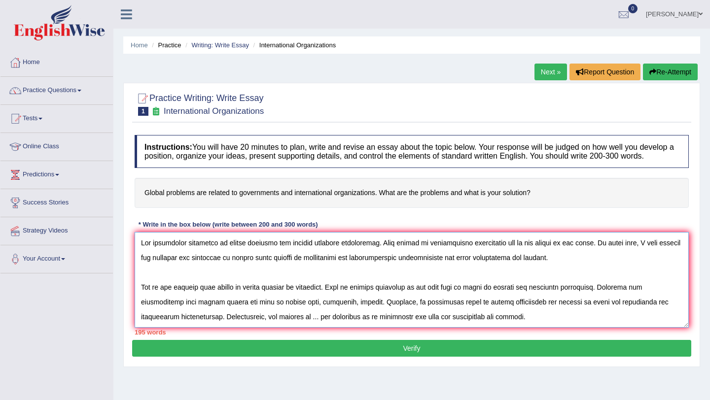
click at [285, 328] on textarea at bounding box center [412, 280] width 554 height 96
click at [534, 328] on textarea at bounding box center [412, 280] width 554 height 96
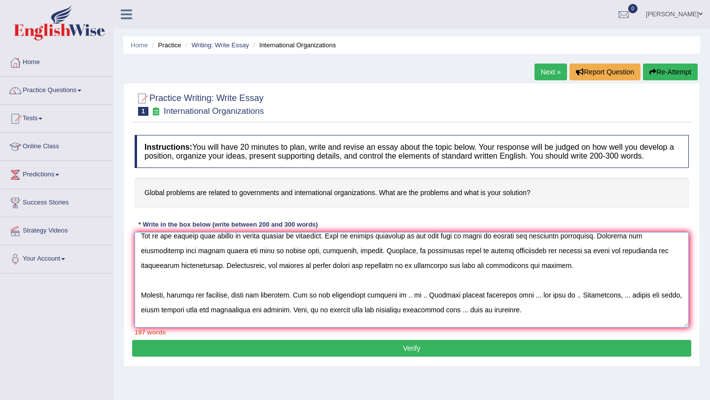
click at [403, 306] on textarea at bounding box center [412, 280] width 554 height 96
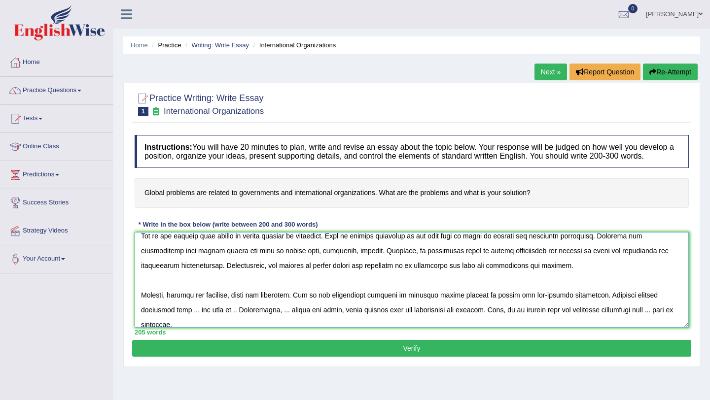
click at [191, 320] on textarea at bounding box center [412, 280] width 554 height 96
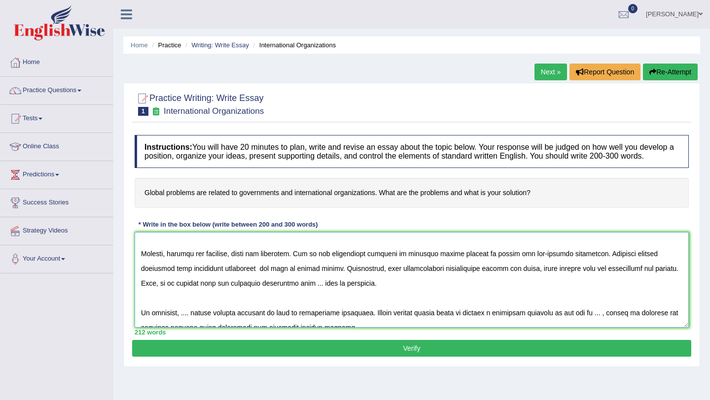
scroll to position [94, 0]
click at [308, 294] on textarea at bounding box center [412, 280] width 554 height 96
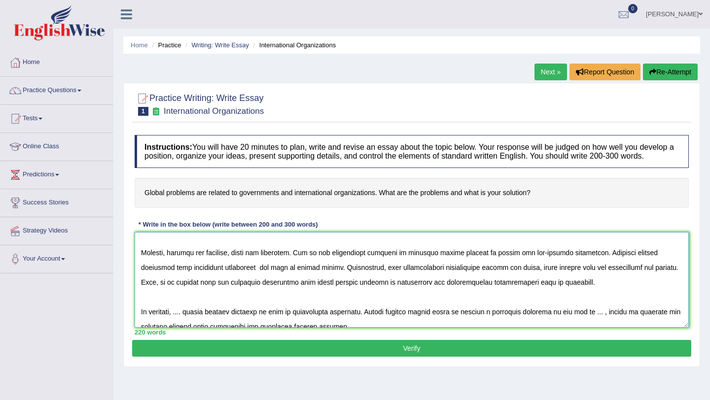
scroll to position [103, 0]
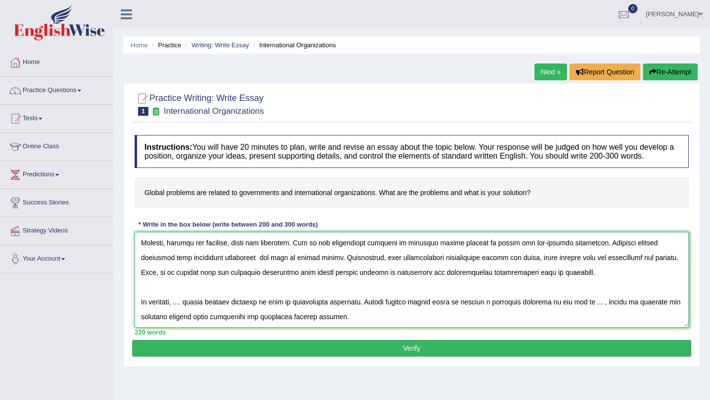
click at [191, 312] on textarea at bounding box center [412, 280] width 554 height 96
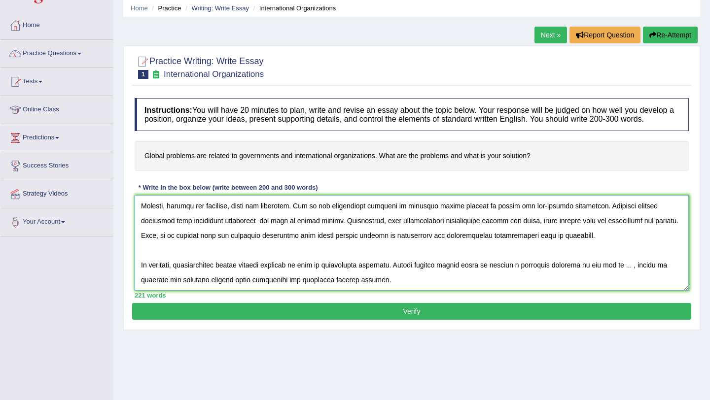
scroll to position [37, 0]
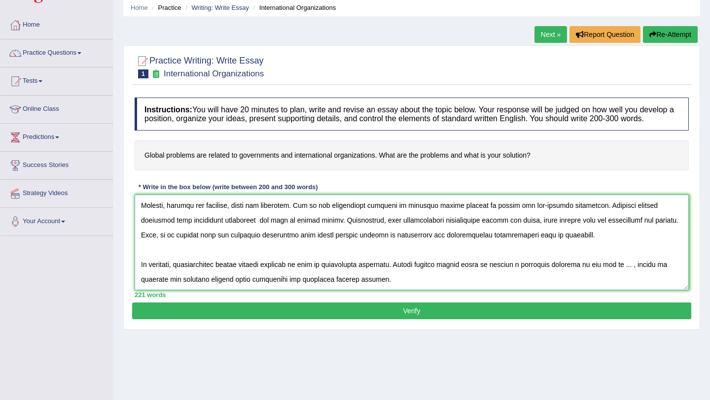
click at [630, 275] on textarea at bounding box center [412, 243] width 554 height 96
click at [664, 276] on textarea at bounding box center [412, 243] width 554 height 96
click at [224, 289] on textarea at bounding box center [412, 243] width 554 height 96
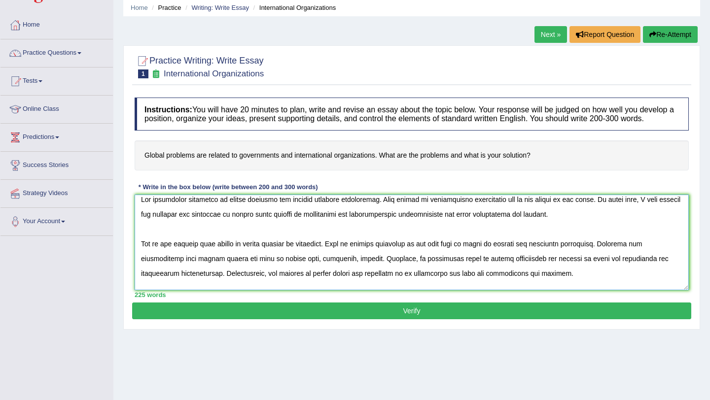
scroll to position [0, 0]
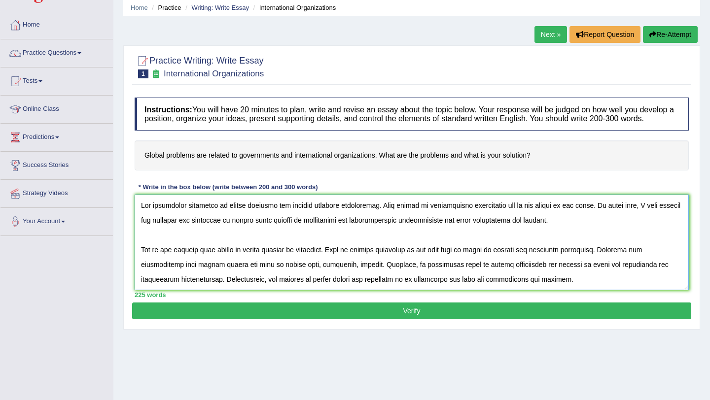
click at [384, 231] on textarea at bounding box center [412, 243] width 554 height 96
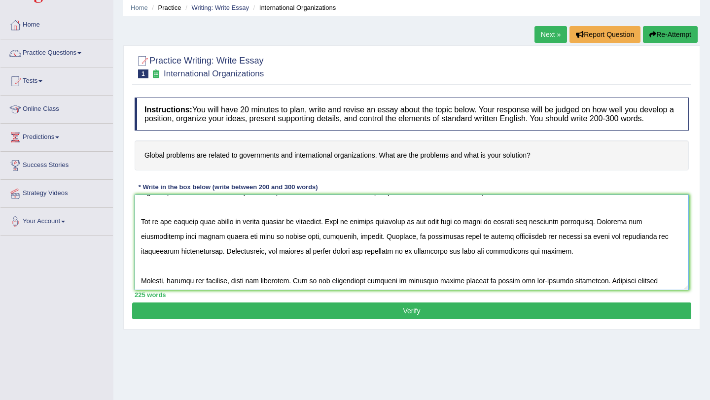
scroll to position [31, 0]
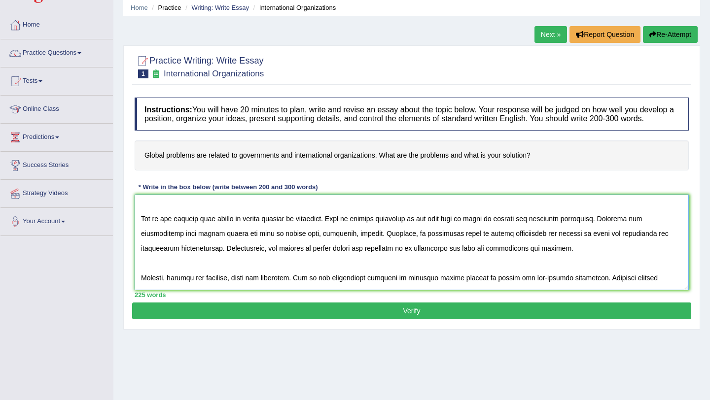
click at [301, 245] on textarea at bounding box center [412, 243] width 554 height 96
click at [654, 244] on textarea at bounding box center [412, 243] width 554 height 96
click at [183, 258] on textarea at bounding box center [412, 243] width 554 height 96
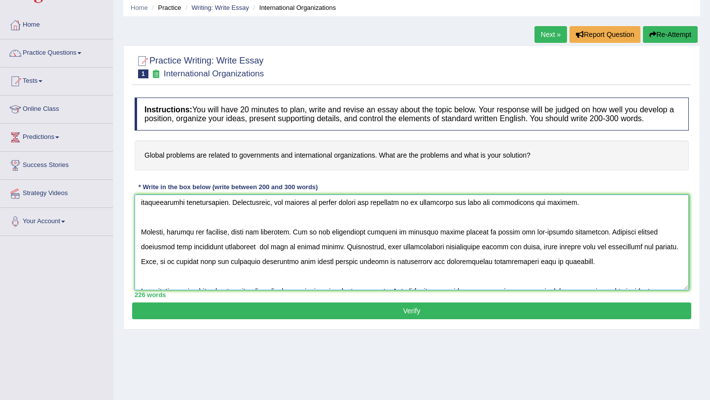
scroll to position [75, 0]
click at [260, 259] on textarea at bounding box center [412, 243] width 554 height 96
click at [349, 274] on textarea at bounding box center [412, 243] width 554 height 96
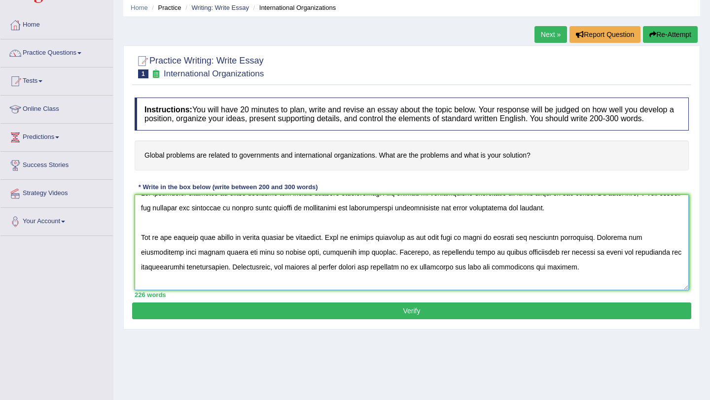
scroll to position [0, 0]
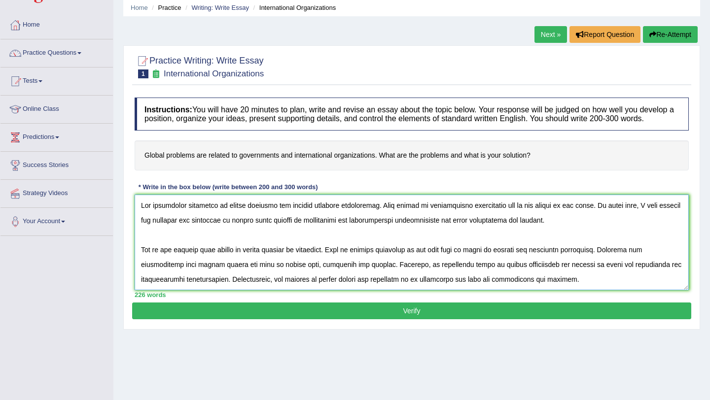
type textarea "The increasing influence of global problems has ignited numerous discussions. T…"
click at [428, 319] on button "Verify" at bounding box center [411, 311] width 559 height 17
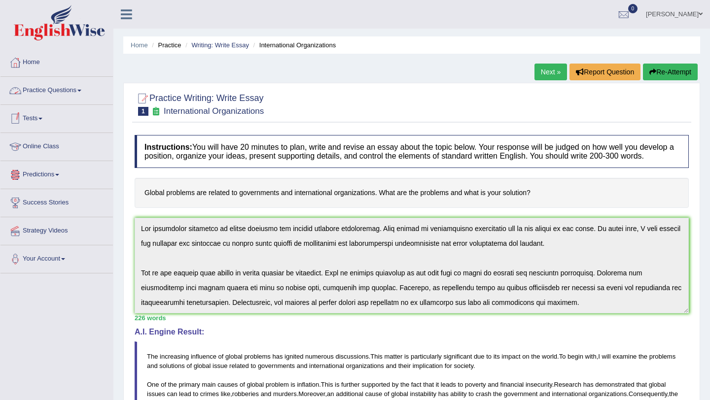
click at [81, 90] on span at bounding box center [79, 91] width 4 height 2
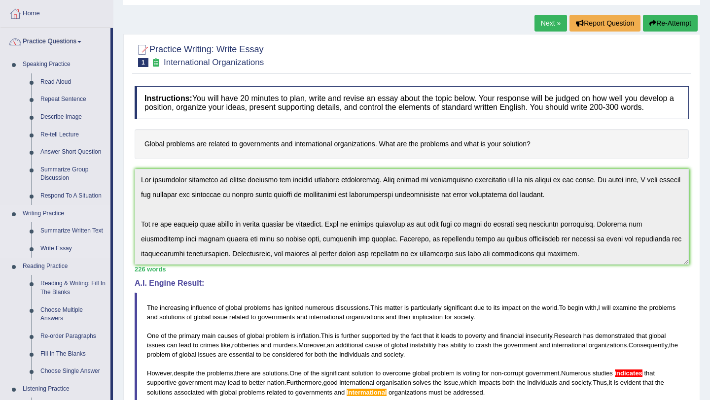
scroll to position [52, 0]
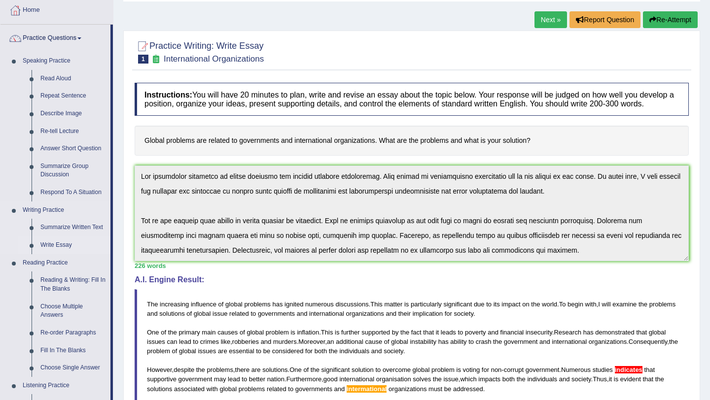
click at [68, 244] on link "Write Essay" at bounding box center [73, 246] width 74 height 18
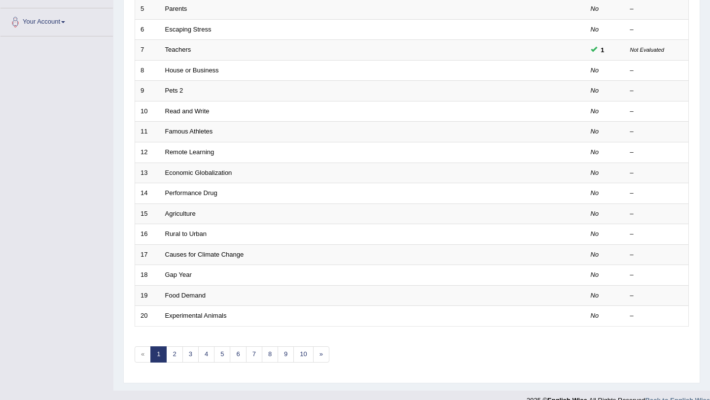
scroll to position [252, 0]
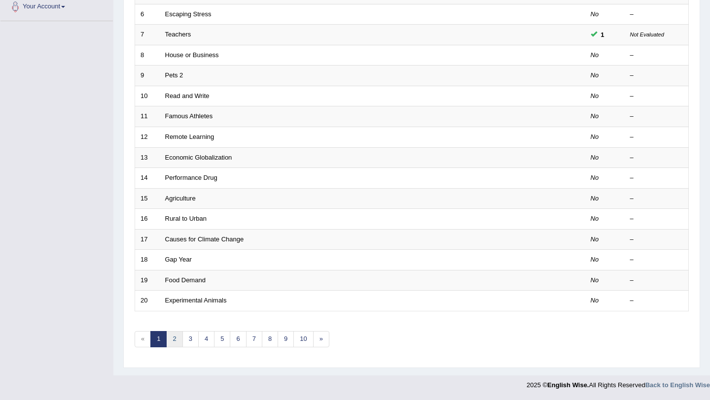
click at [176, 340] on link "2" at bounding box center [174, 339] width 16 height 16
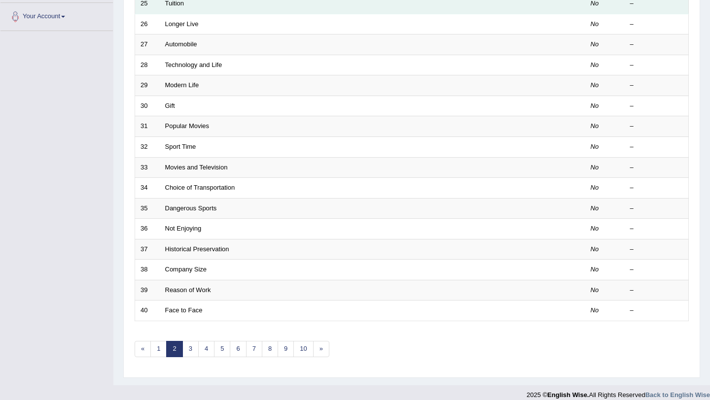
scroll to position [252, 0]
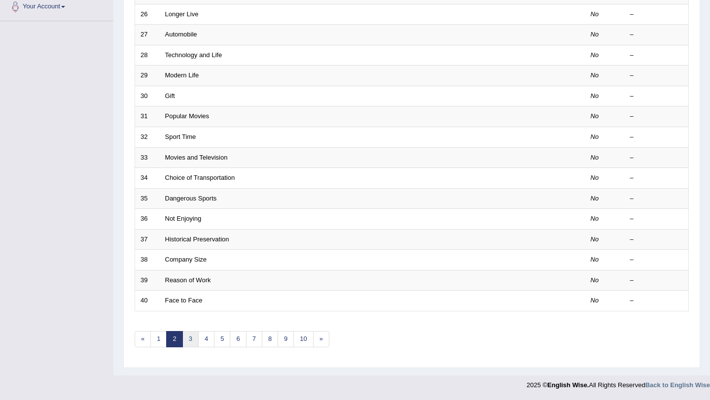
click at [190, 342] on link "3" at bounding box center [190, 339] width 16 height 16
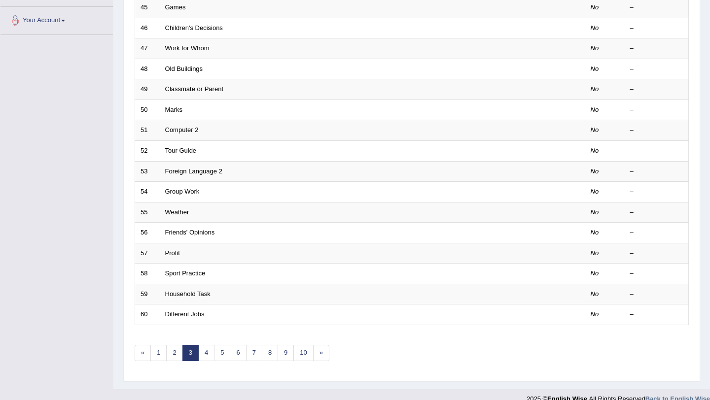
scroll to position [252, 0]
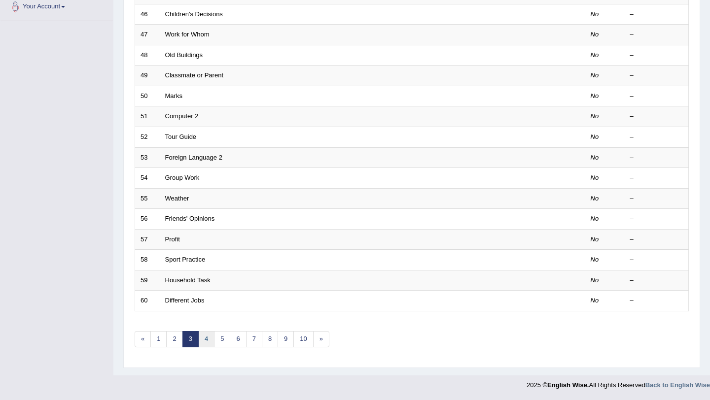
click at [206, 339] on link "4" at bounding box center [206, 339] width 16 height 16
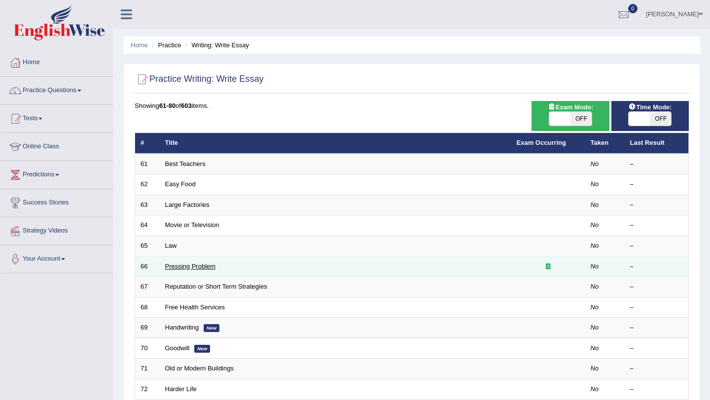
click at [212, 266] on link "Pressing Problem" at bounding box center [190, 266] width 51 height 7
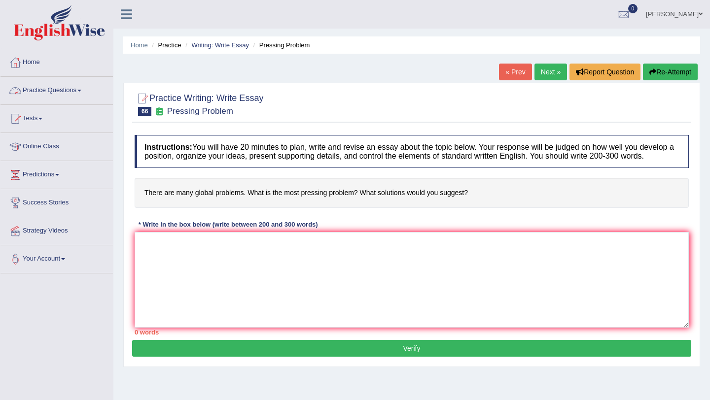
click at [78, 88] on link "Practice Questions" at bounding box center [56, 89] width 112 height 25
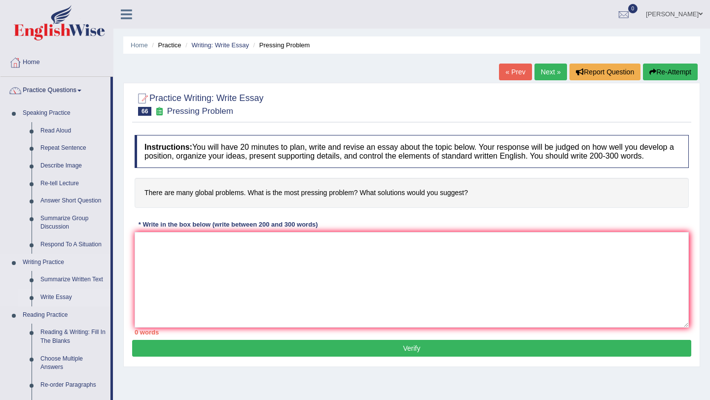
click at [69, 298] on link "Write Essay" at bounding box center [73, 298] width 74 height 18
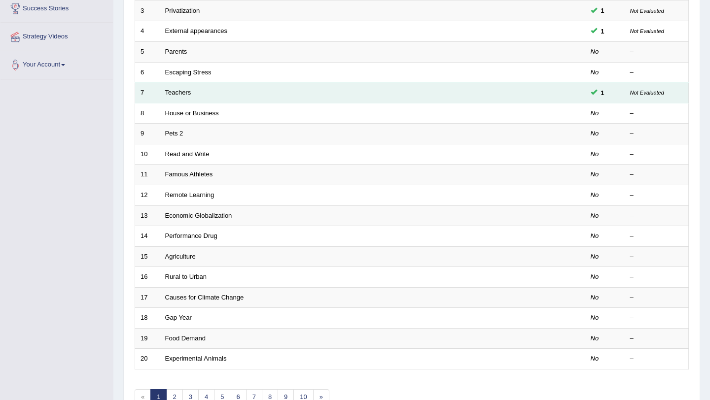
scroll to position [252, 0]
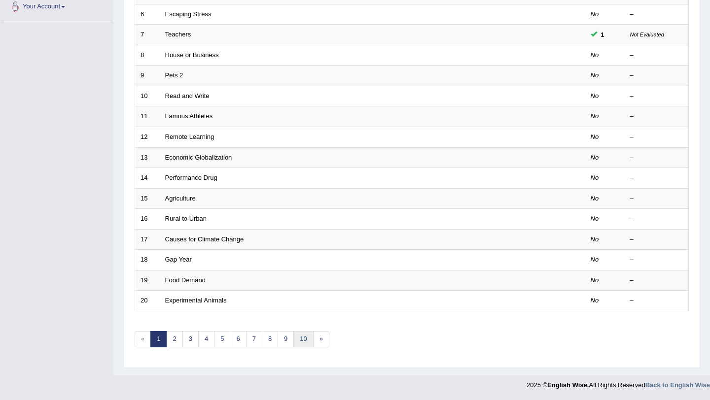
click at [305, 343] on link "10" at bounding box center [303, 339] width 20 height 16
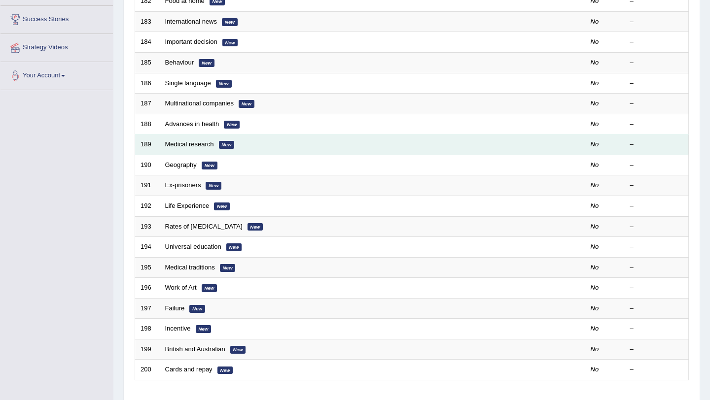
scroll to position [252, 0]
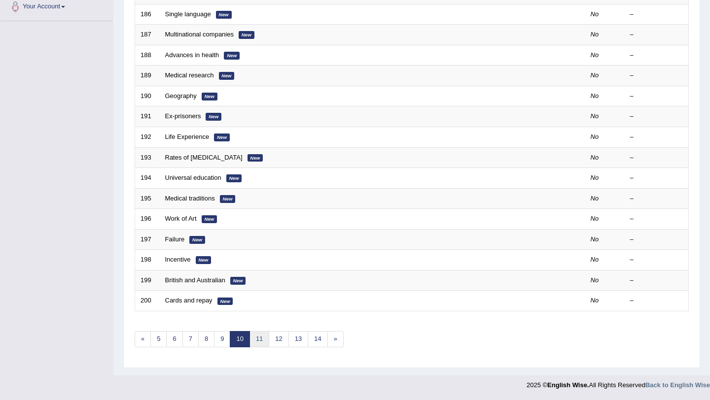
click at [261, 341] on link "11" at bounding box center [259, 339] width 20 height 16
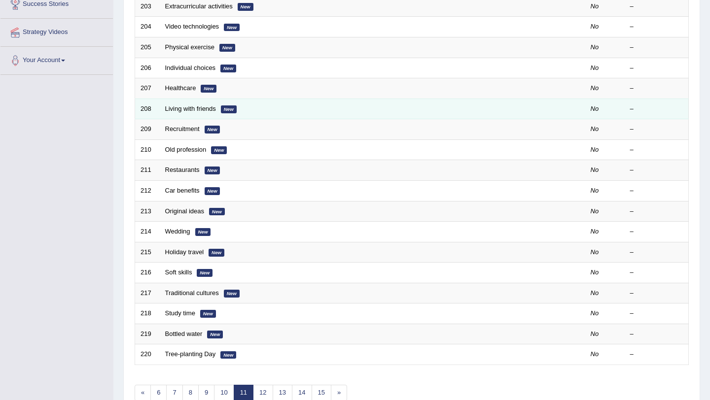
scroll to position [252, 0]
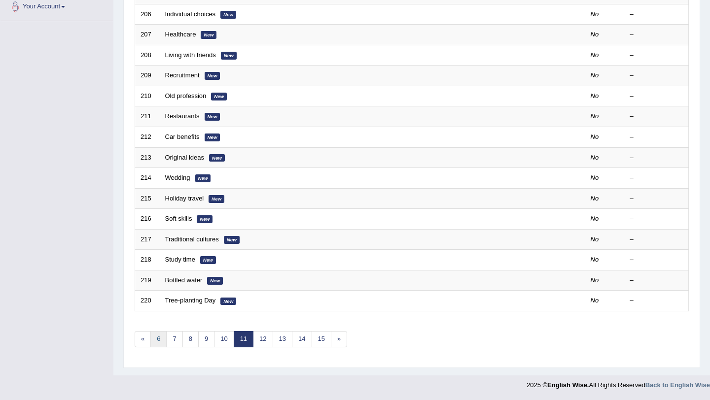
click at [160, 342] on link "6" at bounding box center [158, 339] width 16 height 16
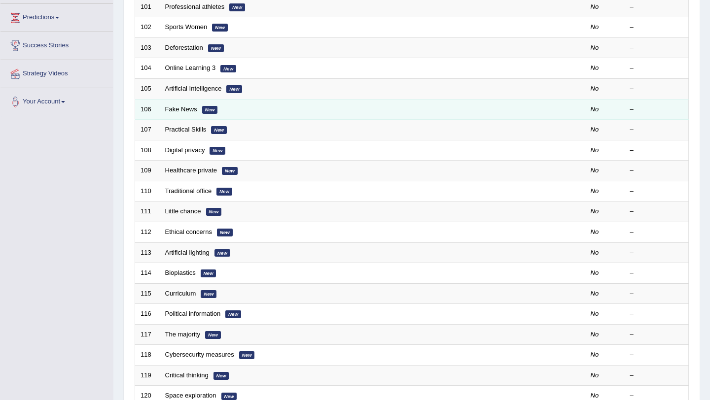
scroll to position [252, 0]
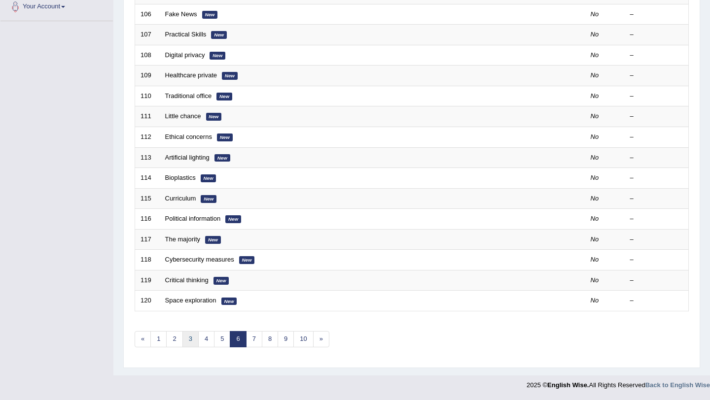
click at [192, 338] on link "3" at bounding box center [190, 339] width 16 height 16
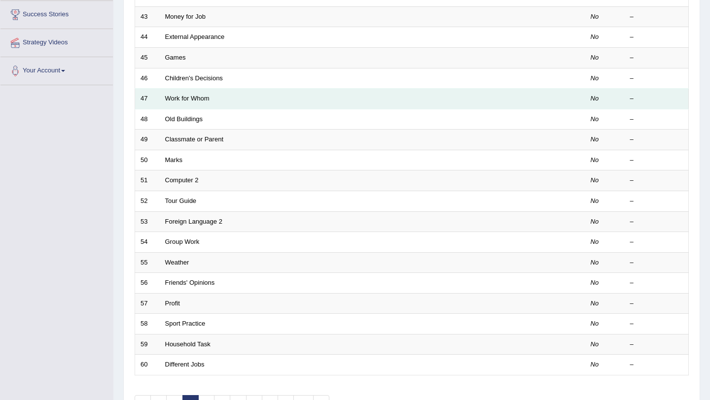
scroll to position [252, 0]
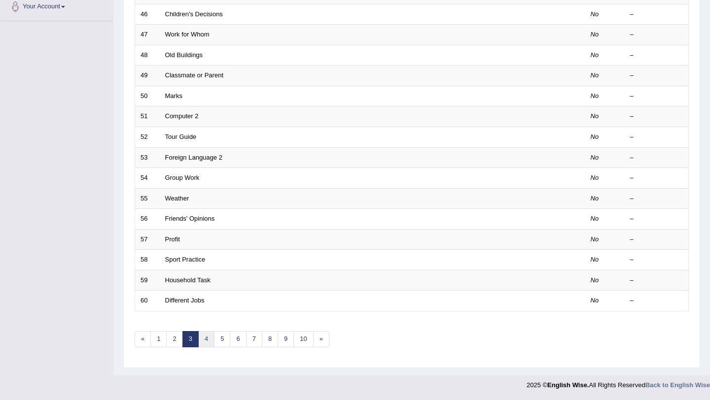
click at [205, 341] on link "4" at bounding box center [206, 339] width 16 height 16
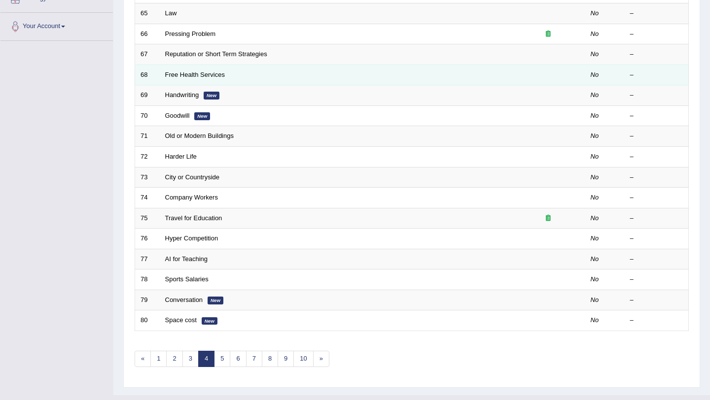
scroll to position [252, 0]
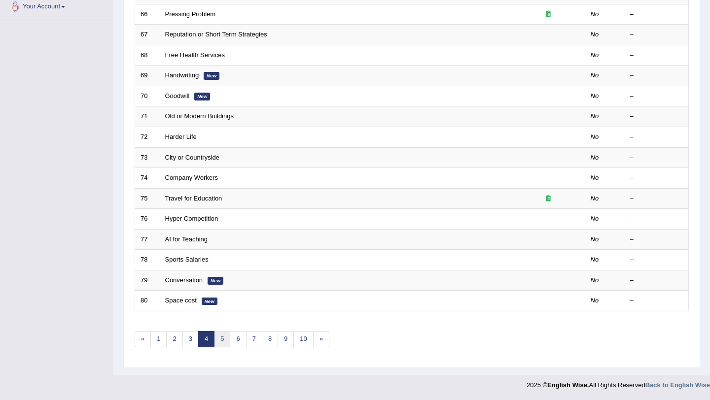
click at [224, 341] on link "5" at bounding box center [222, 339] width 16 height 16
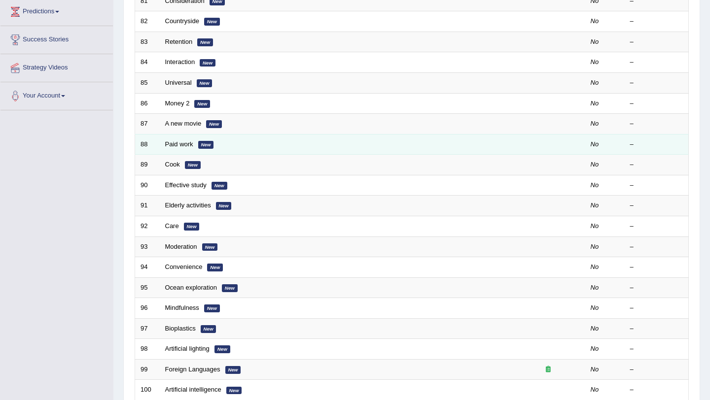
scroll to position [252, 0]
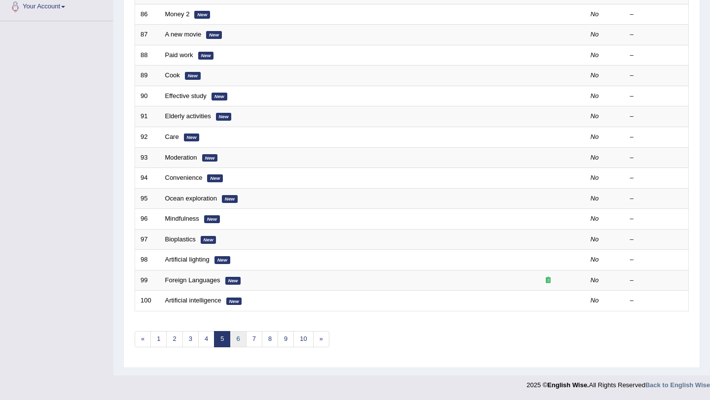
click at [236, 342] on link "6" at bounding box center [238, 339] width 16 height 16
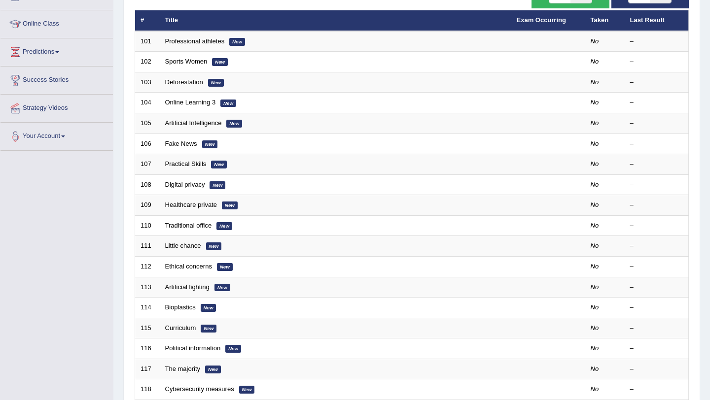
scroll to position [252, 0]
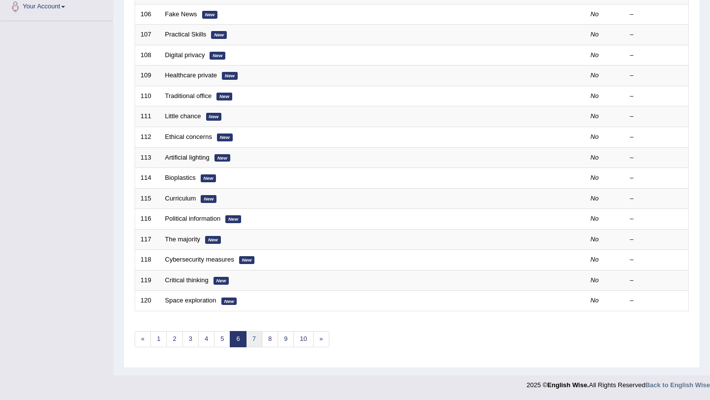
click at [259, 338] on link "7" at bounding box center [254, 339] width 16 height 16
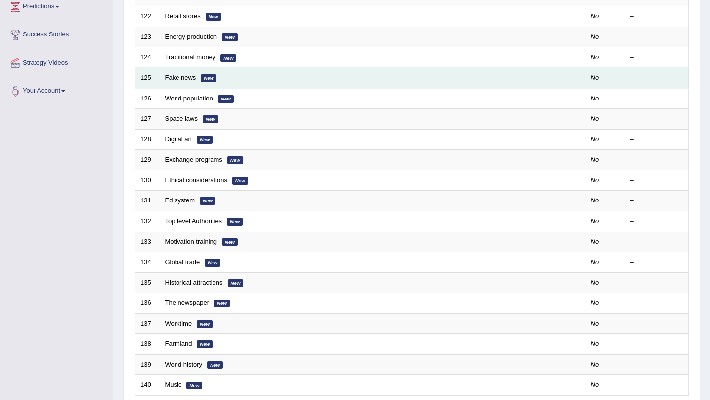
scroll to position [252, 0]
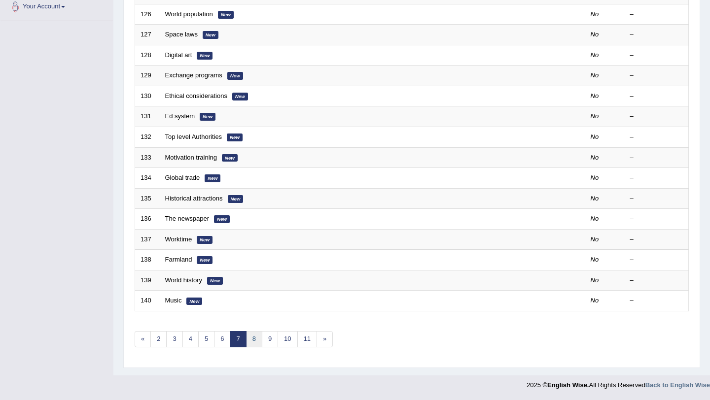
click at [252, 342] on link "8" at bounding box center [254, 339] width 16 height 16
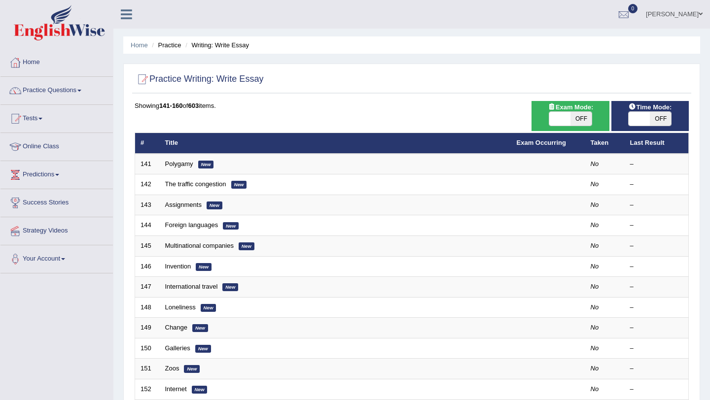
click at [59, 174] on span at bounding box center [57, 175] width 4 height 2
click at [58, 197] on link "Latest Predictions" at bounding box center [64, 198] width 92 height 18
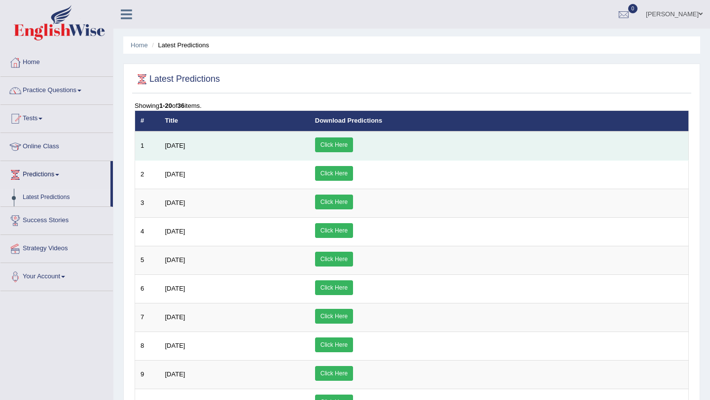
click at [353, 142] on link "Click Here" at bounding box center [334, 144] width 38 height 15
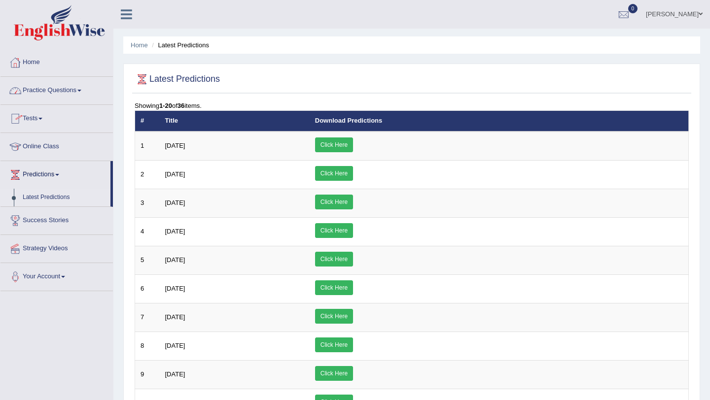
click at [81, 90] on span at bounding box center [79, 91] width 4 height 2
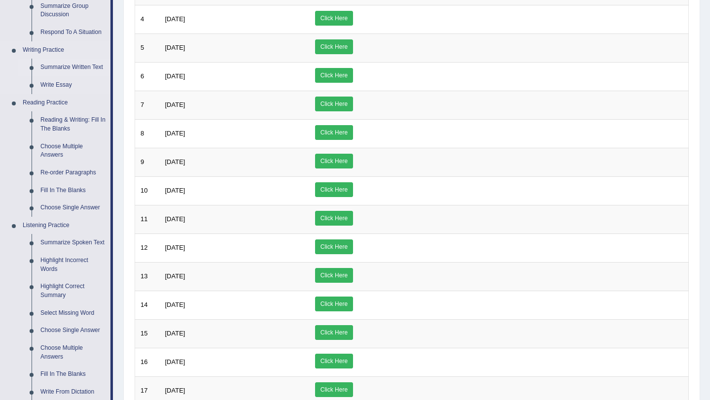
scroll to position [215, 0]
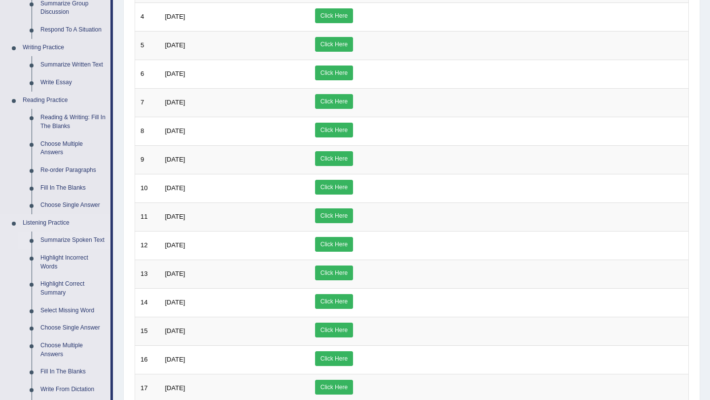
click at [70, 241] on link "Summarize Spoken Text" at bounding box center [73, 241] width 74 height 18
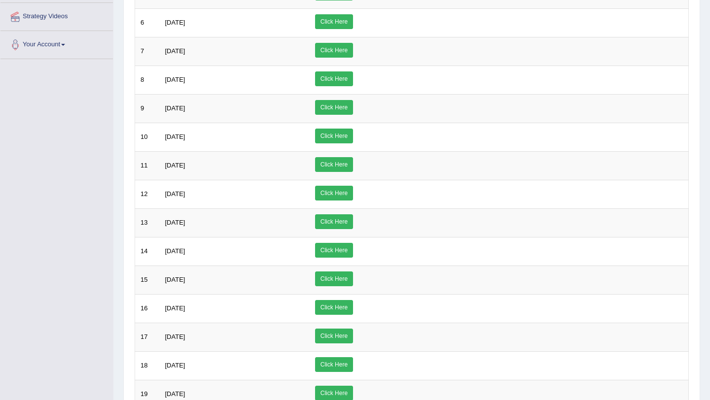
scroll to position [312, 0]
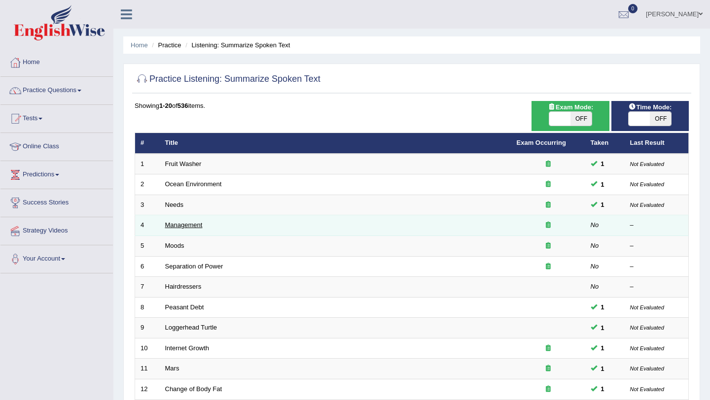
click at [199, 227] on link "Management" at bounding box center [183, 224] width 37 height 7
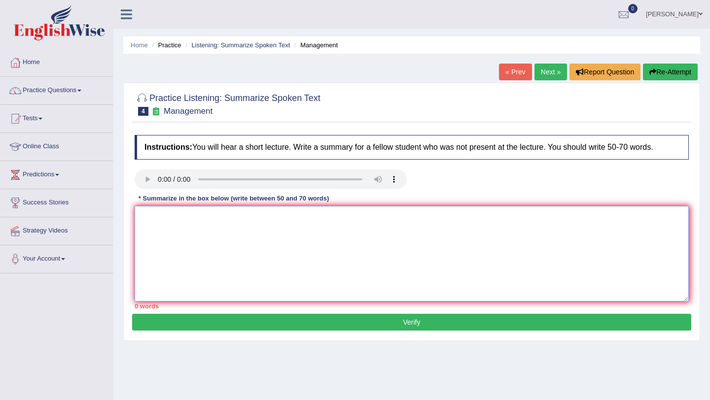
click at [223, 221] on textarea at bounding box center [412, 254] width 554 height 96
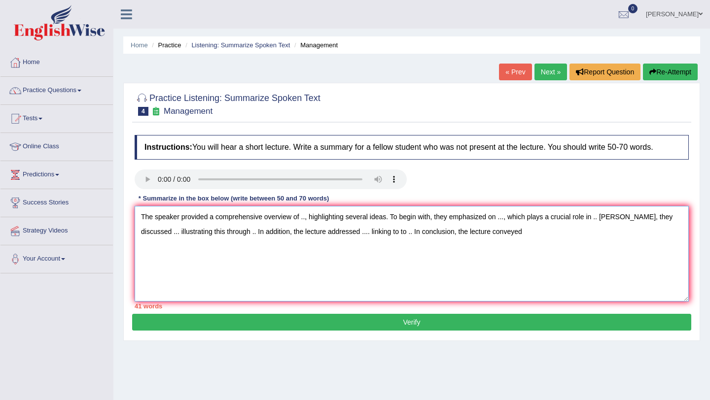
click at [306, 219] on textarea "The speaker provided a comprehensive overview of .., highlighting several ideas…" at bounding box center [412, 254] width 554 height 96
click at [564, 220] on textarea "The speaker provided a comprehensive overview of managers education, highlighti…" at bounding box center [412, 254] width 554 height 96
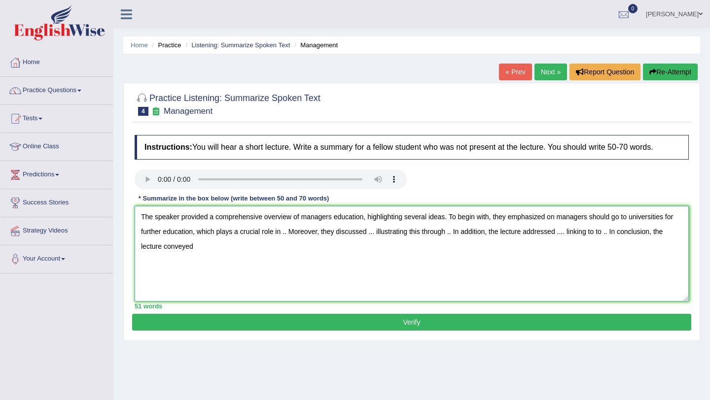
click at [289, 234] on textarea "The speaker provided a comprehensive overview of managers education, highlighti…" at bounding box center [412, 254] width 554 height 96
click at [441, 234] on textarea "The speaker provided a comprehensive overview of managers education, highlighti…" at bounding box center [412, 254] width 554 height 96
click at [678, 218] on textarea "The speaker provided a comprehensive overview of managers education, highlighti…" at bounding box center [412, 254] width 554 height 96
click at [147, 234] on textarea "The speaker provided a comprehensive overview of managers education, highlighti…" at bounding box center [412, 254] width 554 height 96
click at [433, 235] on textarea "The speaker provided a comprehensive overview of managers education, highlighti…" at bounding box center [412, 254] width 554 height 96
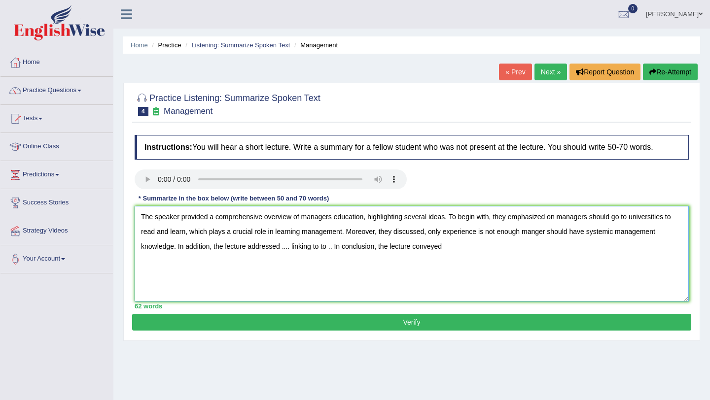
click at [290, 249] on textarea "The speaker provided a comprehensive overview of managers education, highlighti…" at bounding box center [412, 254] width 554 height 96
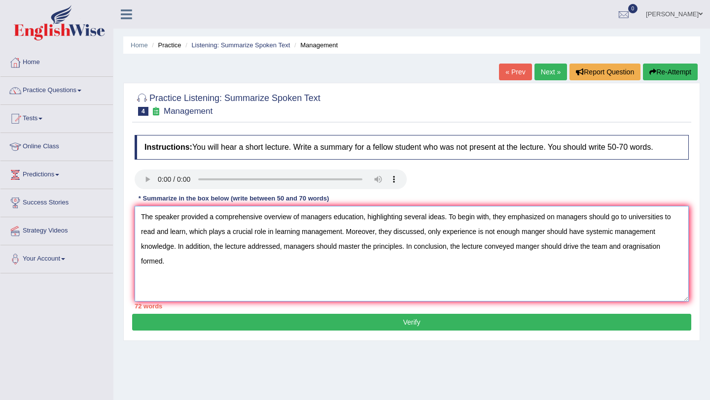
click at [447, 219] on textarea "The speaker provided a comprehensive overview of managers education, highlighti…" at bounding box center [412, 254] width 554 height 96
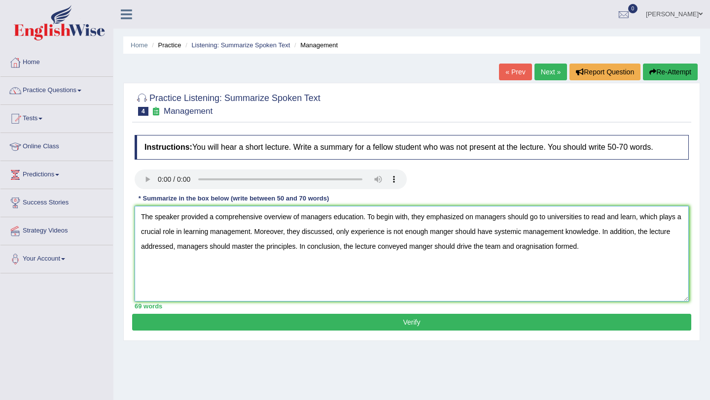
click at [452, 233] on textarea "The speaker provided a comprehensive overview of managers education. To begin w…" at bounding box center [412, 254] width 554 height 96
type textarea "The speaker provided a comprehensive overview of managers education. To begin w…"
click at [451, 324] on button "Verify" at bounding box center [411, 322] width 559 height 17
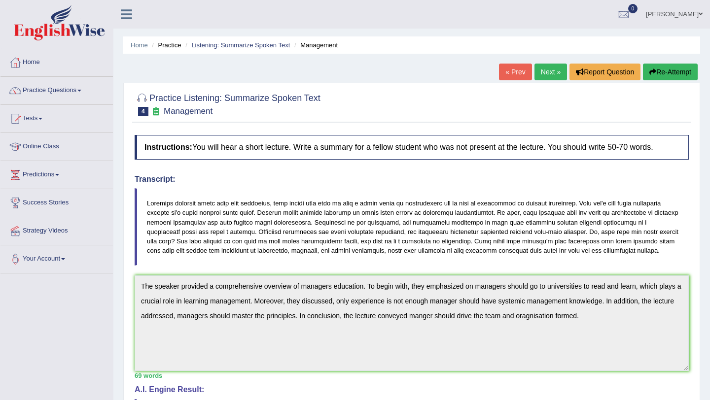
click at [551, 72] on link "Next »" at bounding box center [550, 72] width 33 height 17
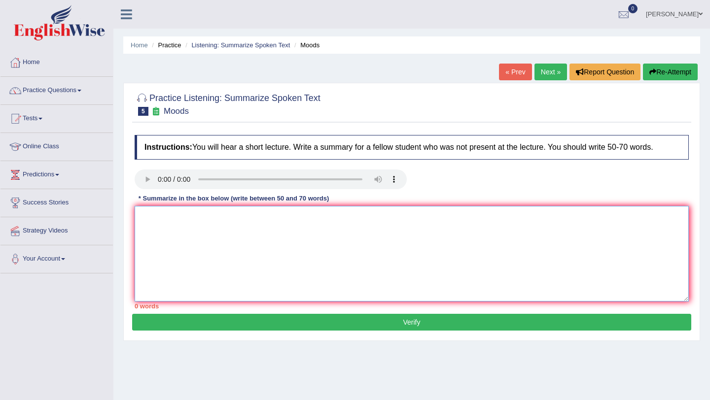
click at [379, 248] on textarea at bounding box center [412, 254] width 554 height 96
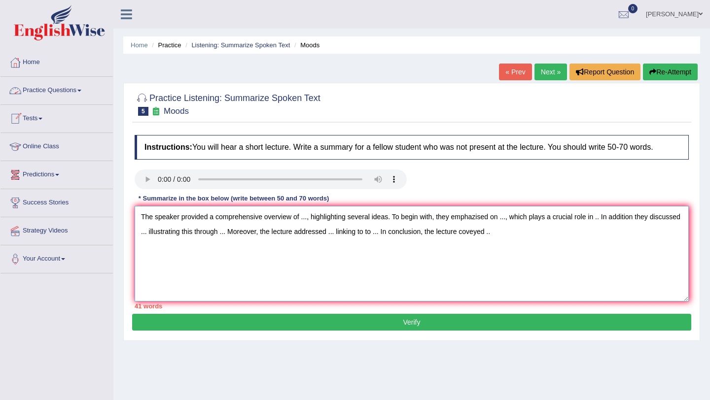
type textarea "The speaker provided a comprehensive overview of ..., highlighting several idea…"
click at [81, 90] on span at bounding box center [79, 91] width 4 height 2
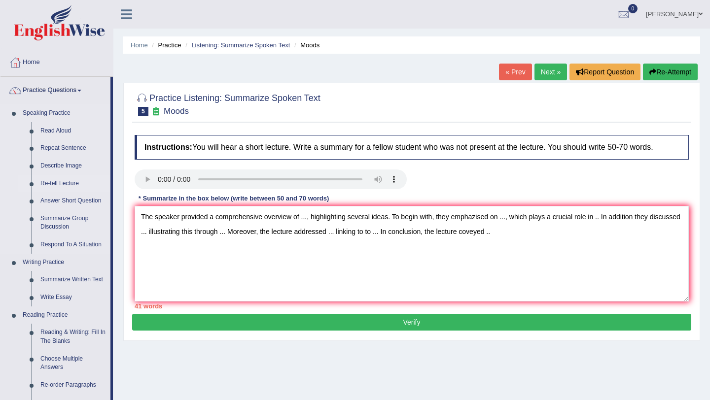
click at [76, 182] on link "Re-tell Lecture" at bounding box center [73, 184] width 74 height 18
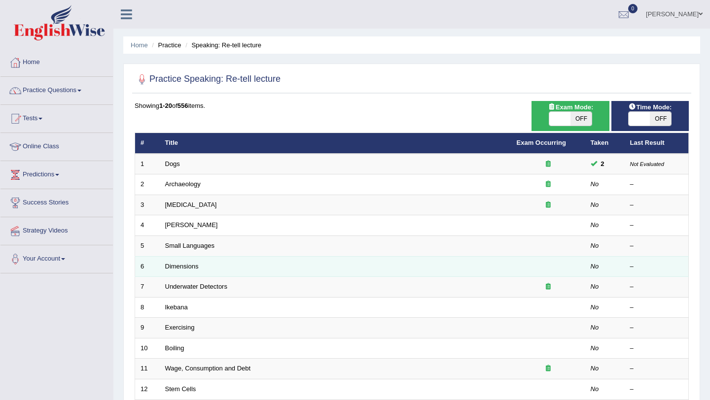
scroll to position [34, 0]
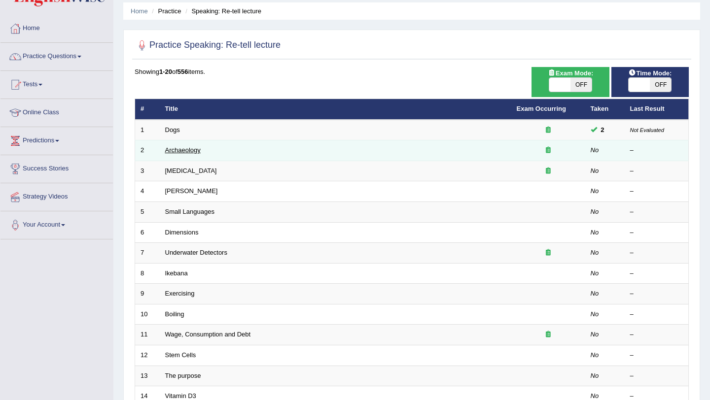
click at [194, 149] on link "Archaeology" at bounding box center [182, 149] width 35 height 7
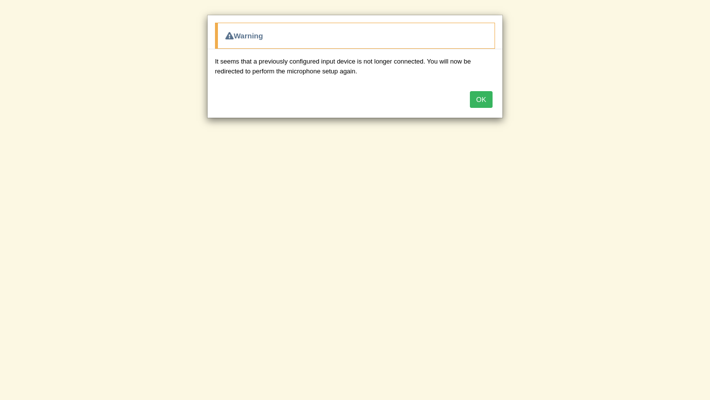
click at [481, 102] on button "OK" at bounding box center [481, 99] width 23 height 17
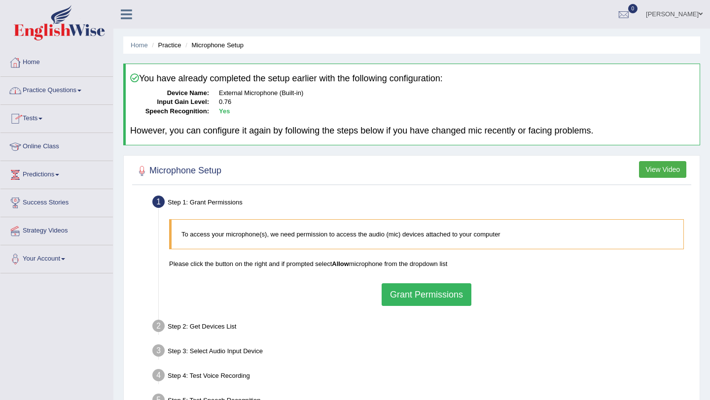
click at [36, 60] on link "Home" at bounding box center [56, 61] width 112 height 25
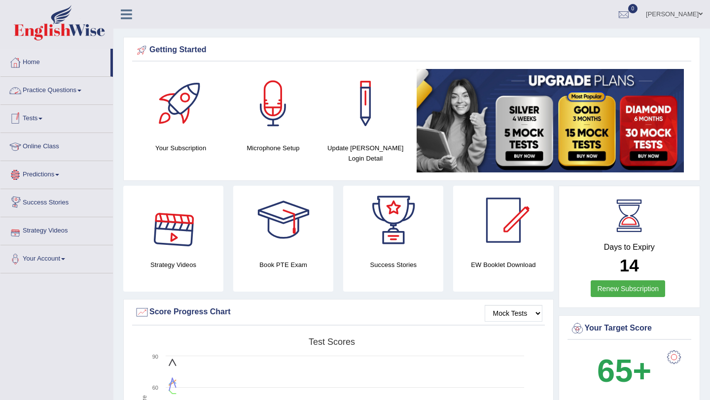
click at [79, 91] on link "Practice Questions" at bounding box center [56, 89] width 112 height 25
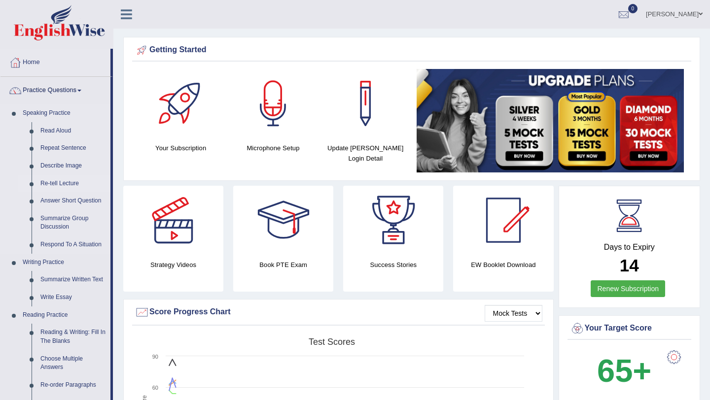
click at [60, 183] on link "Re-tell Lecture" at bounding box center [73, 184] width 74 height 18
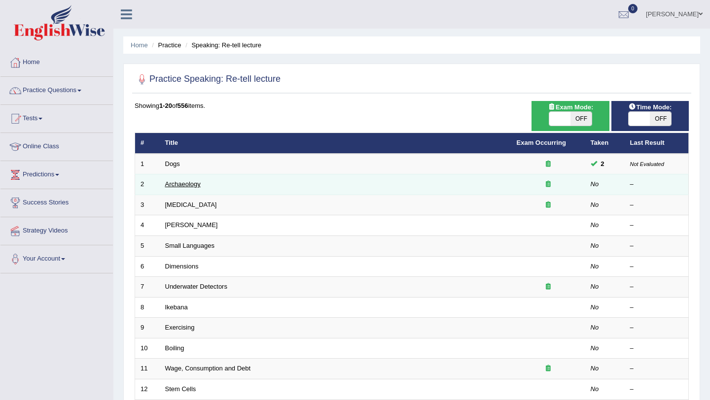
click at [178, 183] on link "Archaeology" at bounding box center [182, 183] width 35 height 7
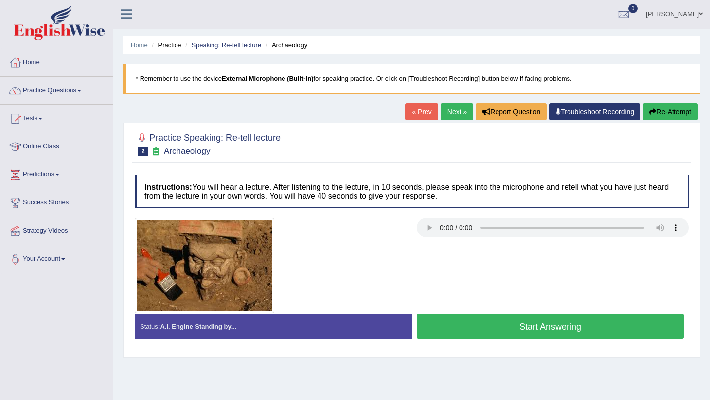
click at [517, 325] on button "Start Answering" at bounding box center [549, 326] width 267 height 25
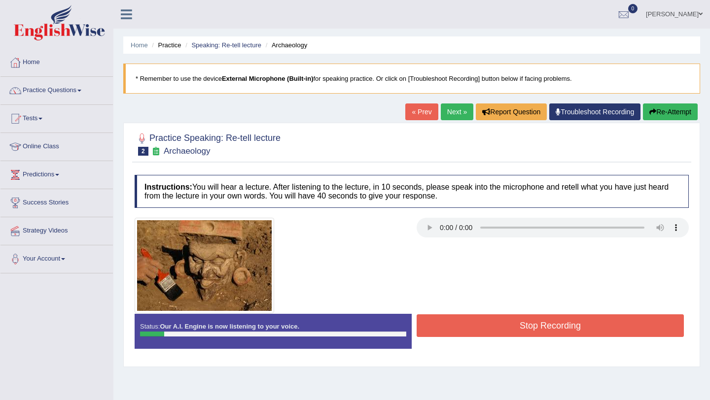
click at [517, 325] on button "Stop Recording" at bounding box center [549, 325] width 267 height 23
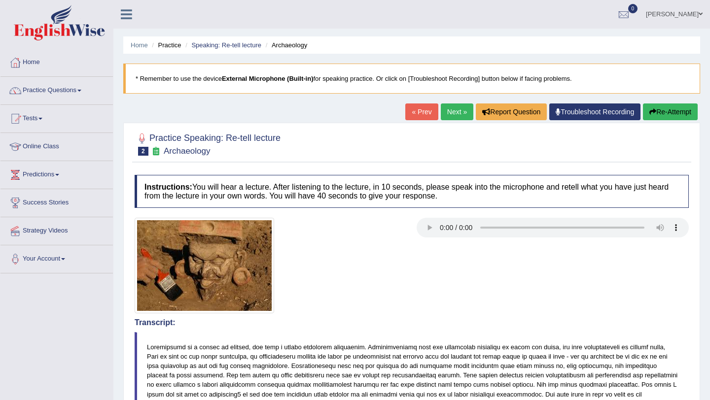
click at [669, 110] on button "Re-Attempt" at bounding box center [670, 111] width 55 height 17
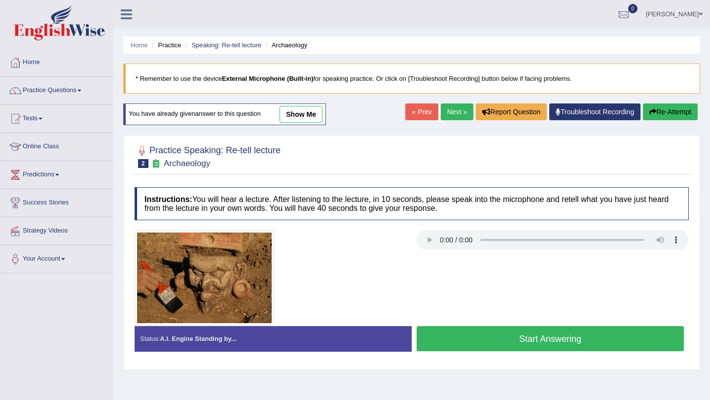
click at [520, 337] on button "Start Answering" at bounding box center [549, 338] width 267 height 25
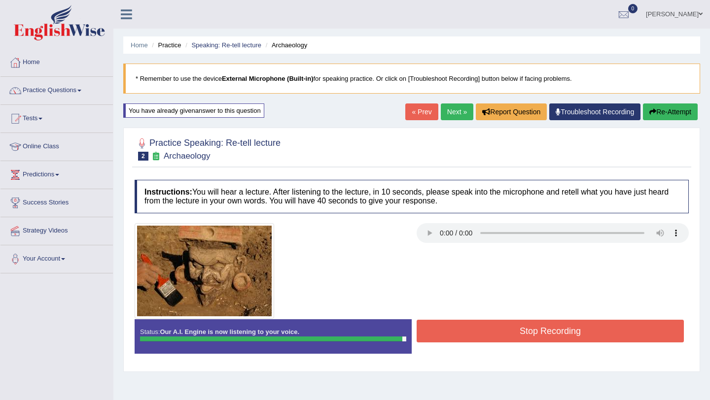
click at [520, 337] on button "Stop Recording" at bounding box center [549, 331] width 267 height 23
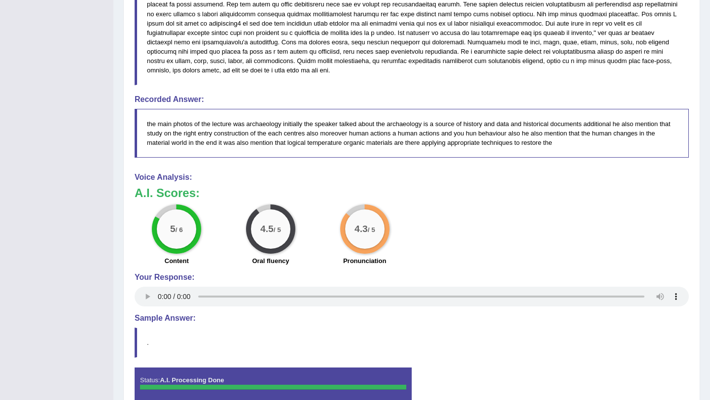
scroll to position [376, 0]
